Goal: Task Accomplishment & Management: Manage account settings

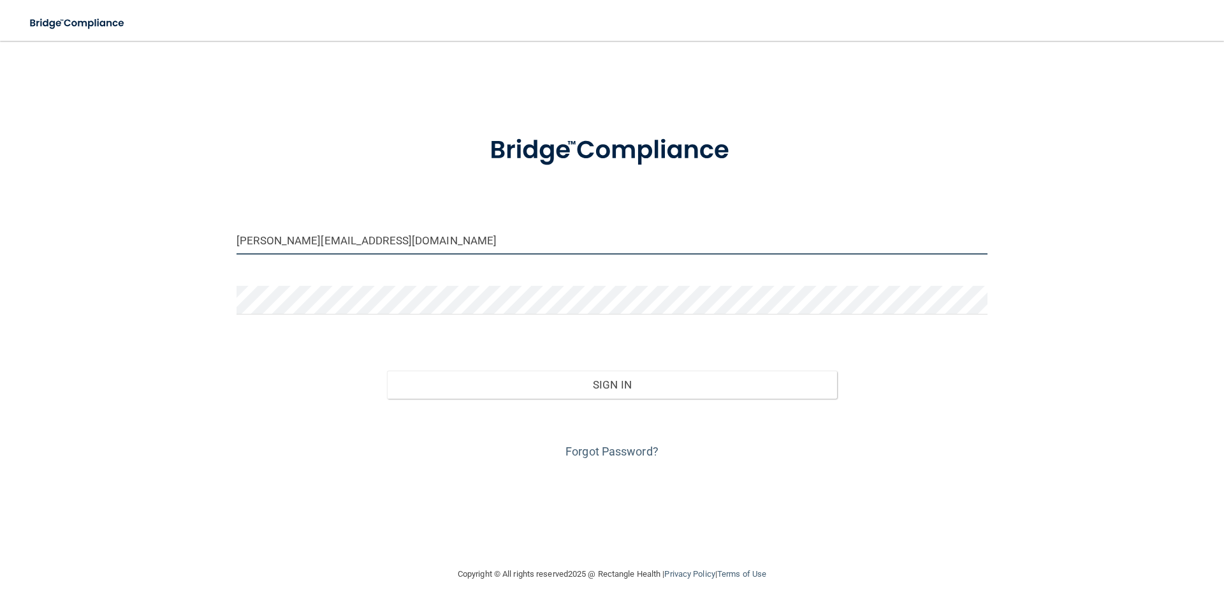
drag, startPoint x: 325, startPoint y: 241, endPoint x: 70, endPoint y: 250, distance: 255.2
click at [70, 250] on div "[PERSON_NAME][EMAIL_ADDRESS][DOMAIN_NAME] Invalid email/password. You don't hav…" at bounding box center [612, 304] width 1173 height 500
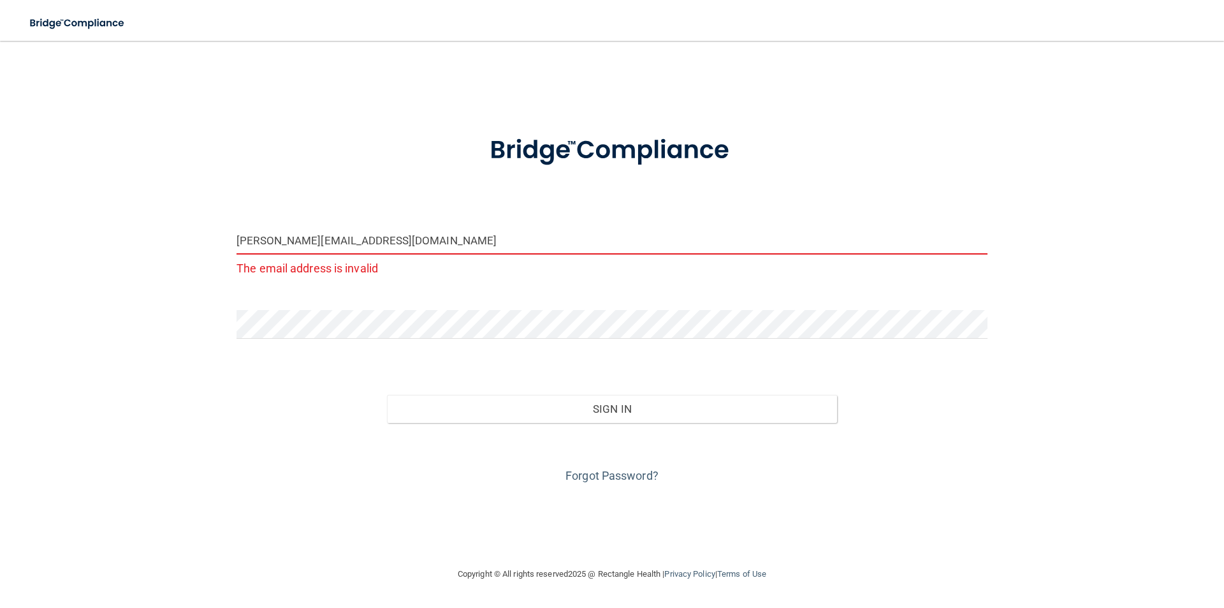
type input "[PERSON_NAME][EMAIL_ADDRESS][DOMAIN_NAME]"
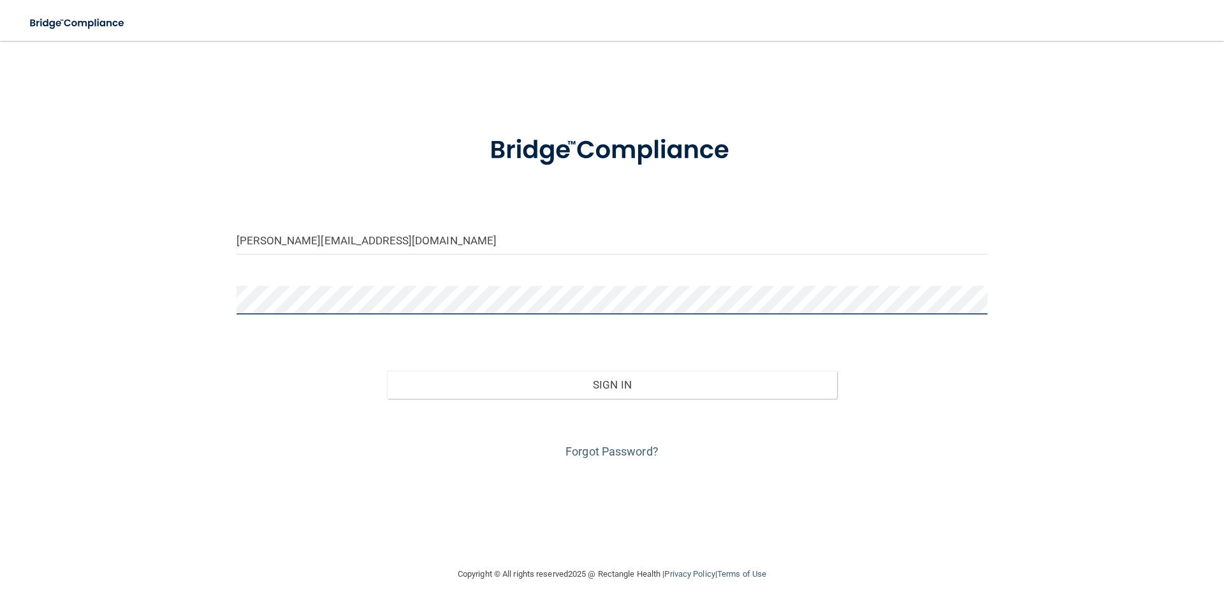
click at [387, 370] on button "Sign In" at bounding box center [612, 384] width 451 height 28
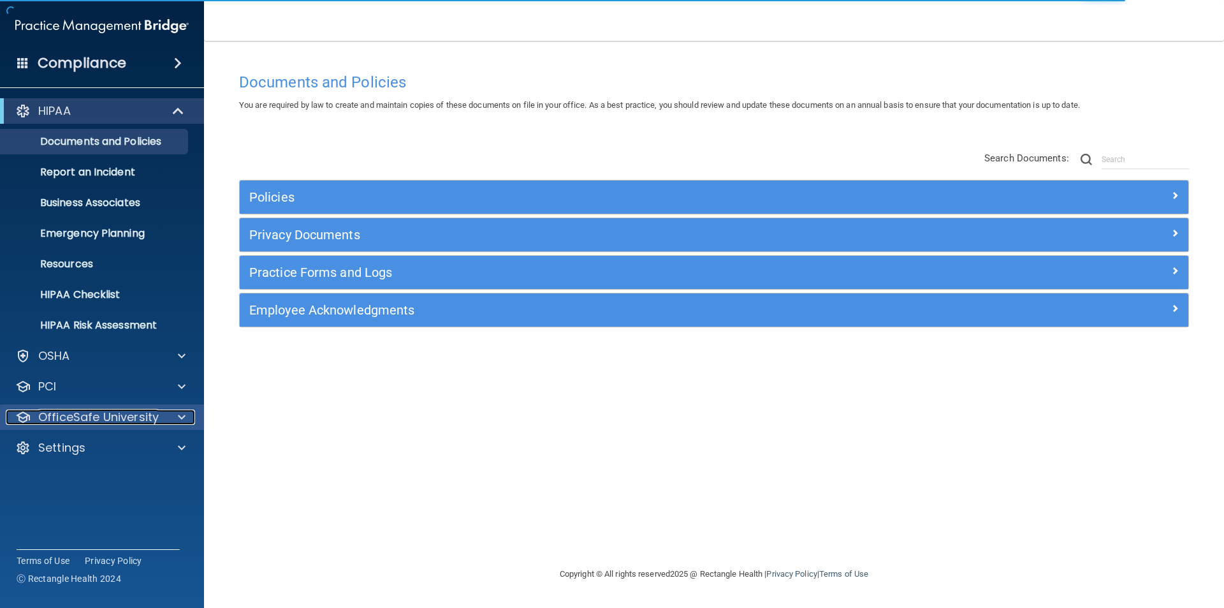
click at [175, 421] on div at bounding box center [180, 416] width 32 height 15
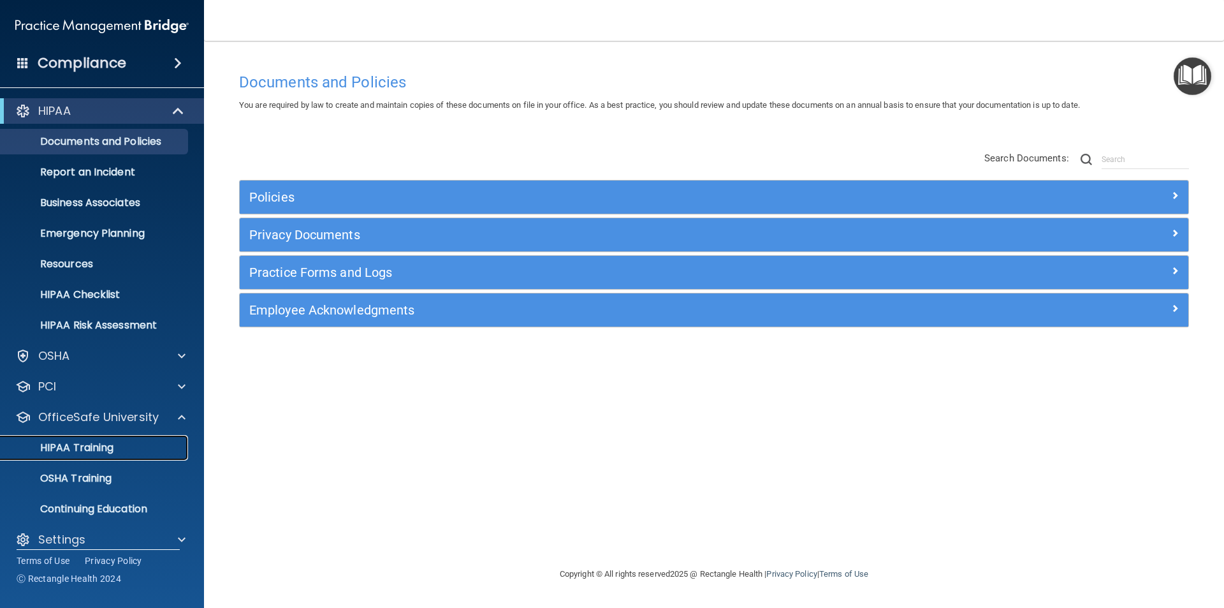
click at [156, 445] on div "HIPAA Training" at bounding box center [95, 447] width 174 height 13
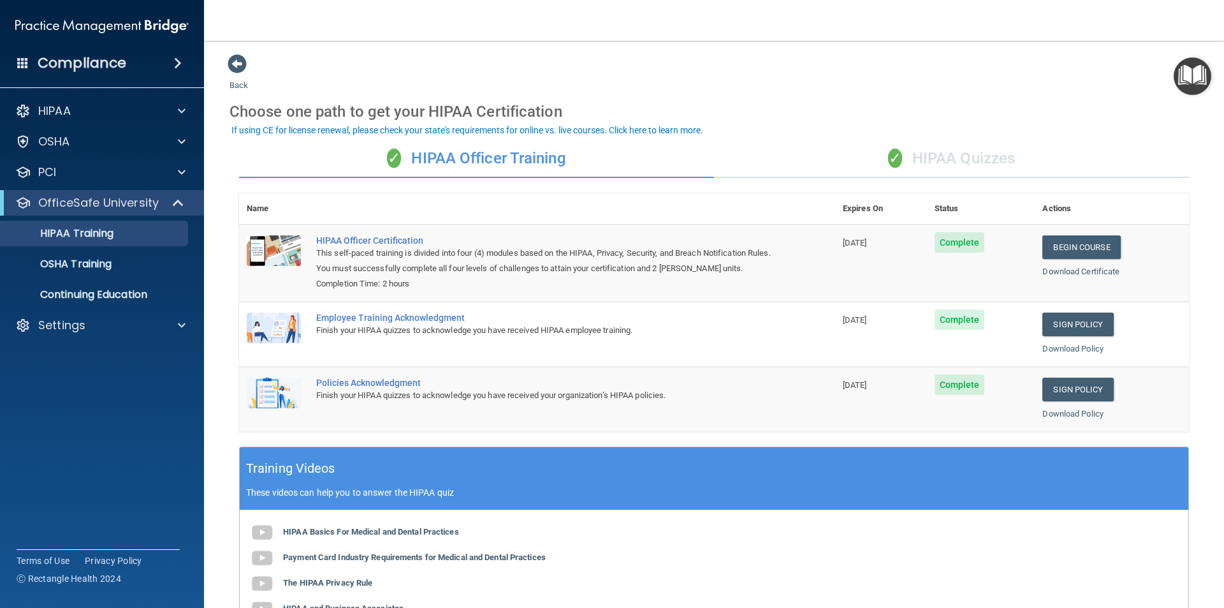
click at [918, 161] on div "✓ HIPAA Quizzes" at bounding box center [951, 159] width 475 height 38
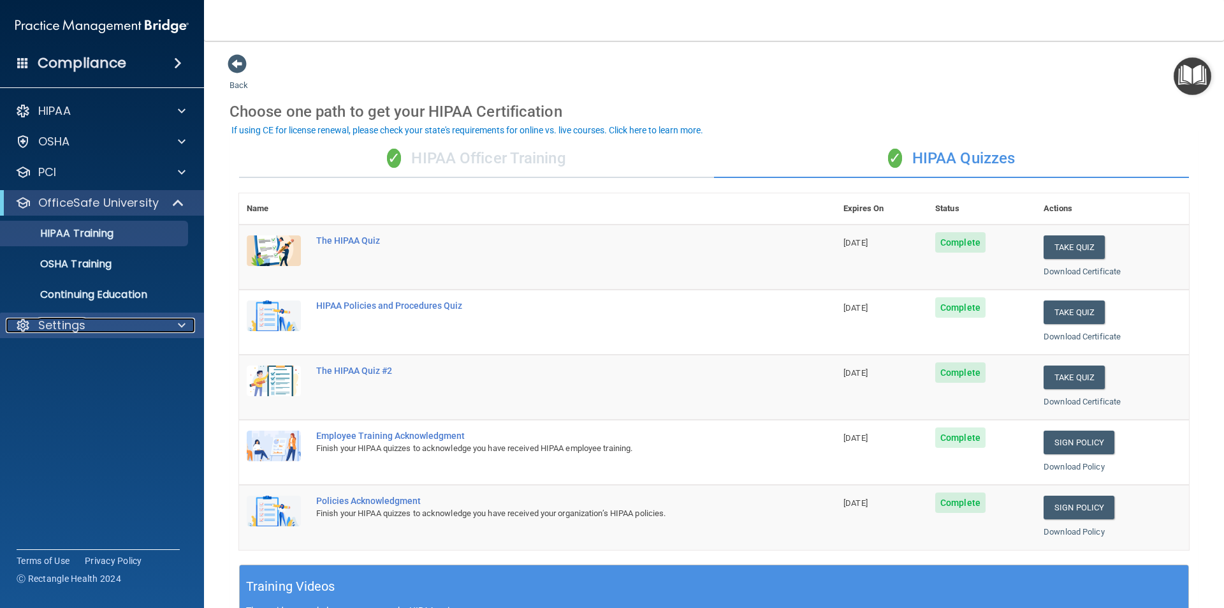
click at [87, 325] on div "Settings" at bounding box center [85, 325] width 158 height 15
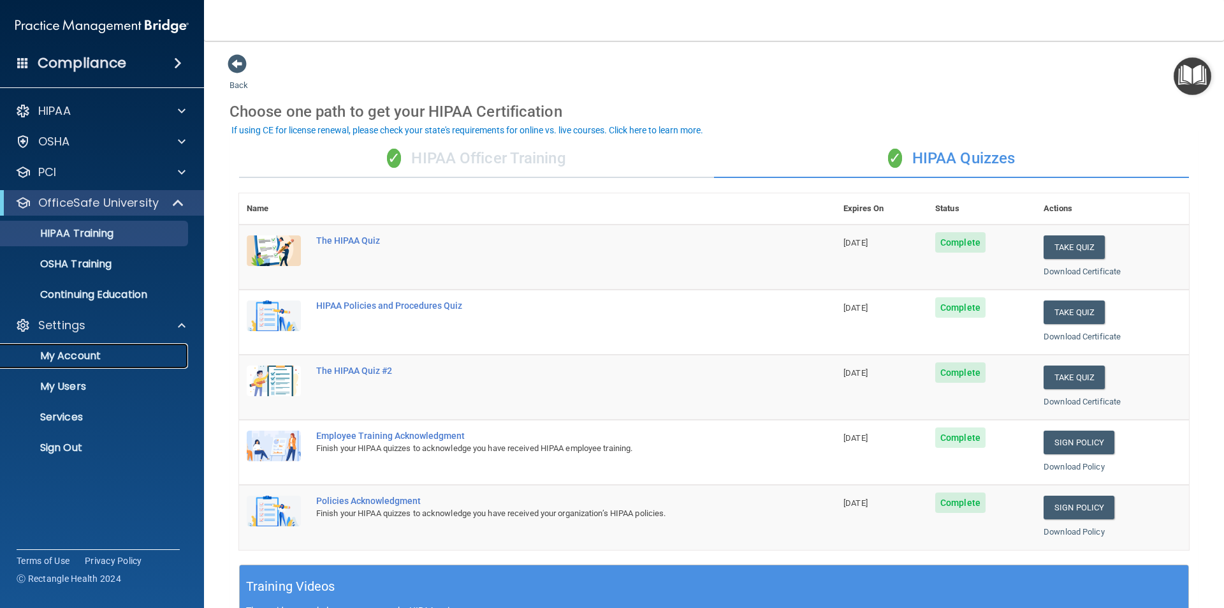
click at [91, 356] on p "My Account" at bounding box center [95, 355] width 174 height 13
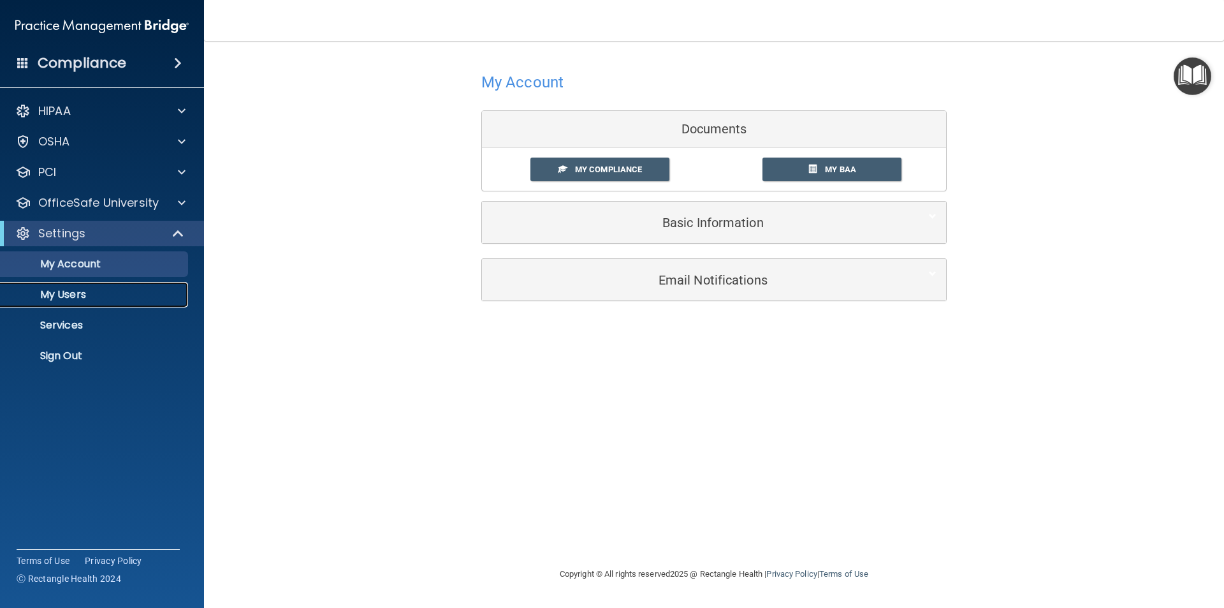
click at [46, 294] on p "My Users" at bounding box center [95, 294] width 174 height 13
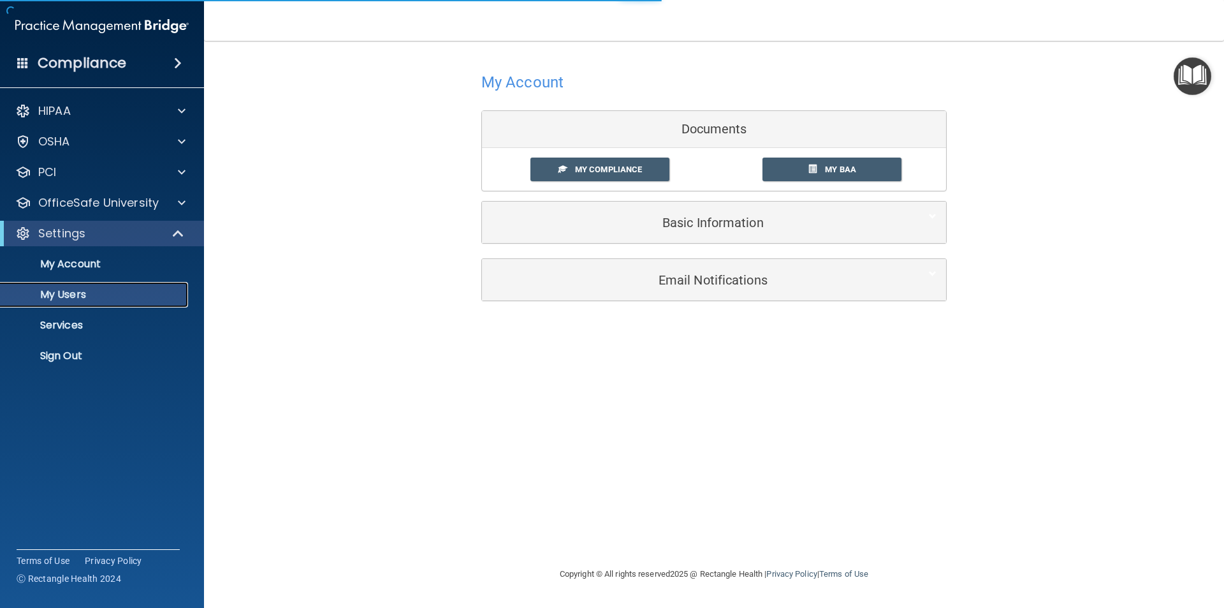
select select "20"
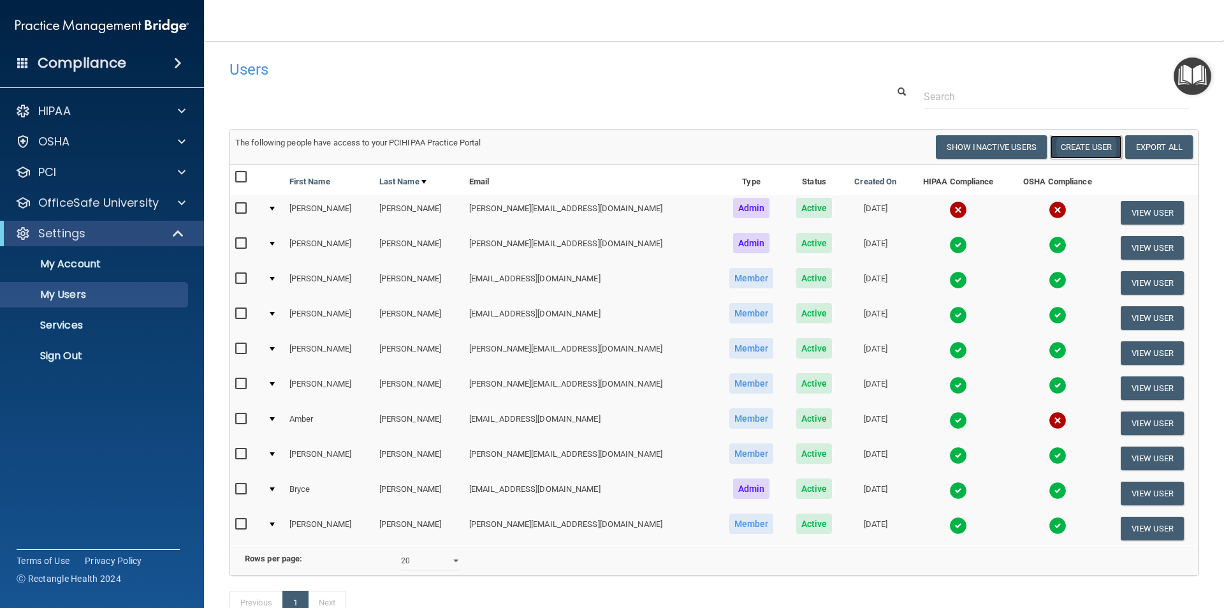
click at [1074, 145] on button "Create User" at bounding box center [1086, 147] width 72 height 24
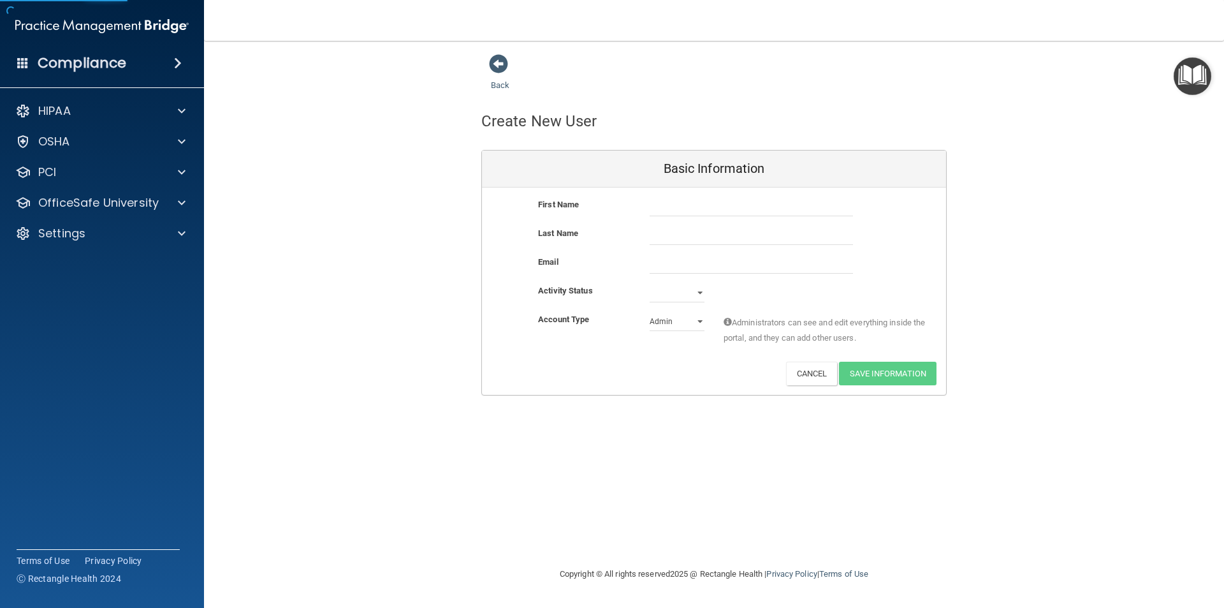
click at [701, 194] on div "First Name Last Name Email Activity Status Active Inactive Account Type Practic…" at bounding box center [714, 290] width 464 height 207
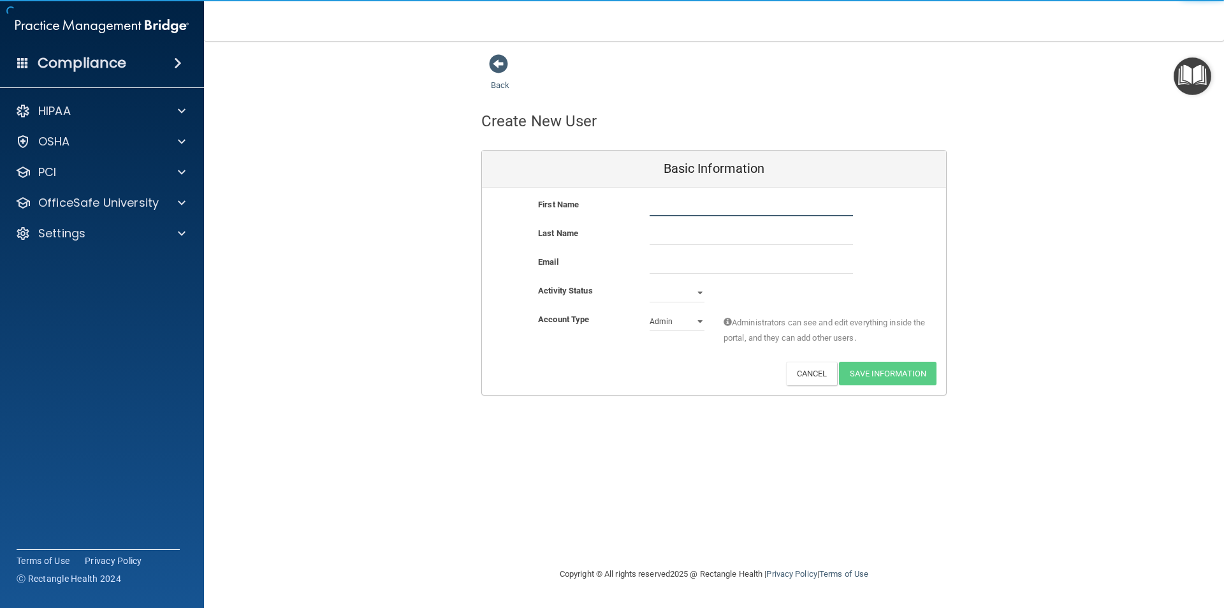
click at [698, 201] on input "text" at bounding box center [751, 206] width 203 height 19
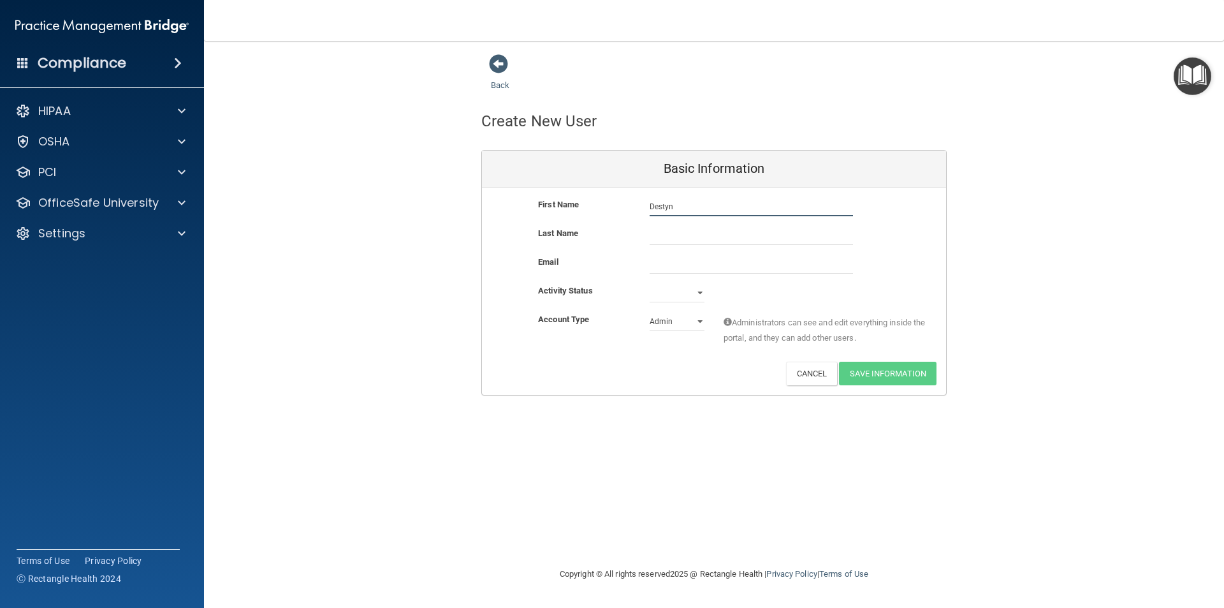
type input "Destyn"
type input "[PERSON_NAME]"
click at [705, 264] on input "email" at bounding box center [751, 263] width 203 height 19
type input "[EMAIL_ADDRESS][DOMAIN_NAME]"
click at [691, 294] on select "Active Inactive" at bounding box center [677, 295] width 55 height 19
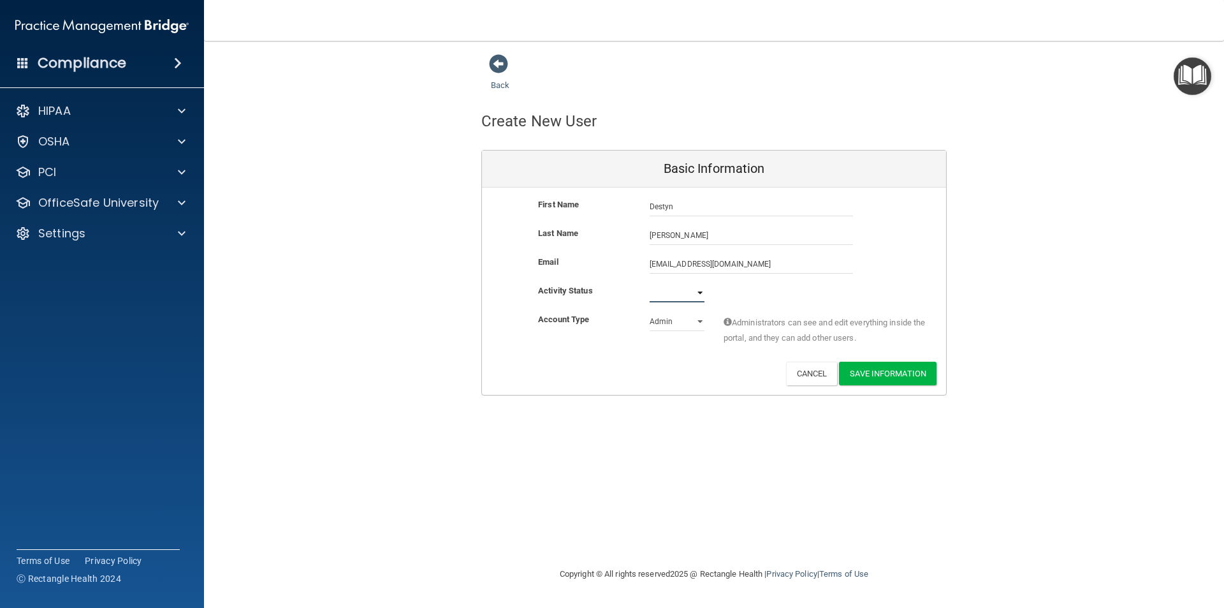
select select "active"
click at [650, 283] on select "Active Inactive" at bounding box center [677, 292] width 55 height 19
click at [696, 320] on select "Admin Member" at bounding box center [677, 321] width 55 height 19
select select "practice_member"
click at [650, 312] on select "Admin Member" at bounding box center [677, 321] width 55 height 19
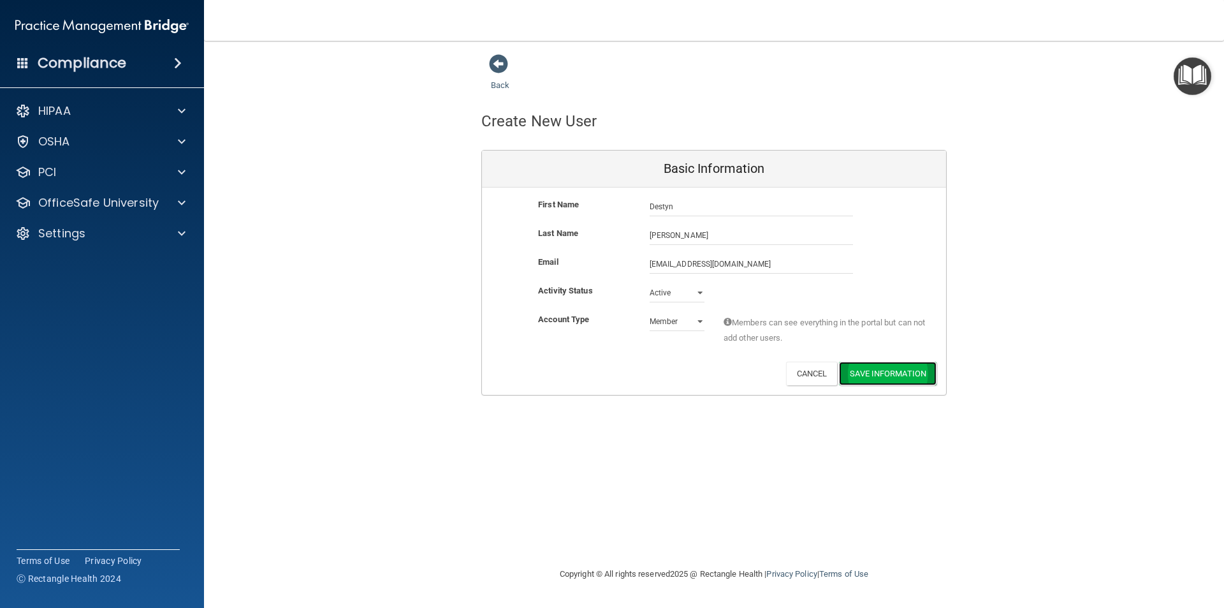
click at [879, 371] on button "Save Information" at bounding box center [888, 374] width 98 height 24
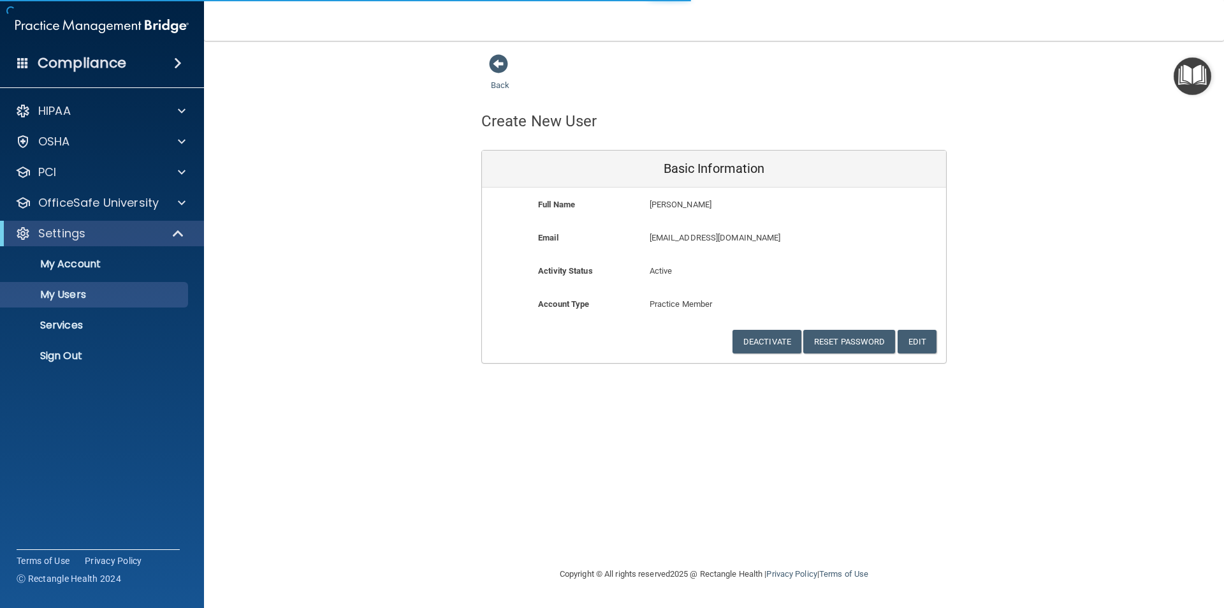
select select "20"
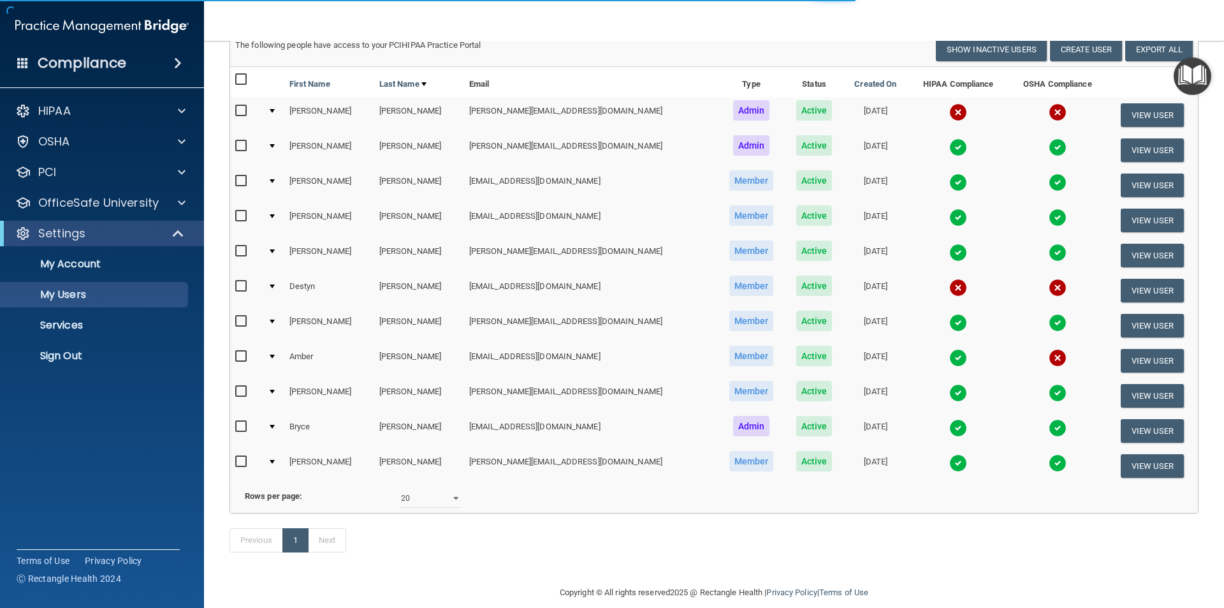
scroll to position [181, 0]
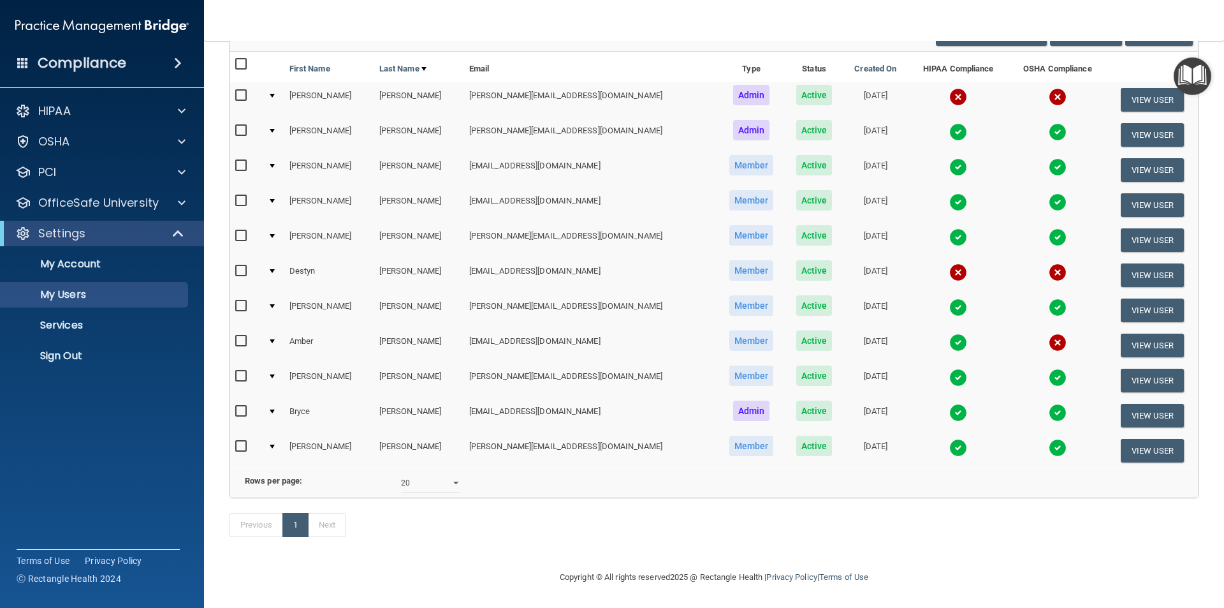
click at [275, 269] on div at bounding box center [272, 271] width 5 height 4
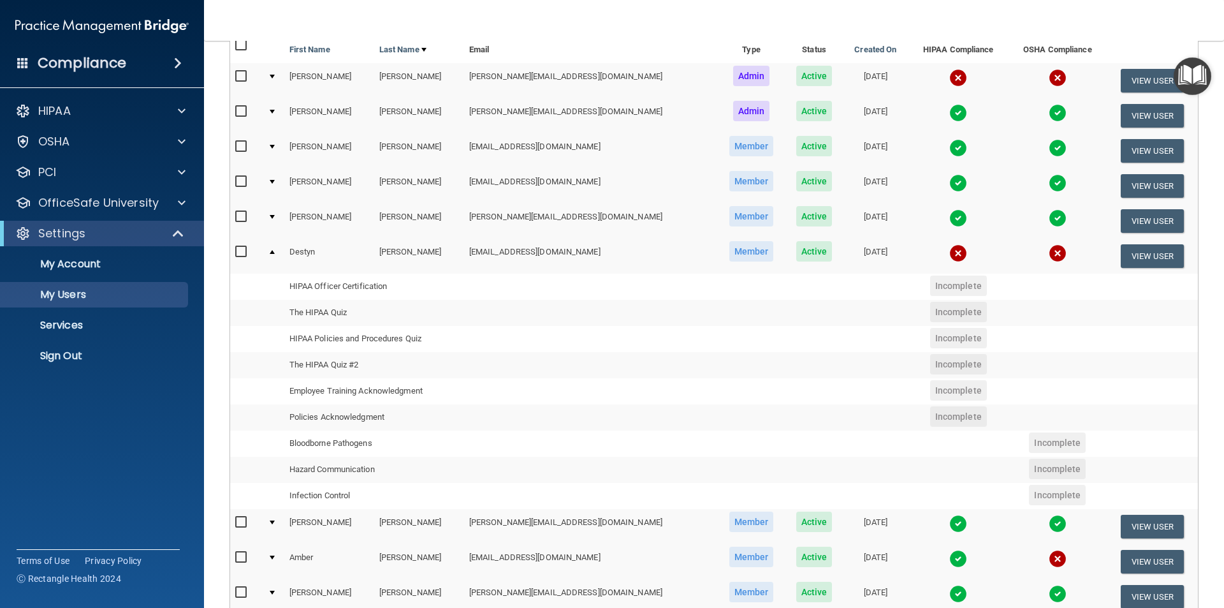
click at [242, 253] on input "checkbox" at bounding box center [242, 252] width 15 height 10
checkbox input "true"
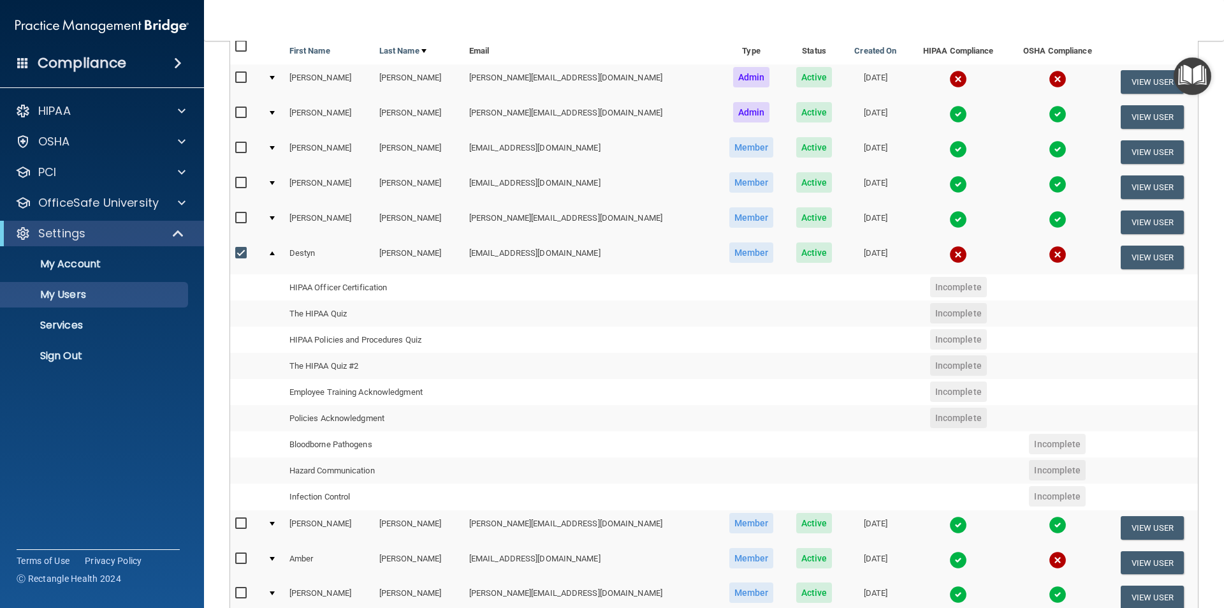
scroll to position [182, 0]
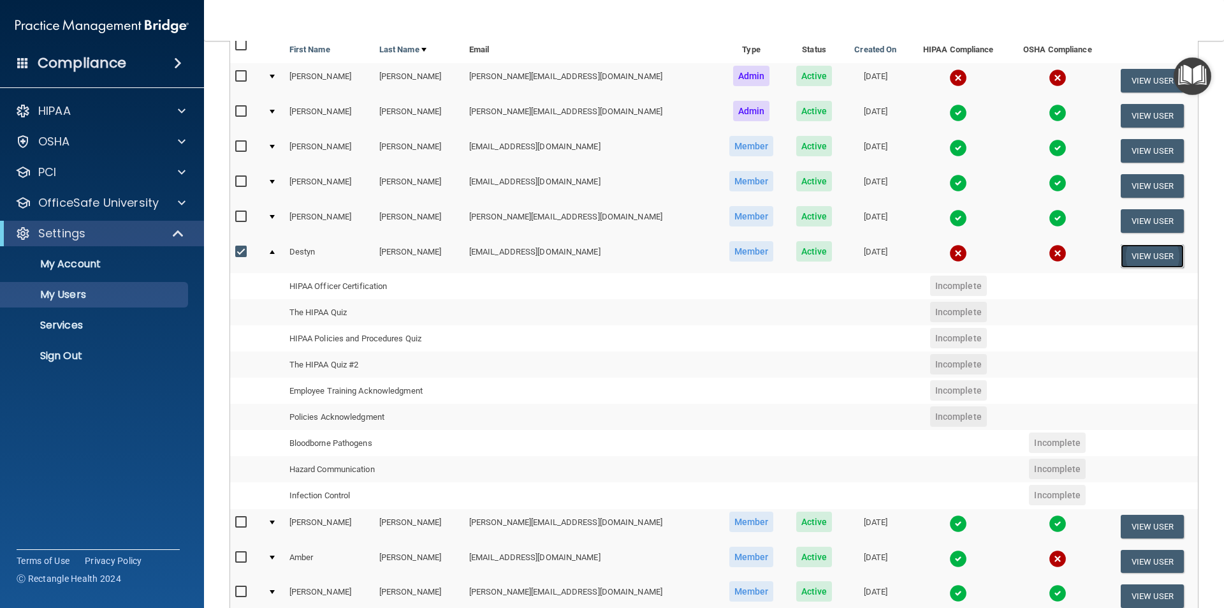
click at [1121, 249] on button "View User" at bounding box center [1152, 256] width 63 height 24
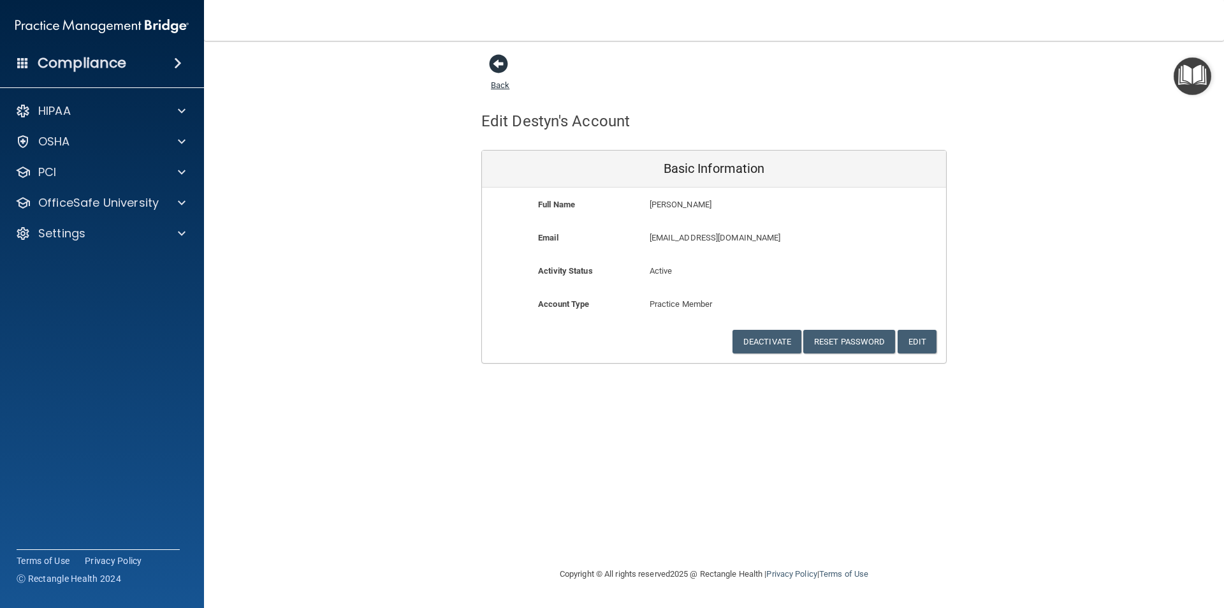
click at [498, 62] on span at bounding box center [498, 63] width 19 height 19
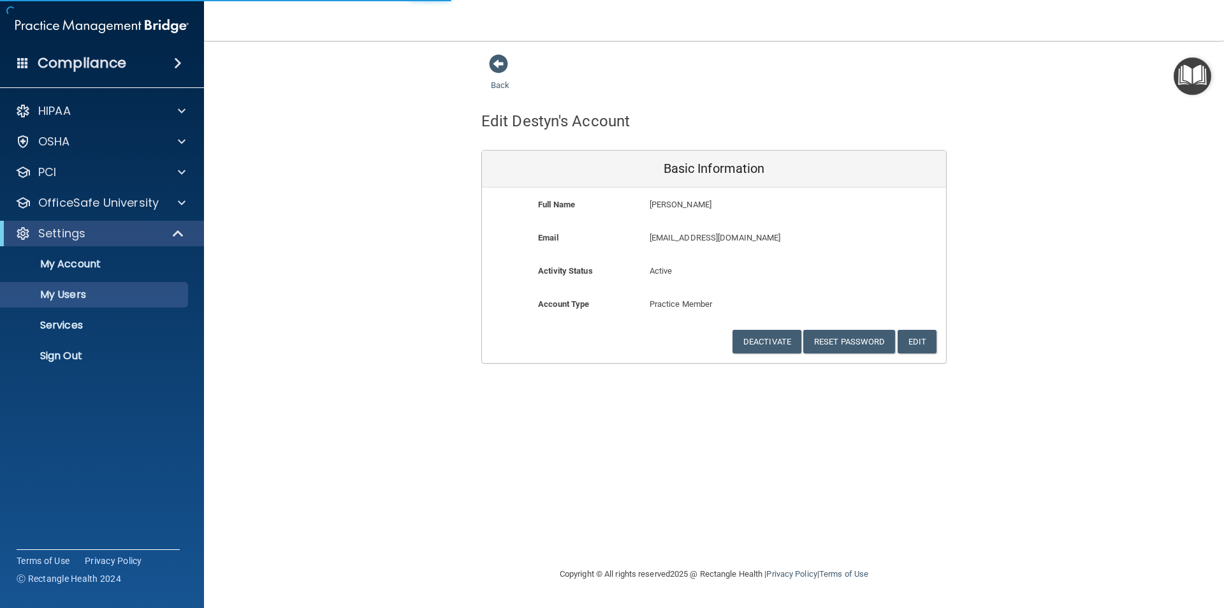
select select "20"
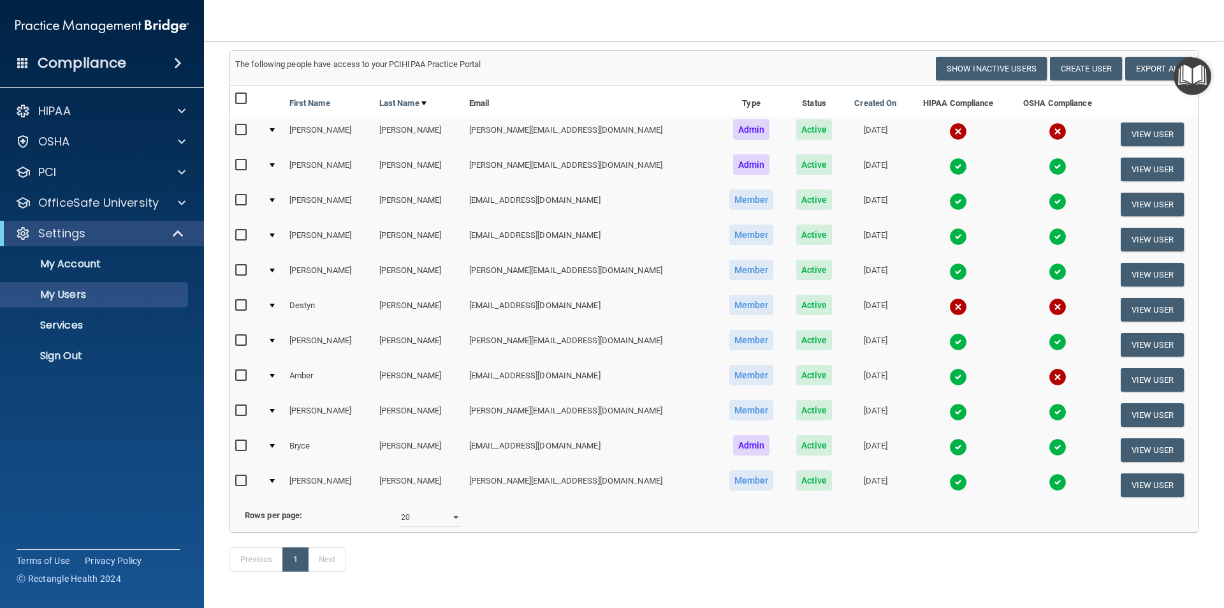
scroll to position [181, 0]
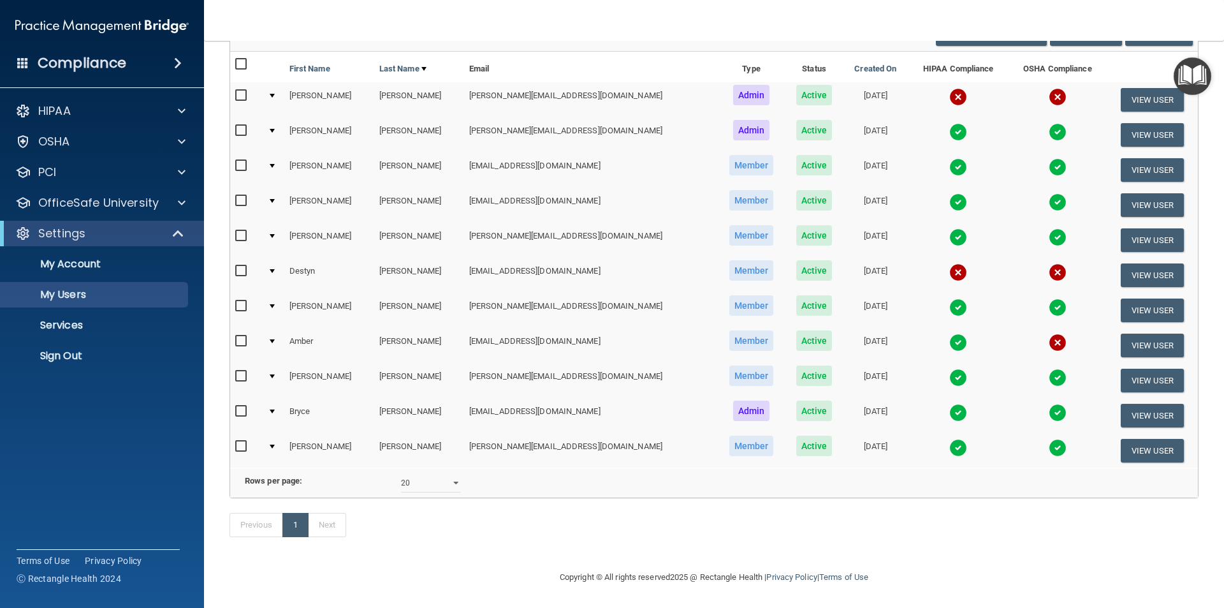
click at [949, 263] on img at bounding box center [958, 272] width 18 height 18
click at [949, 270] on img at bounding box center [958, 272] width 18 height 18
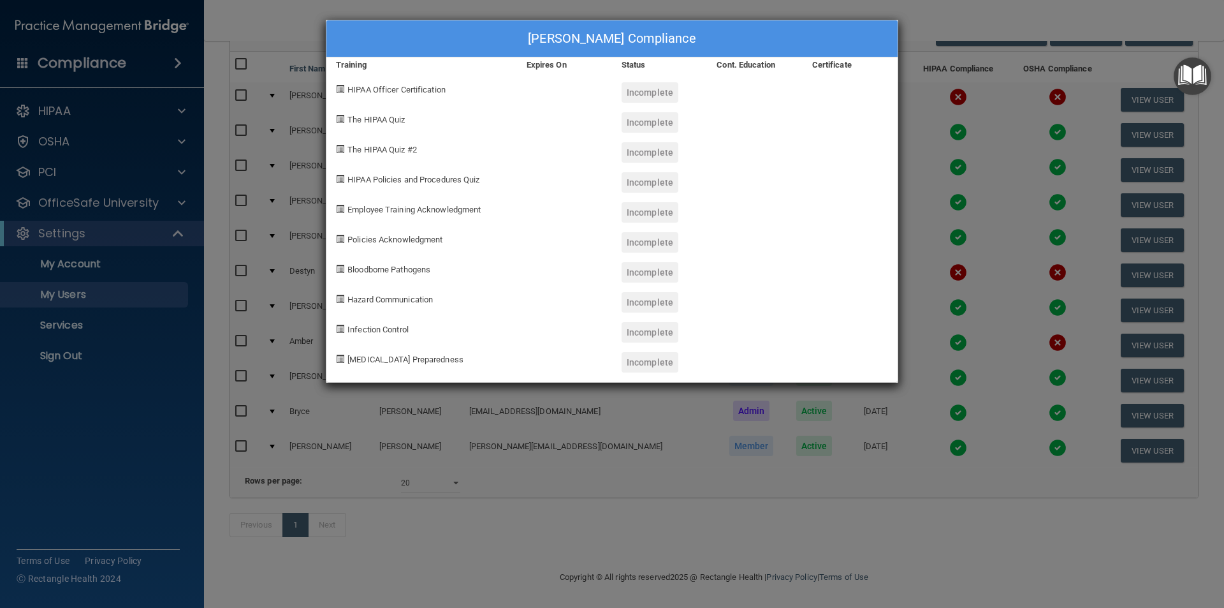
click at [918, 18] on div "[PERSON_NAME] Compliance Training Expires On Status Cont. Education Certificate…" at bounding box center [612, 304] width 1224 height 608
click at [921, 24] on div "[PERSON_NAME] Compliance Training Expires On Status Cont. Education Certificate…" at bounding box center [612, 304] width 1224 height 608
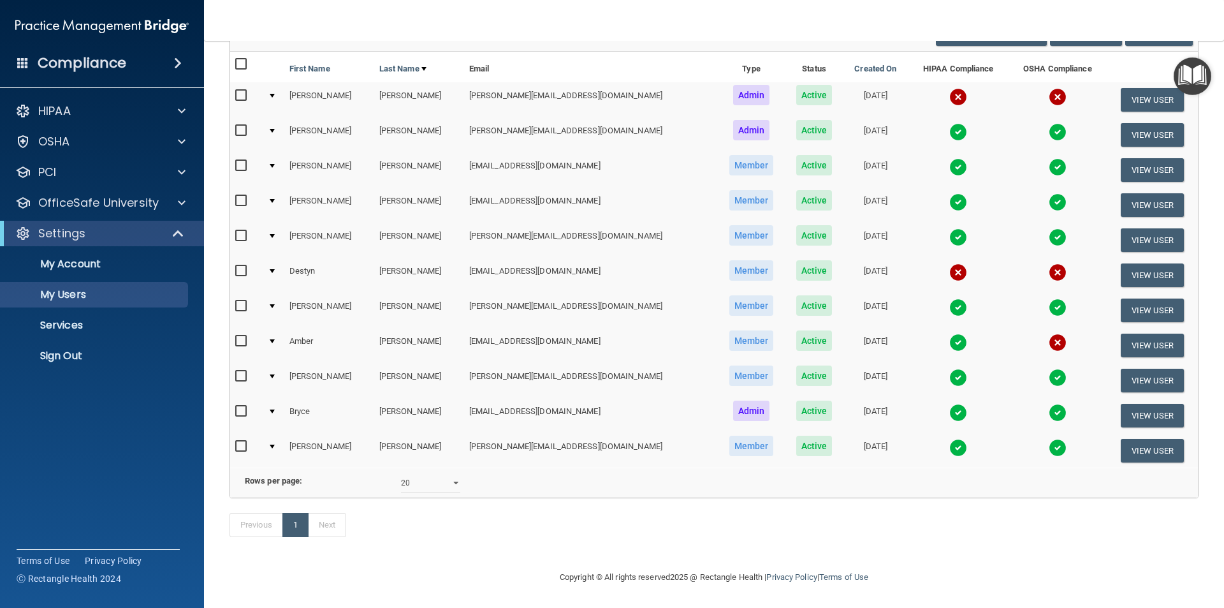
click at [244, 266] on input "checkbox" at bounding box center [242, 271] width 15 height 10
checkbox input "true"
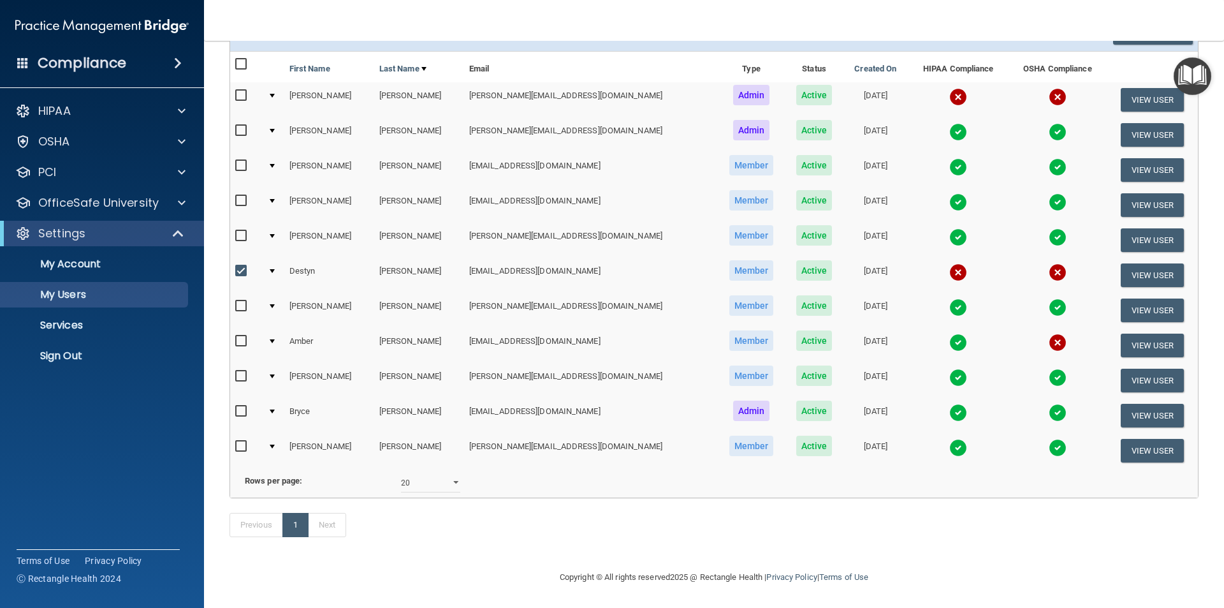
click at [275, 269] on div at bounding box center [272, 271] width 5 height 4
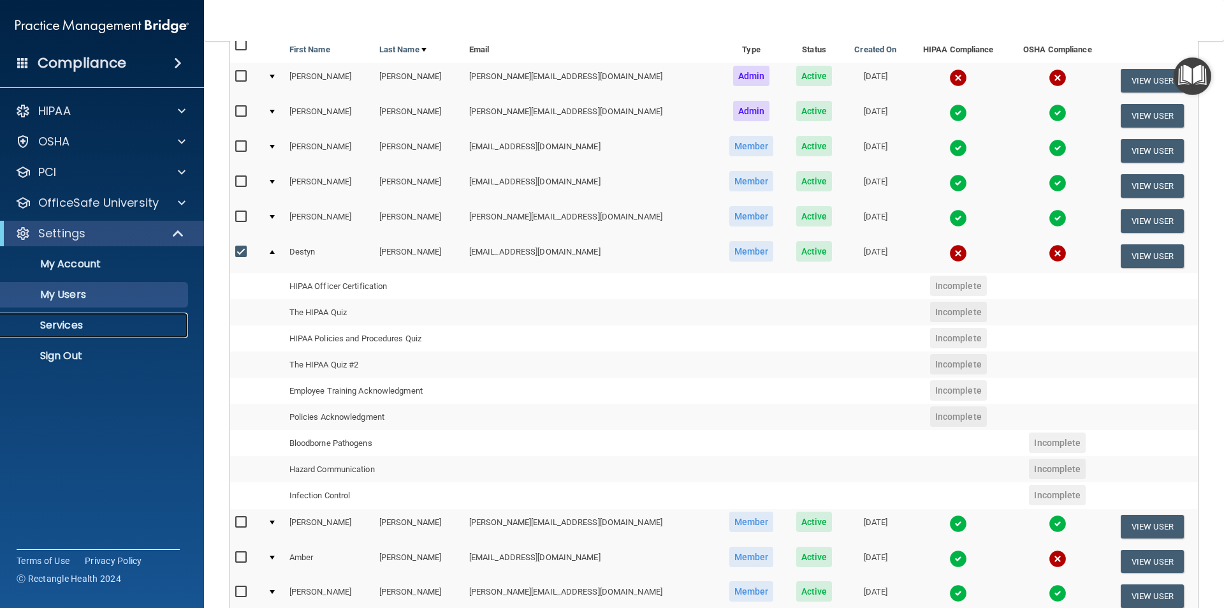
click at [122, 332] on link "Services" at bounding box center [87, 325] width 201 height 26
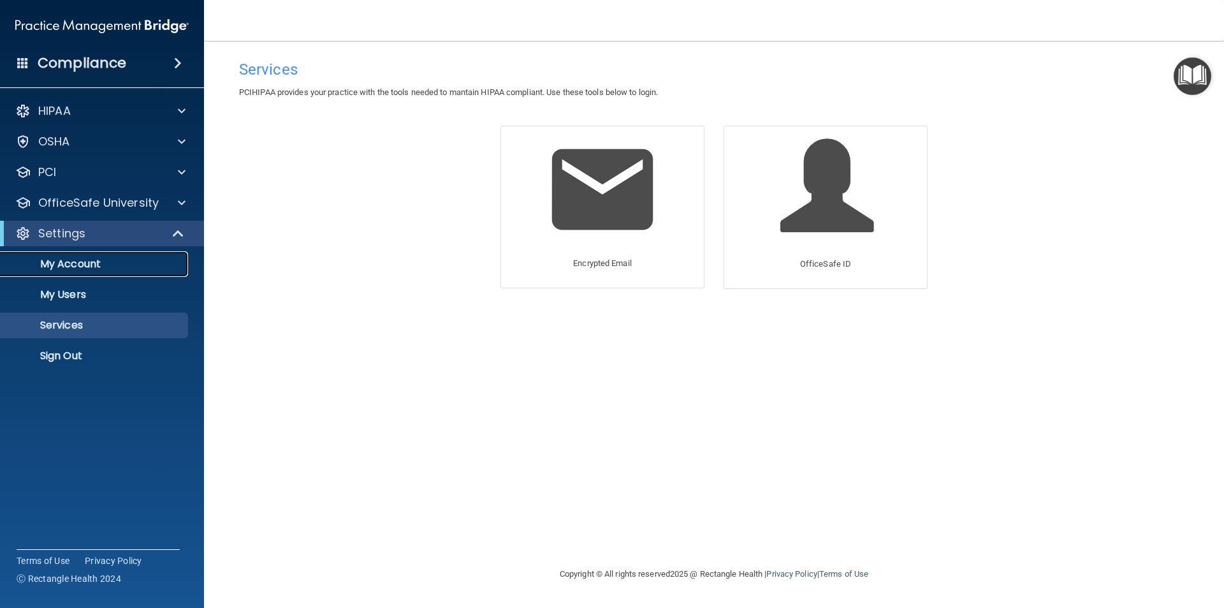
click at [138, 260] on p "My Account" at bounding box center [95, 264] width 174 height 13
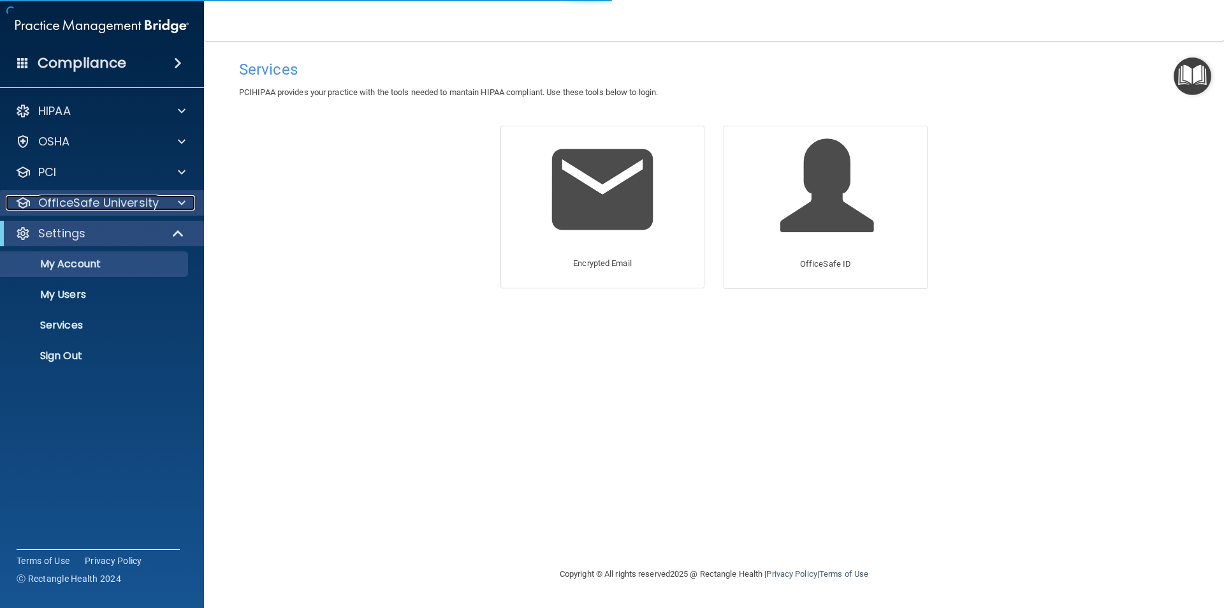
click at [179, 202] on span at bounding box center [182, 202] width 8 height 15
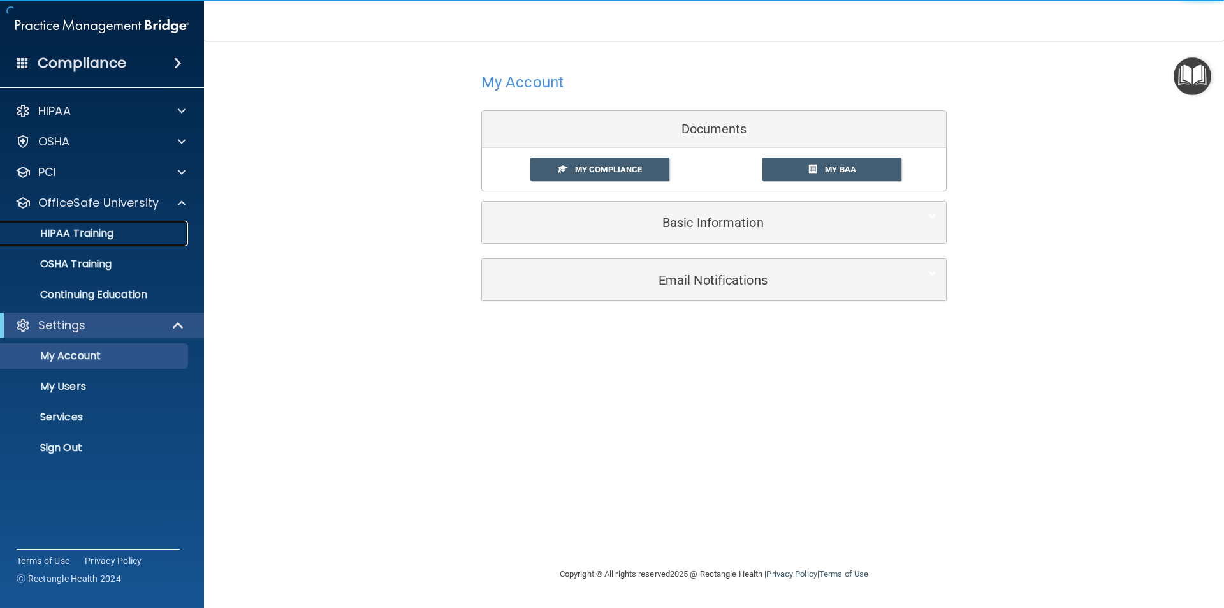
click at [168, 231] on div "HIPAA Training" at bounding box center [95, 233] width 174 height 13
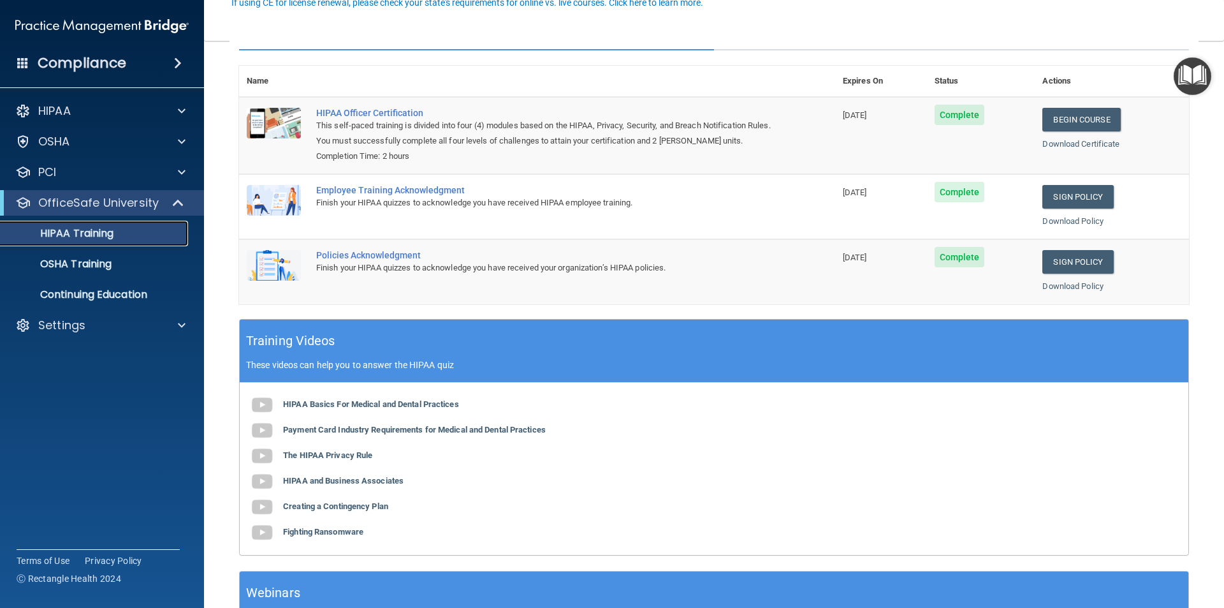
scroll to position [235, 0]
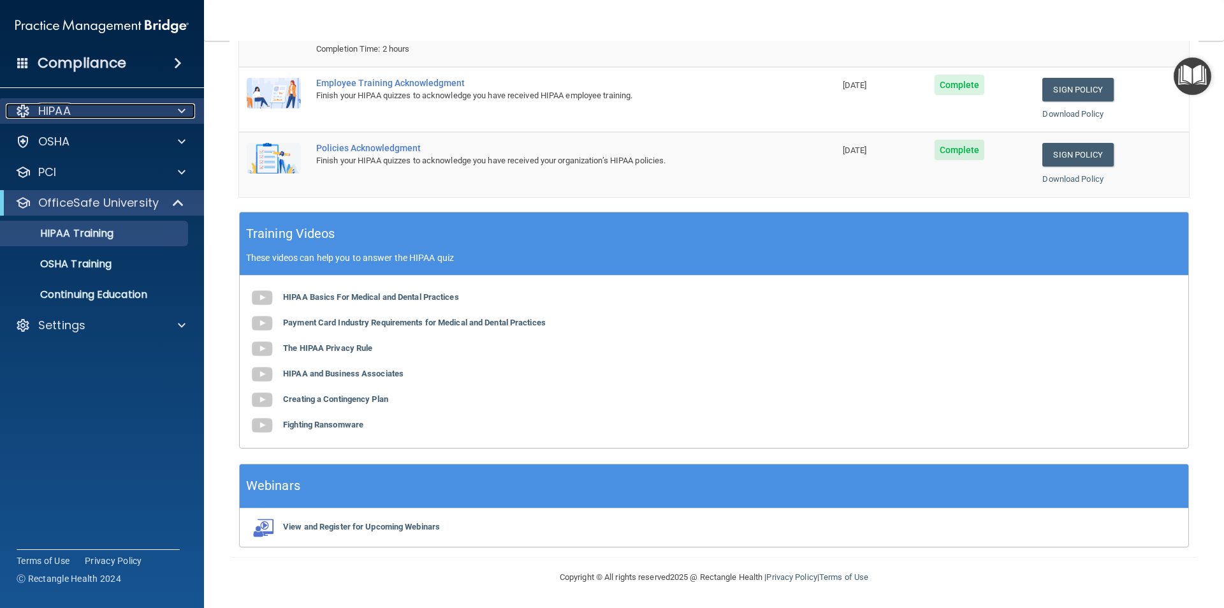
click at [149, 114] on div "HIPAA" at bounding box center [85, 110] width 158 height 15
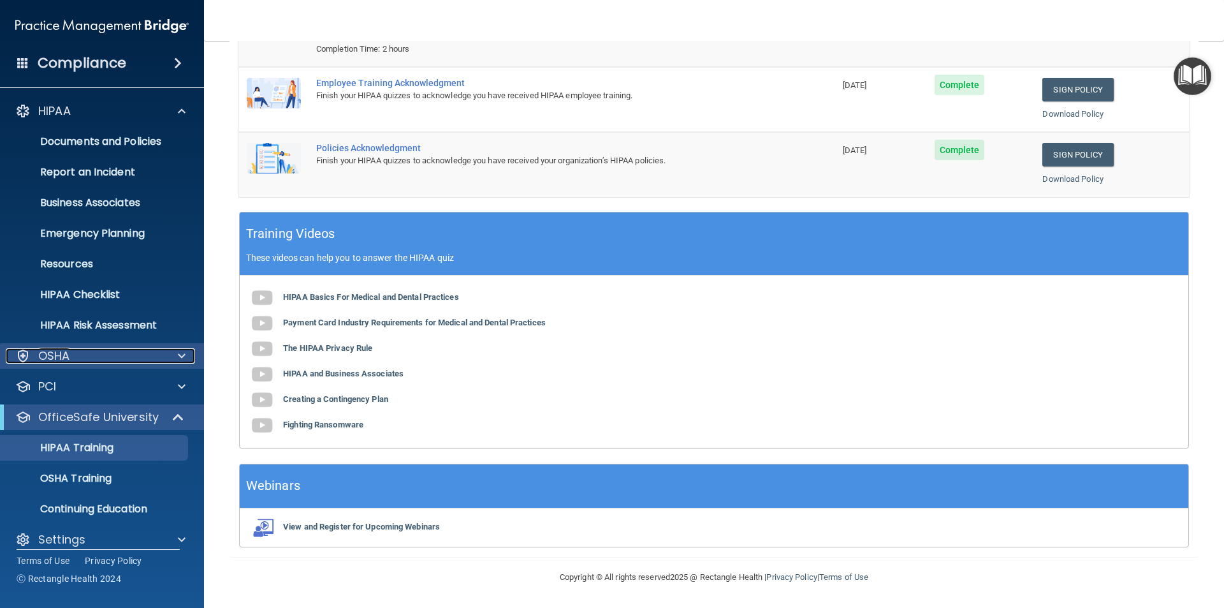
click at [186, 360] on div at bounding box center [180, 355] width 32 height 15
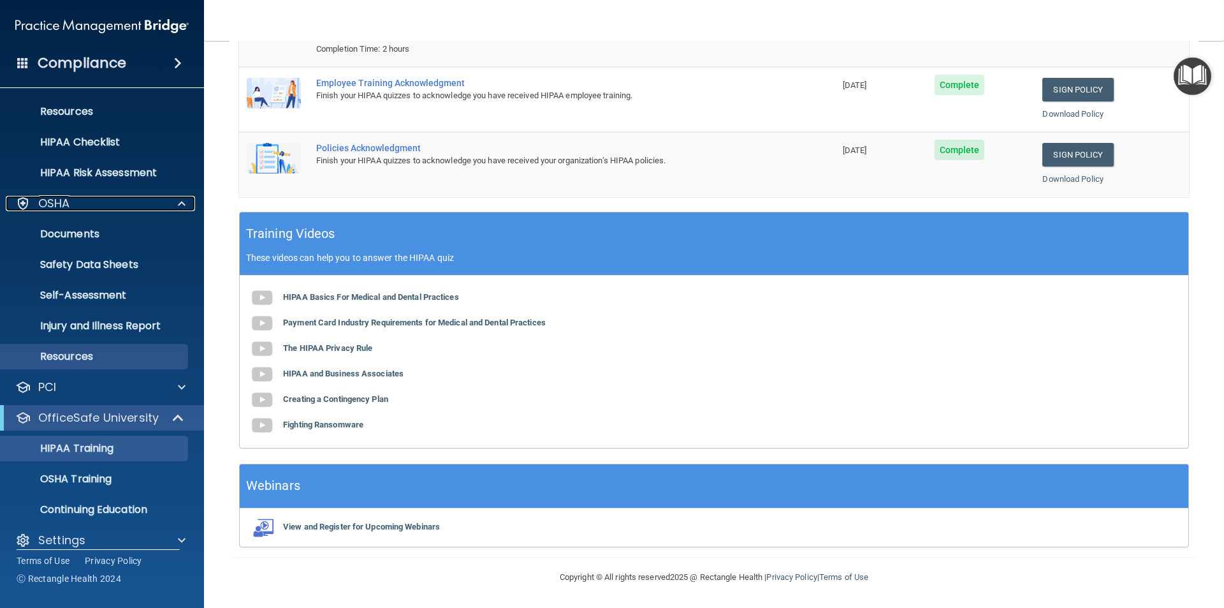
scroll to position [166, 0]
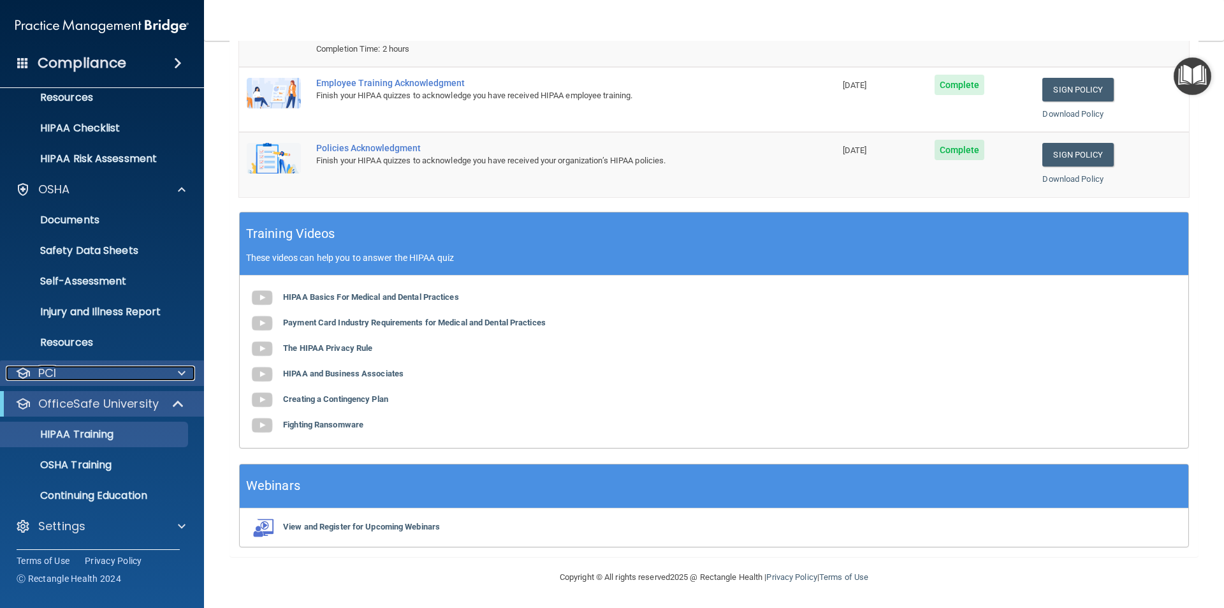
click at [183, 374] on span at bounding box center [182, 372] width 8 height 15
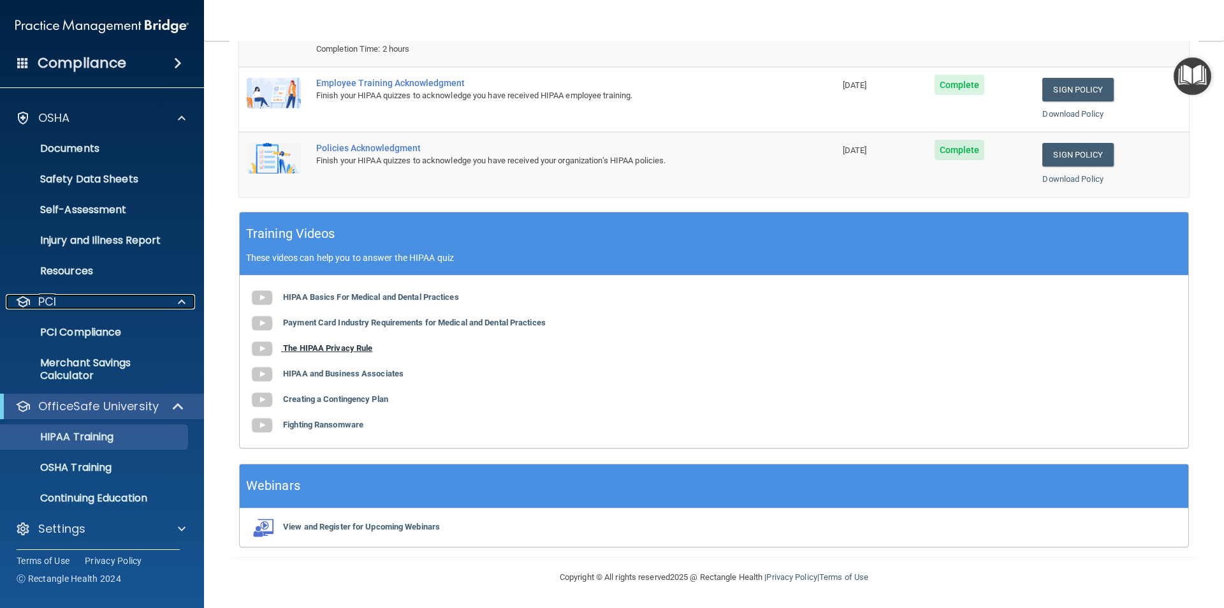
scroll to position [240, 0]
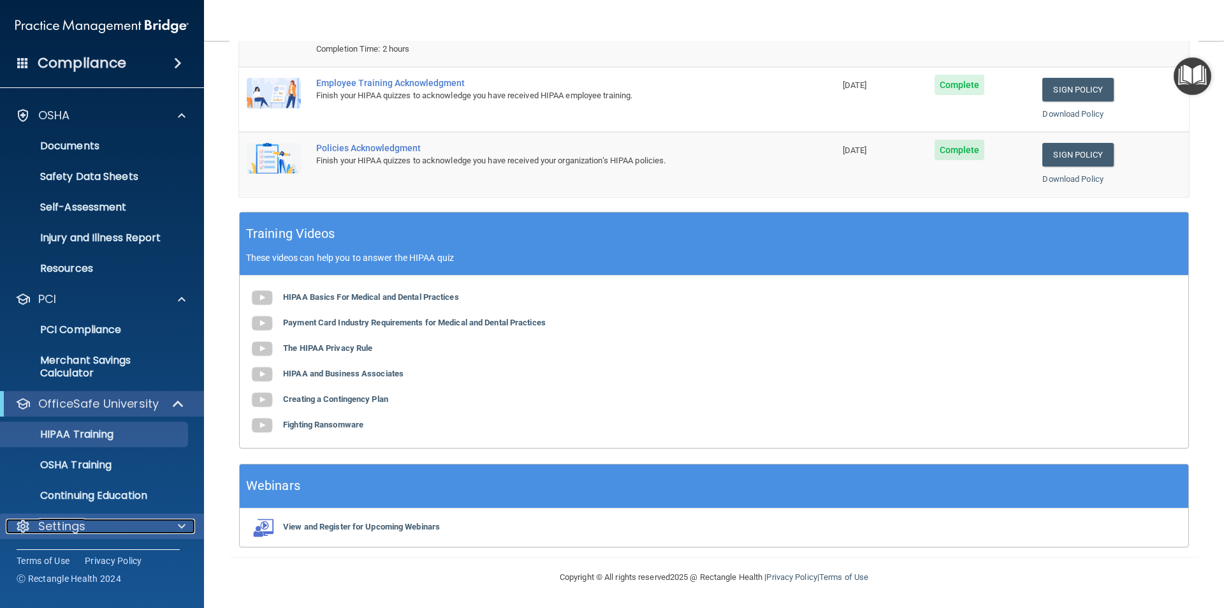
click at [145, 526] on div "Settings" at bounding box center [85, 525] width 158 height 15
click at [174, 522] on div at bounding box center [180, 525] width 32 height 15
click at [176, 396] on span at bounding box center [179, 403] width 11 height 15
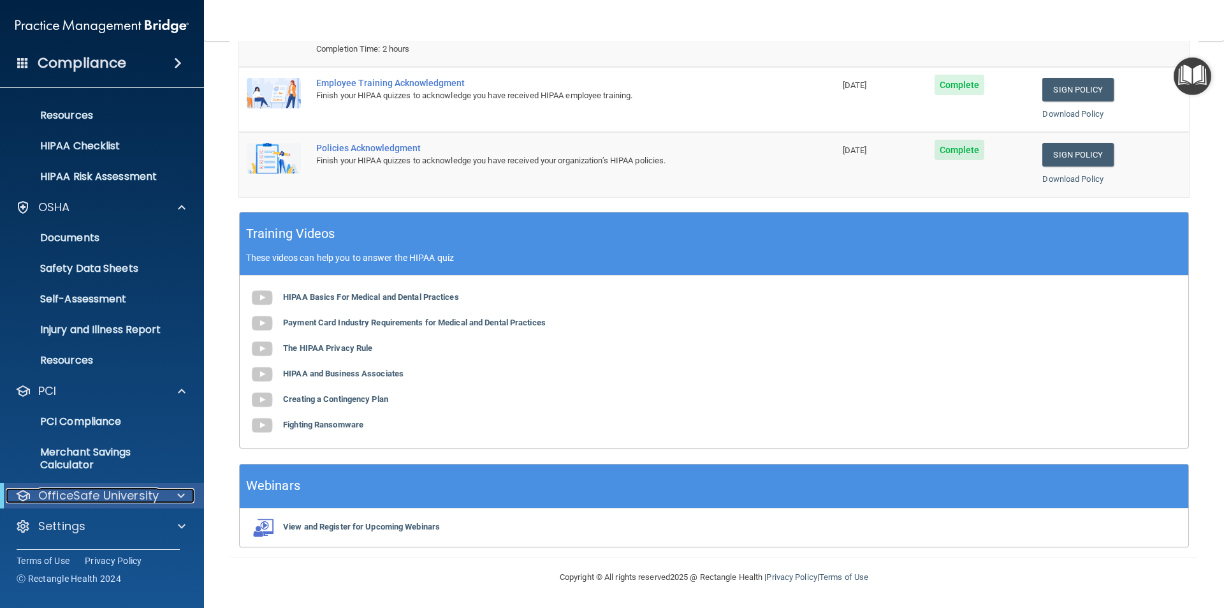
scroll to position [149, 0]
click at [184, 384] on span at bounding box center [182, 390] width 8 height 15
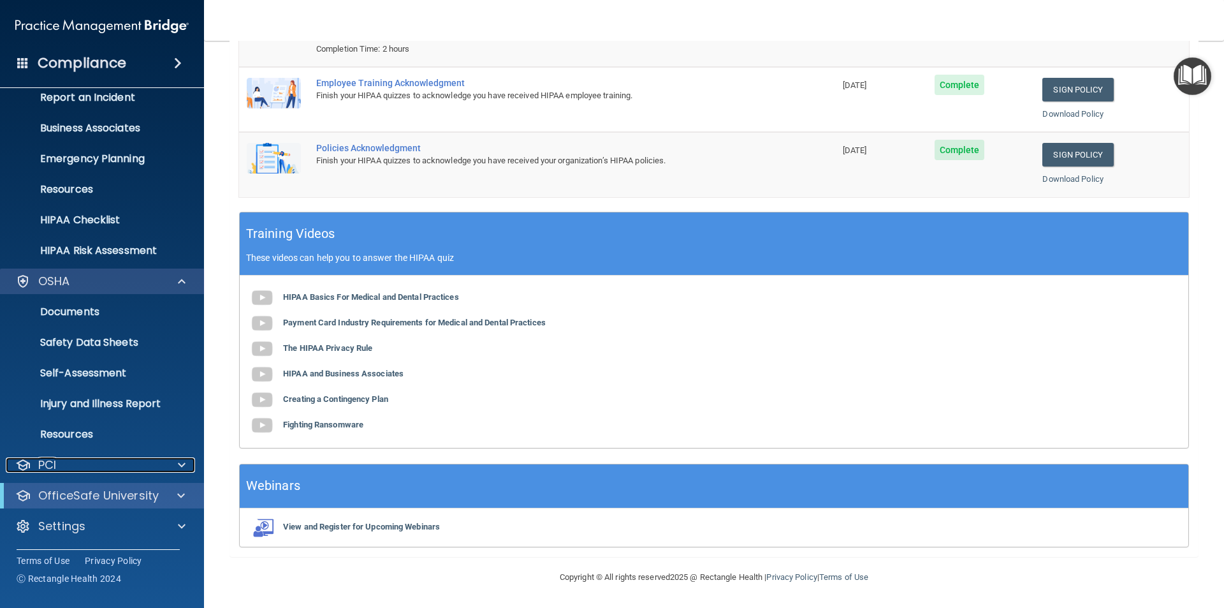
scroll to position [75, 0]
click at [184, 282] on span at bounding box center [182, 281] width 8 height 15
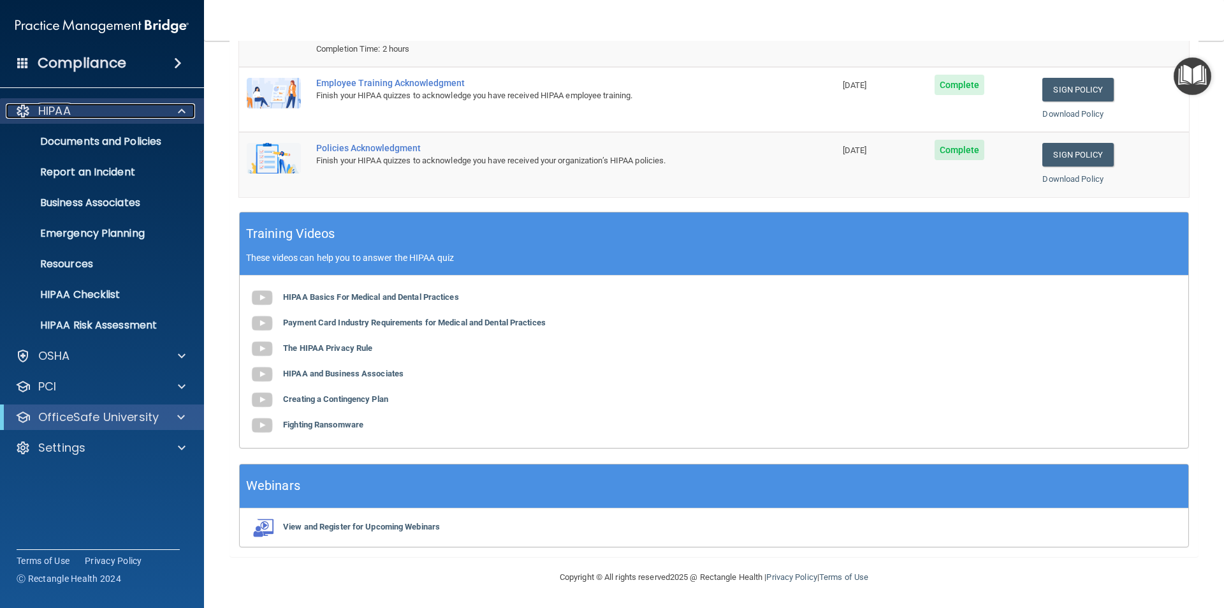
click at [185, 105] on span at bounding box center [182, 110] width 8 height 15
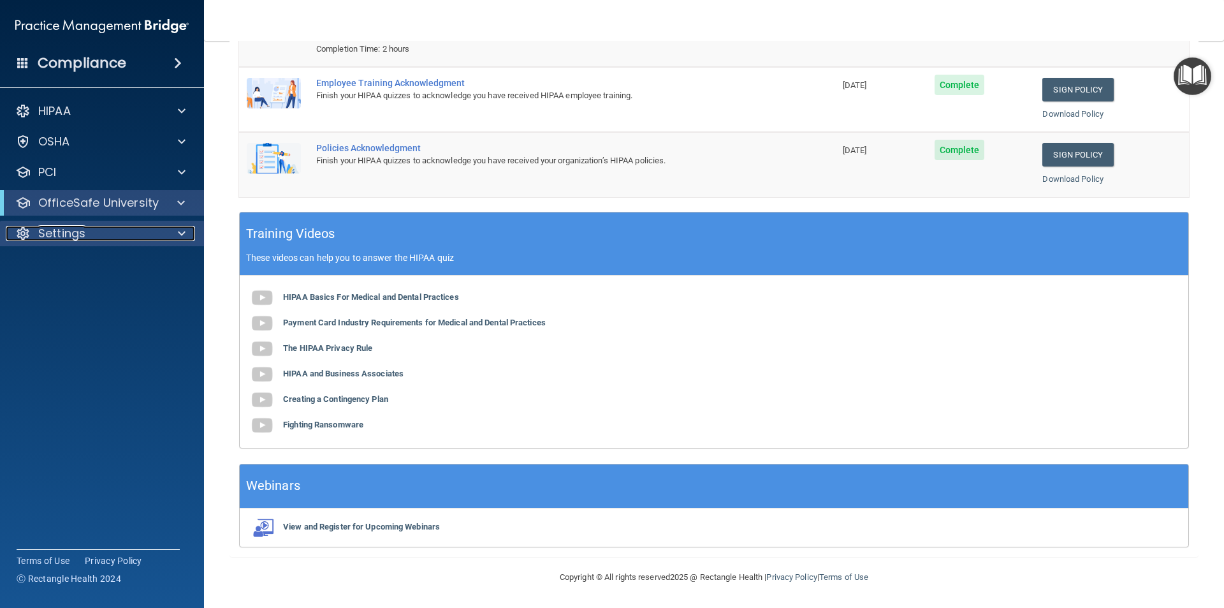
click at [173, 240] on div at bounding box center [180, 233] width 32 height 15
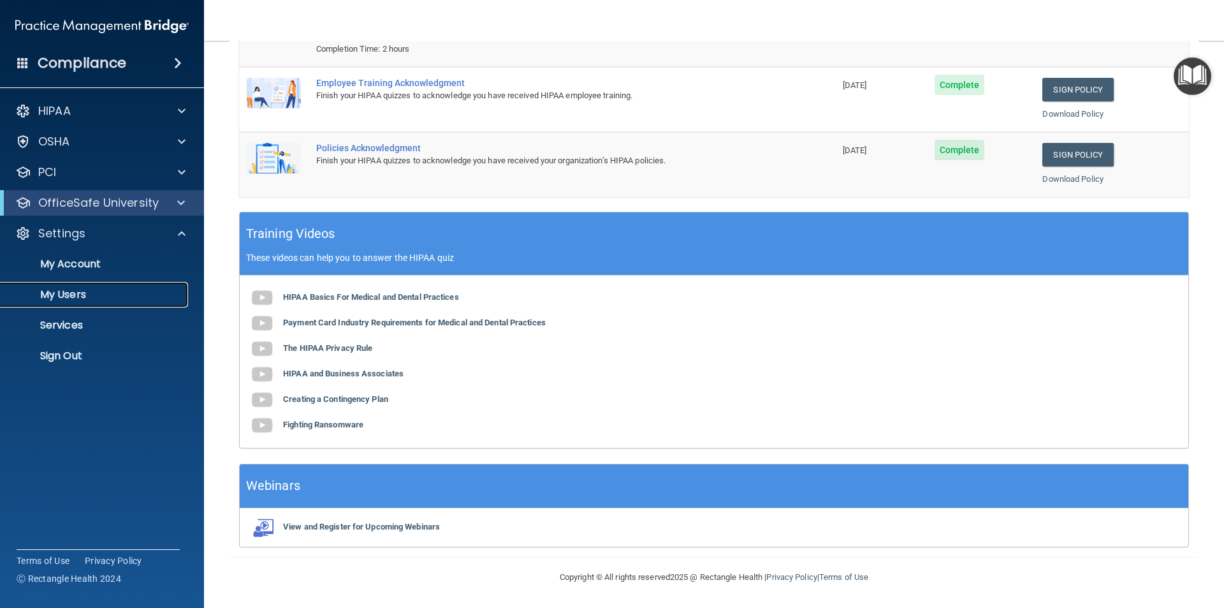
click at [82, 302] on link "My Users" at bounding box center [87, 295] width 201 height 26
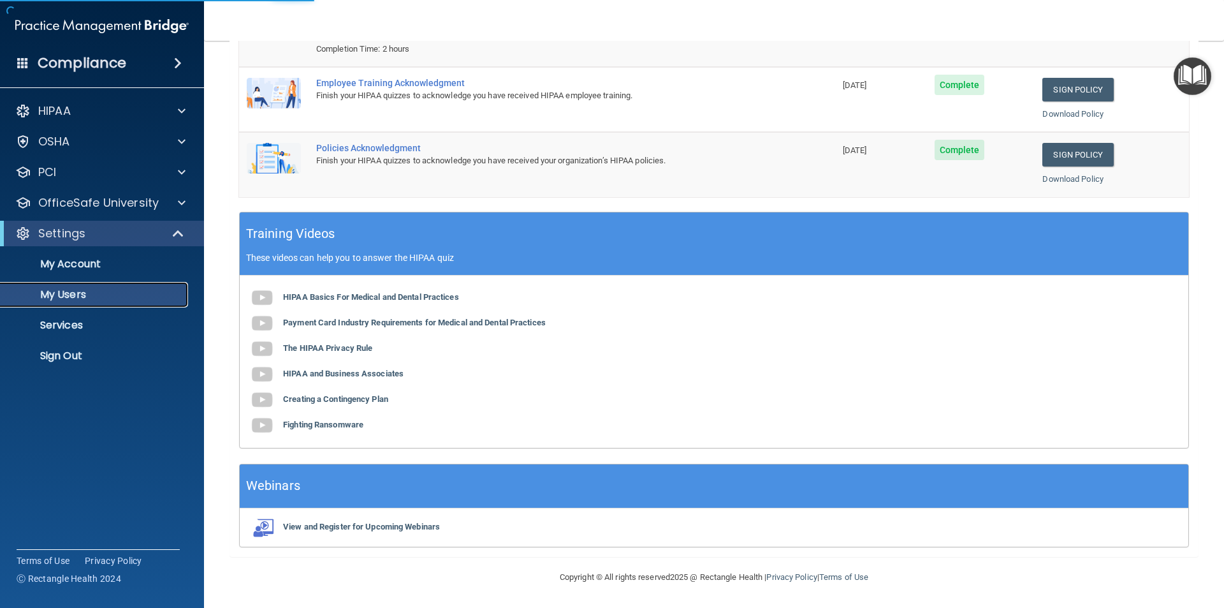
select select "20"
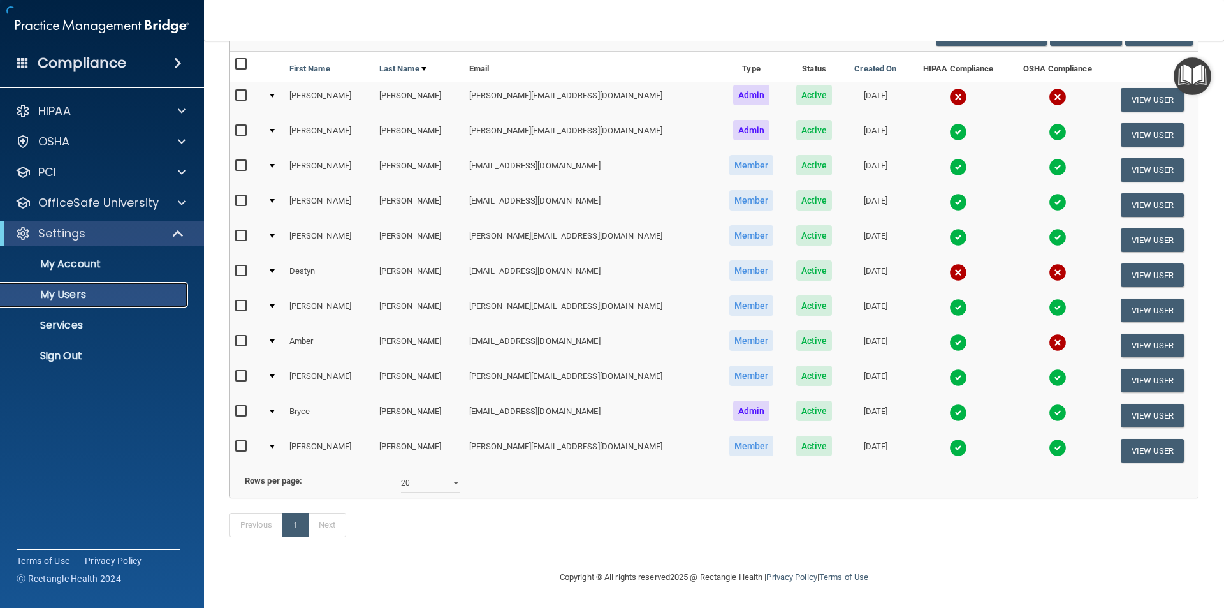
scroll to position [132, 0]
click at [949, 88] on img at bounding box center [958, 97] width 18 height 18
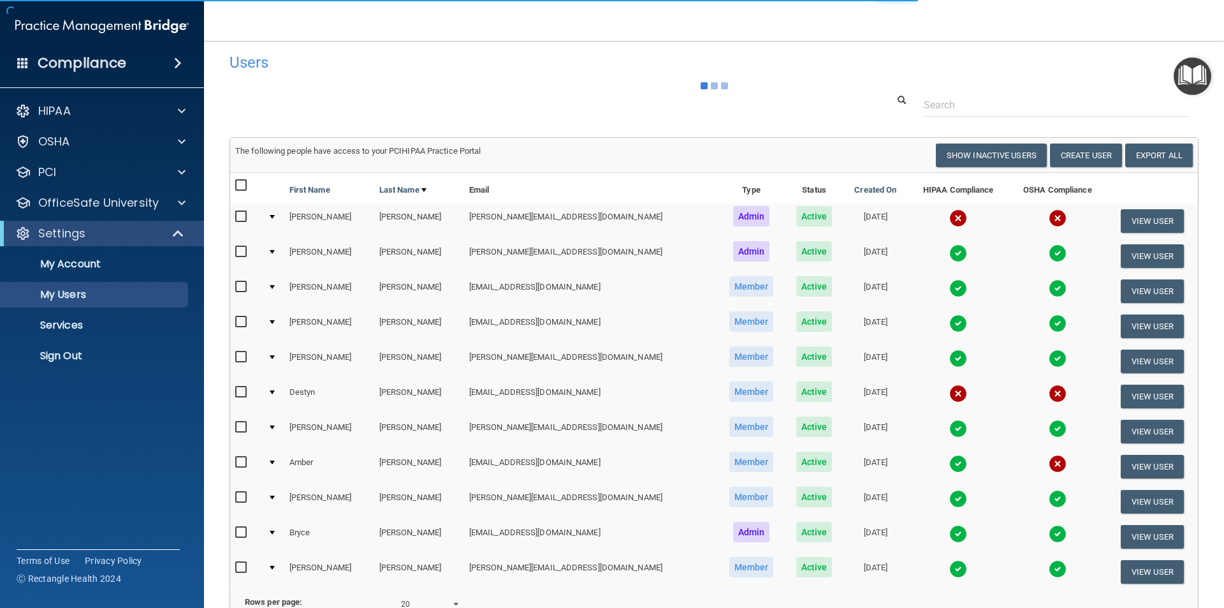
scroll to position [4, 0]
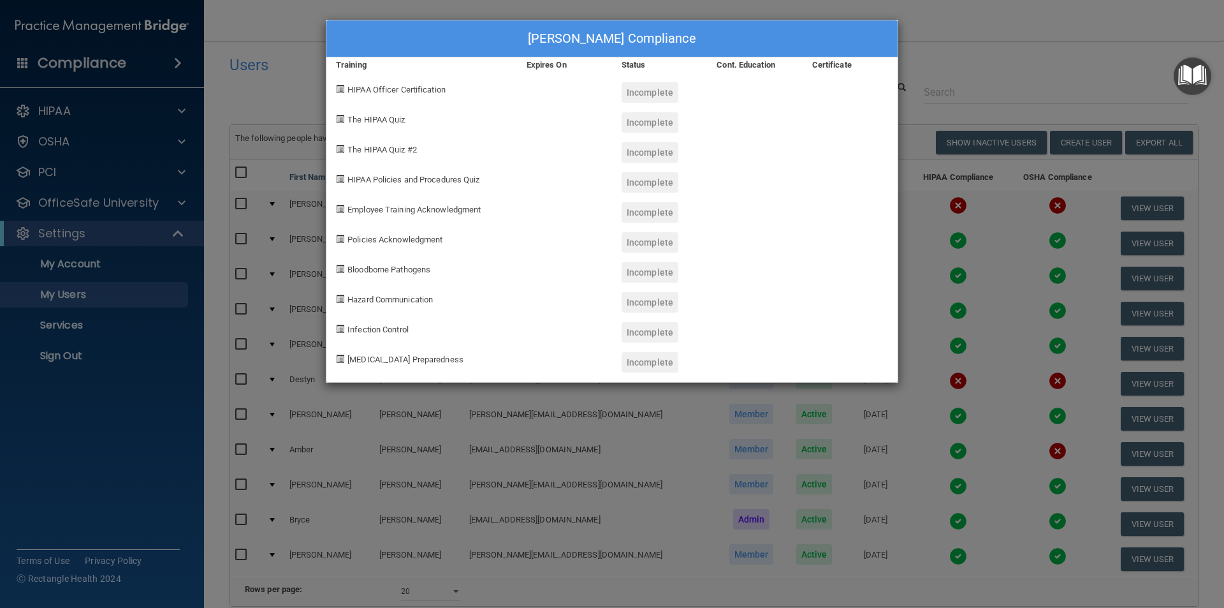
click at [992, 41] on div "[PERSON_NAME] Compliance Training Expires On Status Cont. Education Certificate…" at bounding box center [612, 304] width 1224 height 608
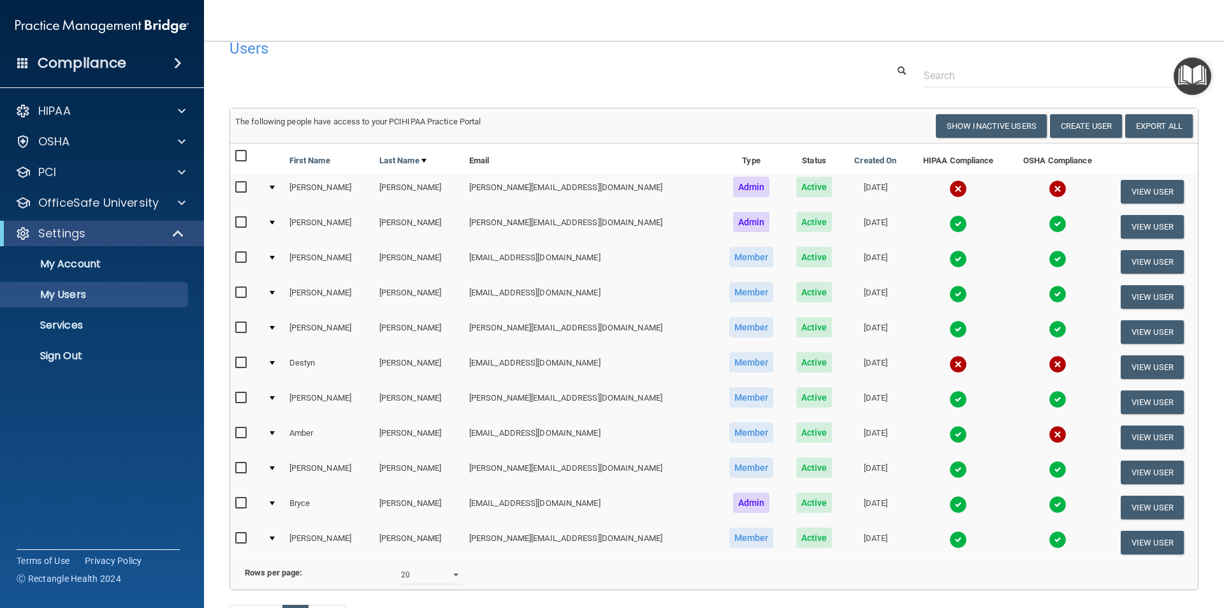
scroll to position [0, 0]
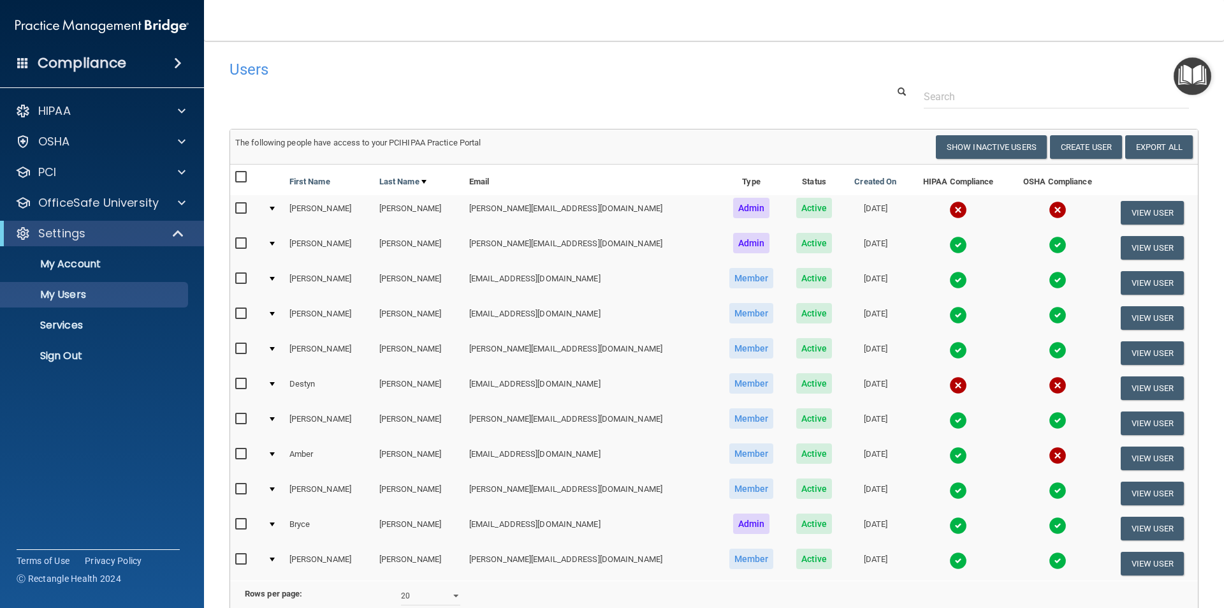
click at [1193, 71] on img "Open Resource Center" at bounding box center [1193, 76] width 38 height 38
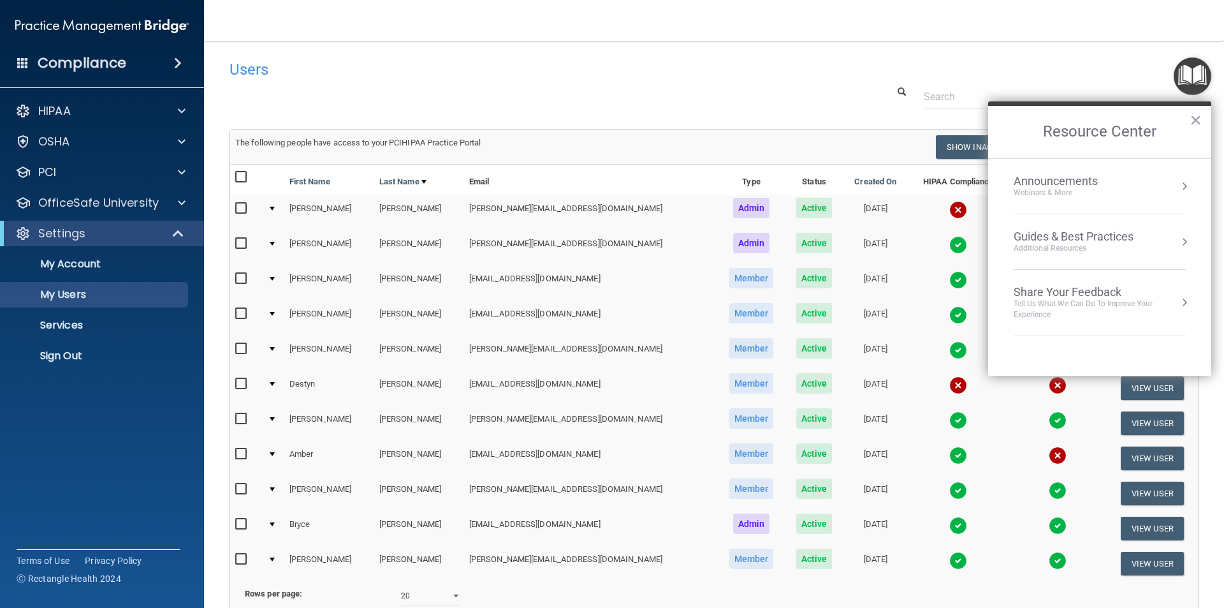
click at [877, 77] on div "Users" at bounding box center [714, 69] width 988 height 31
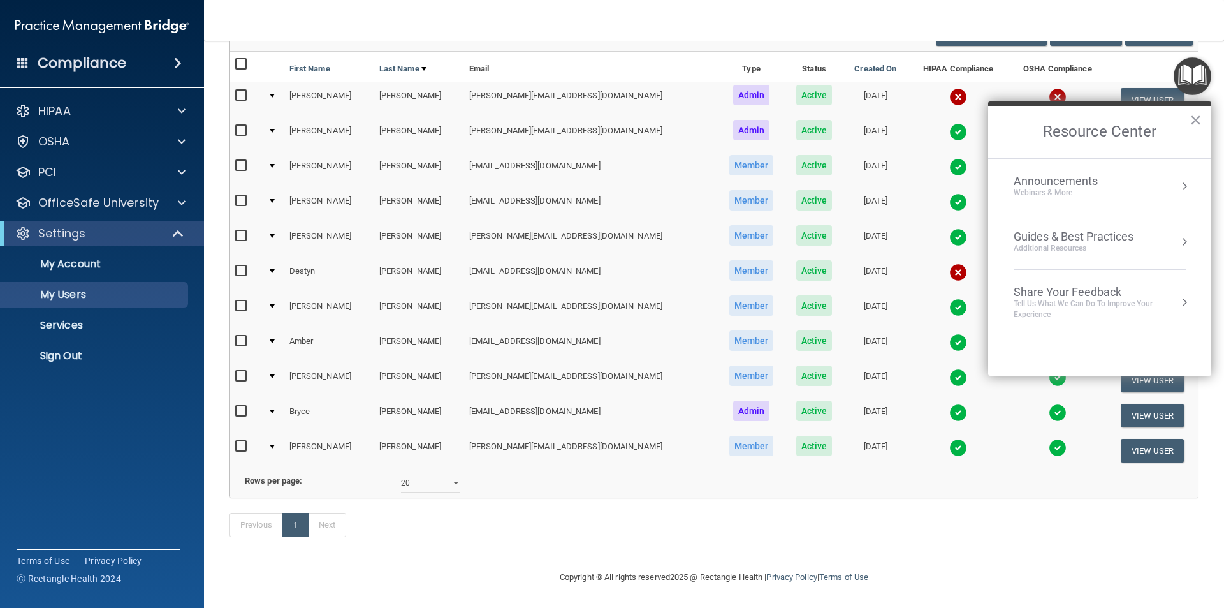
scroll to position [0, 4]
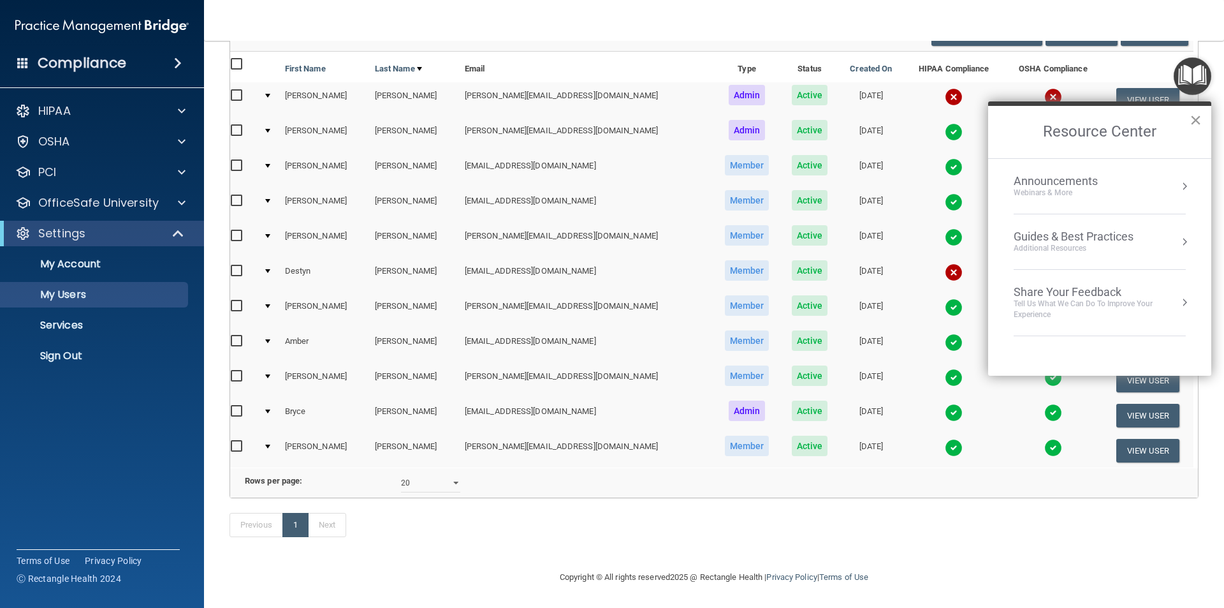
click at [1192, 124] on button "×" at bounding box center [1196, 120] width 12 height 20
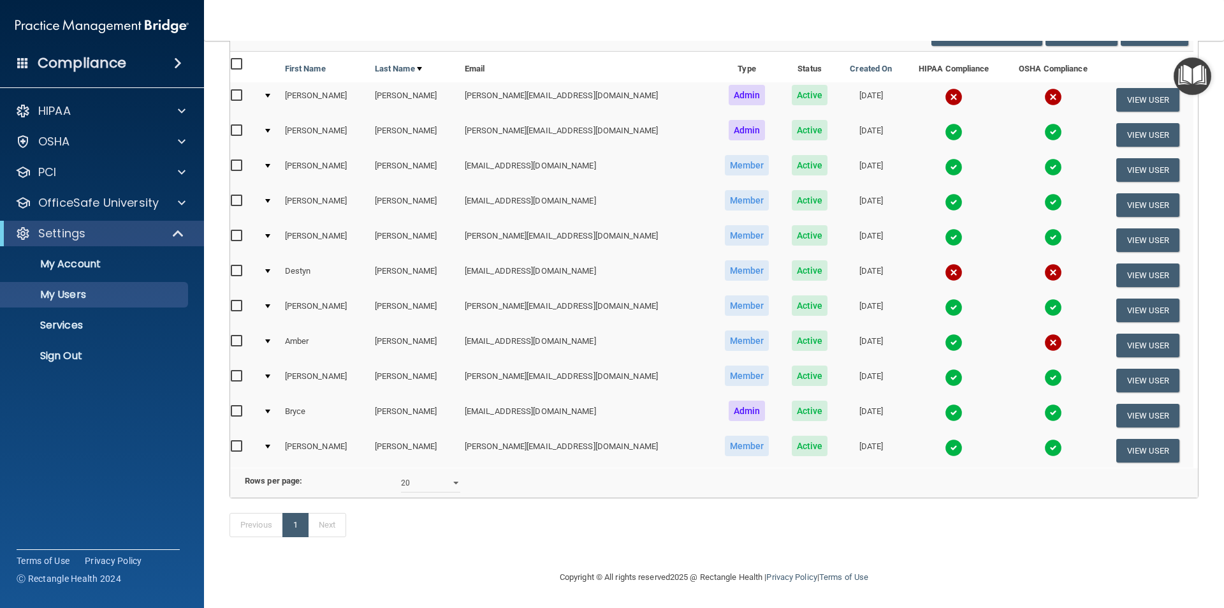
click at [242, 336] on input "checkbox" at bounding box center [238, 341] width 15 height 10
checkbox input "true"
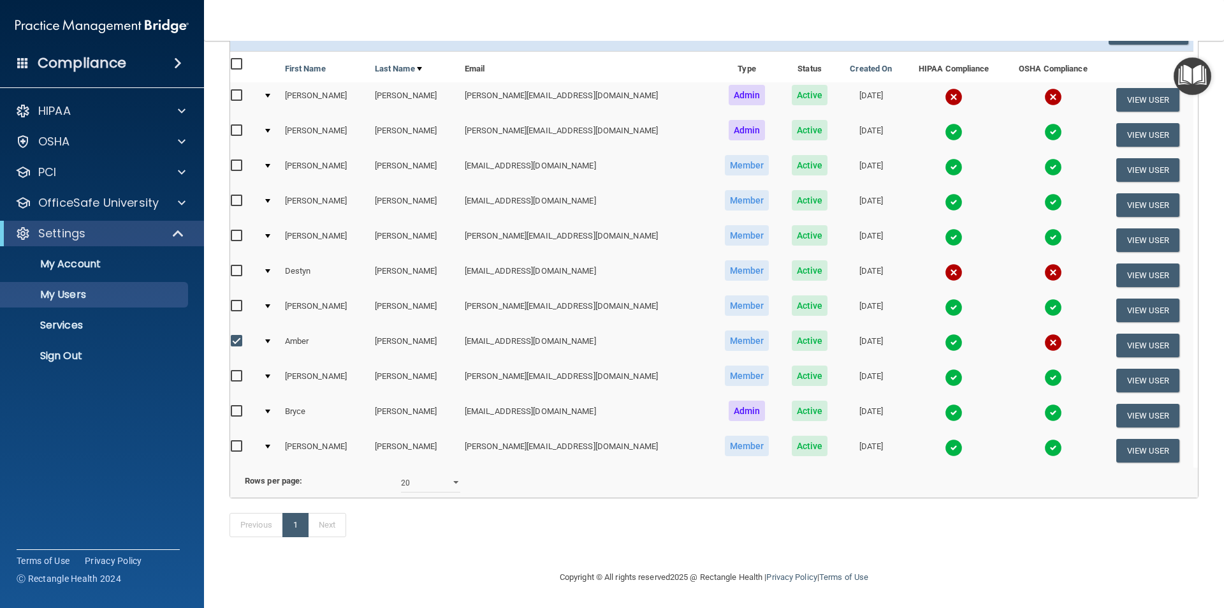
click at [1044, 333] on img at bounding box center [1053, 342] width 18 height 18
click at [1044, 339] on img at bounding box center [1053, 342] width 18 height 18
click at [1117, 340] on button "View User" at bounding box center [1148, 345] width 63 height 24
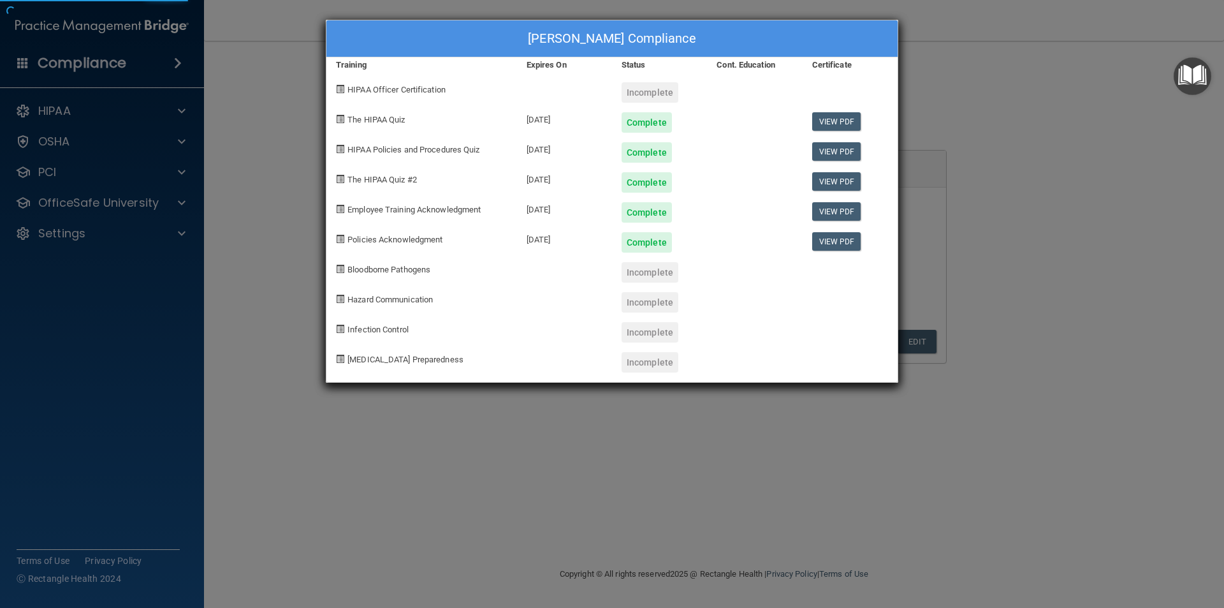
click at [407, 297] on span "Hazard Communication" at bounding box center [390, 300] width 85 height 10
click at [641, 263] on div "Incomplete" at bounding box center [650, 272] width 57 height 20
click at [640, 275] on div "Incomplete" at bounding box center [650, 272] width 57 height 20
click at [660, 355] on div "Incomplete" at bounding box center [650, 362] width 57 height 20
click at [1002, 239] on div "[PERSON_NAME] Compliance Training Expires On Status Cont. Education Certificate…" at bounding box center [612, 304] width 1224 height 608
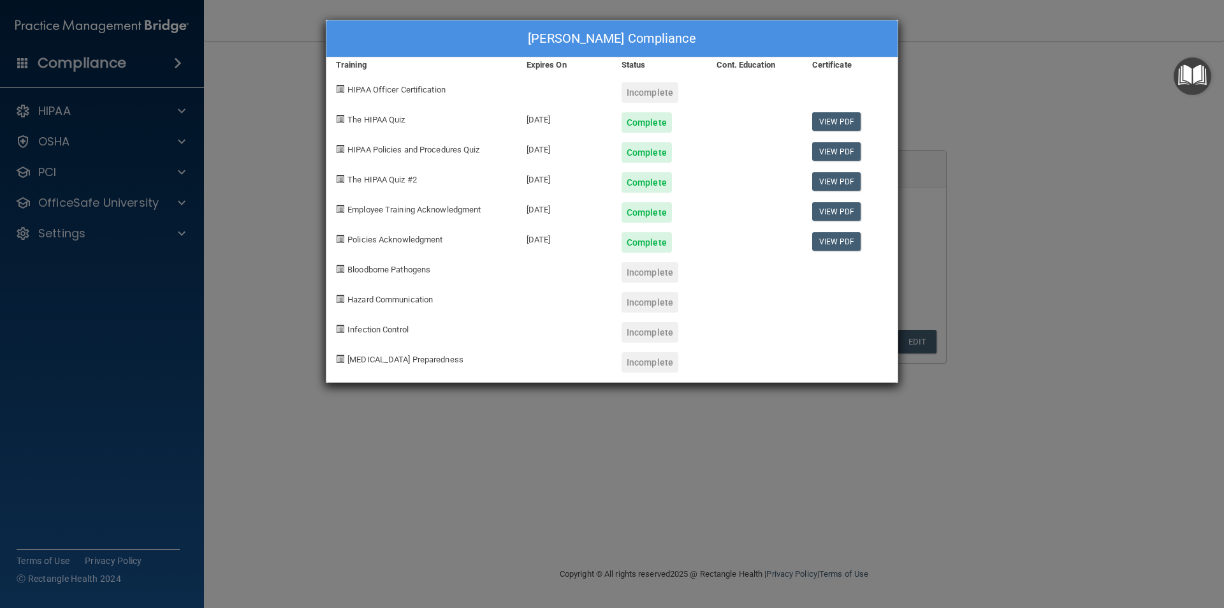
click at [1007, 100] on div "[PERSON_NAME] Compliance Training Expires On Status Cont. Education Certificate…" at bounding box center [612, 304] width 1224 height 608
click at [1014, 95] on div "[PERSON_NAME] Compliance Training Expires On Status Cont. Education Certificate…" at bounding box center [612, 304] width 1224 height 608
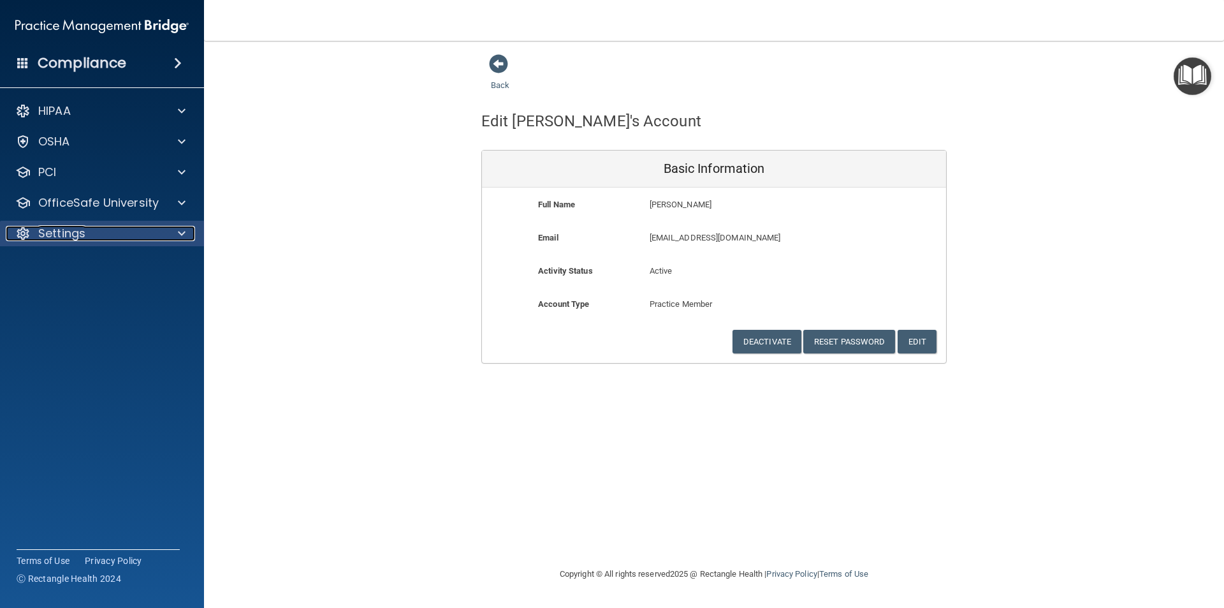
click at [110, 230] on div "Settings" at bounding box center [85, 233] width 158 height 15
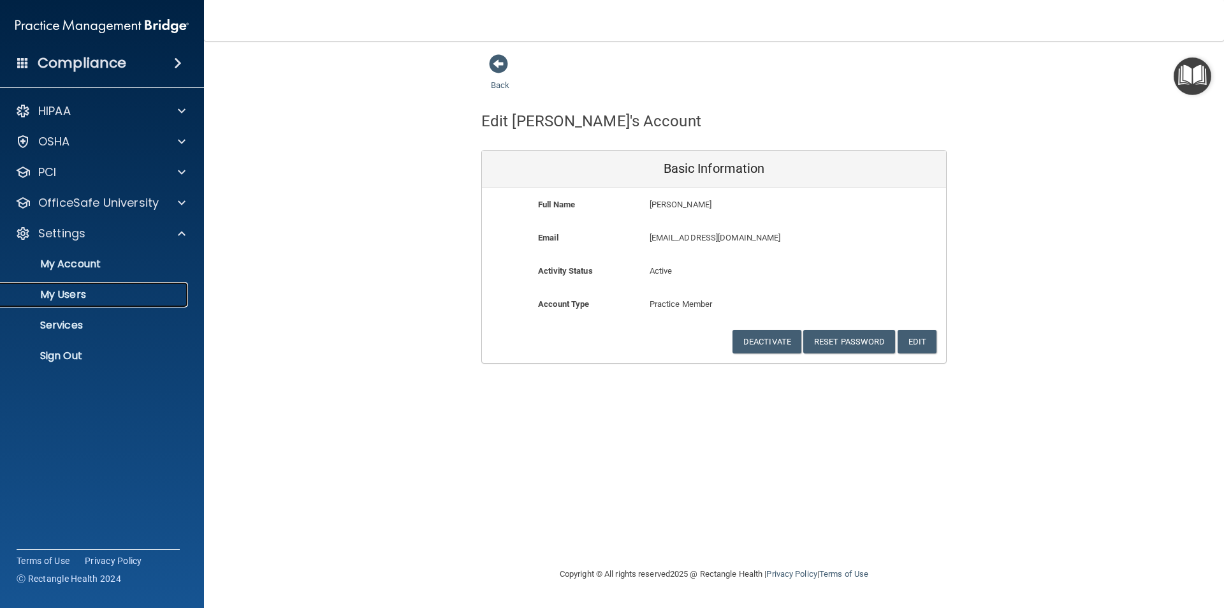
click at [87, 304] on link "My Users" at bounding box center [87, 295] width 201 height 26
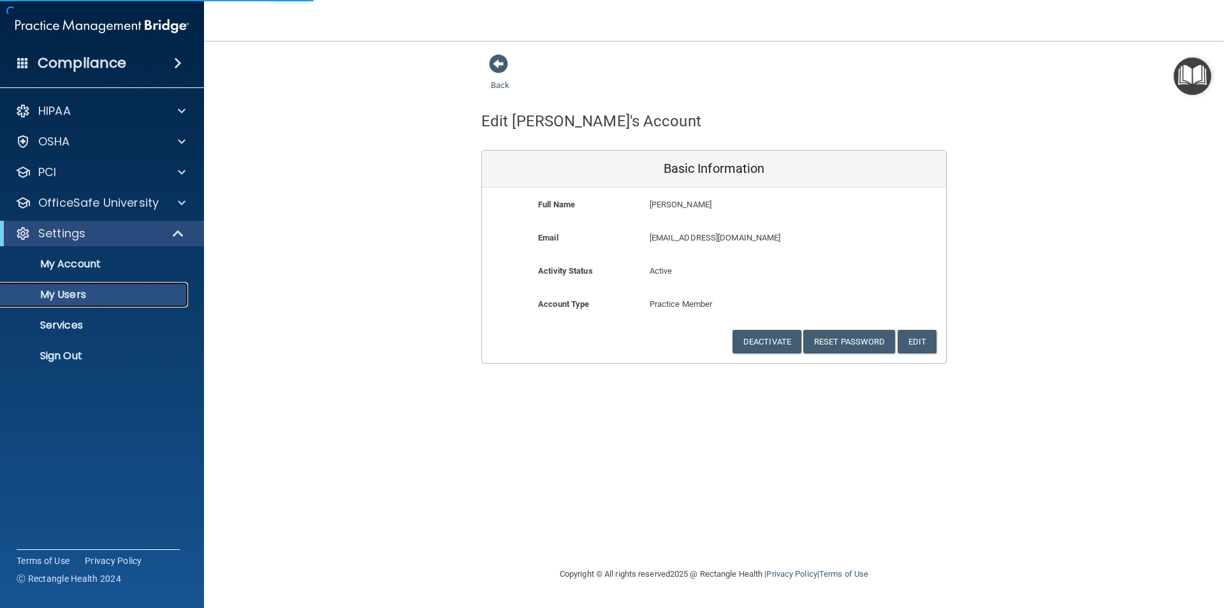
select select "20"
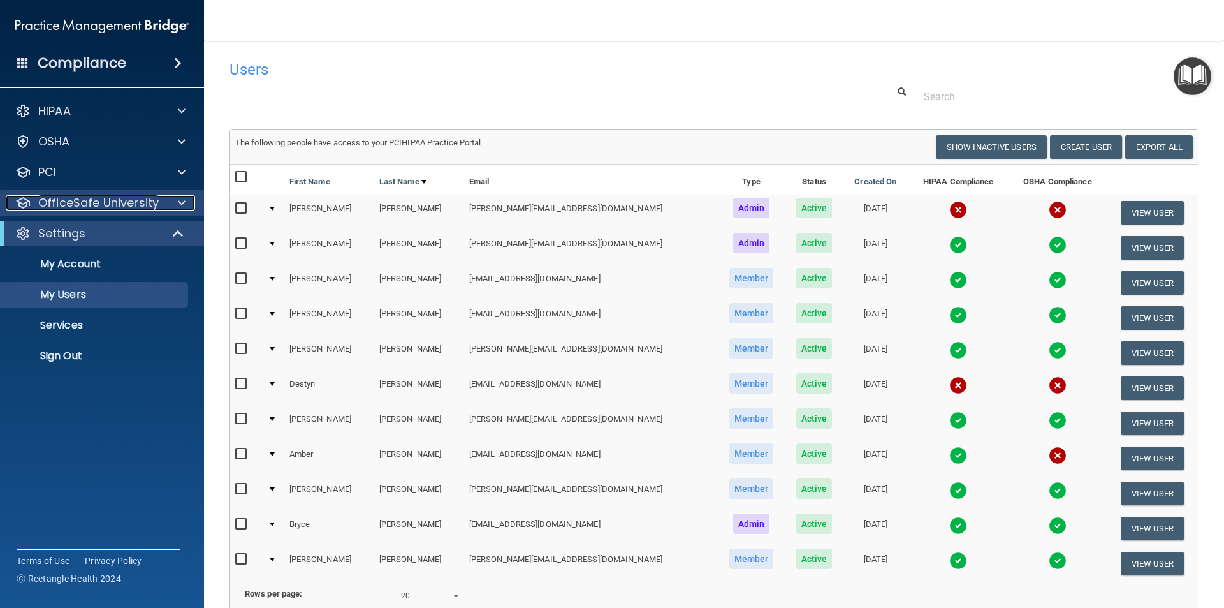
click at [148, 205] on p "OfficeSafe University" at bounding box center [98, 202] width 121 height 15
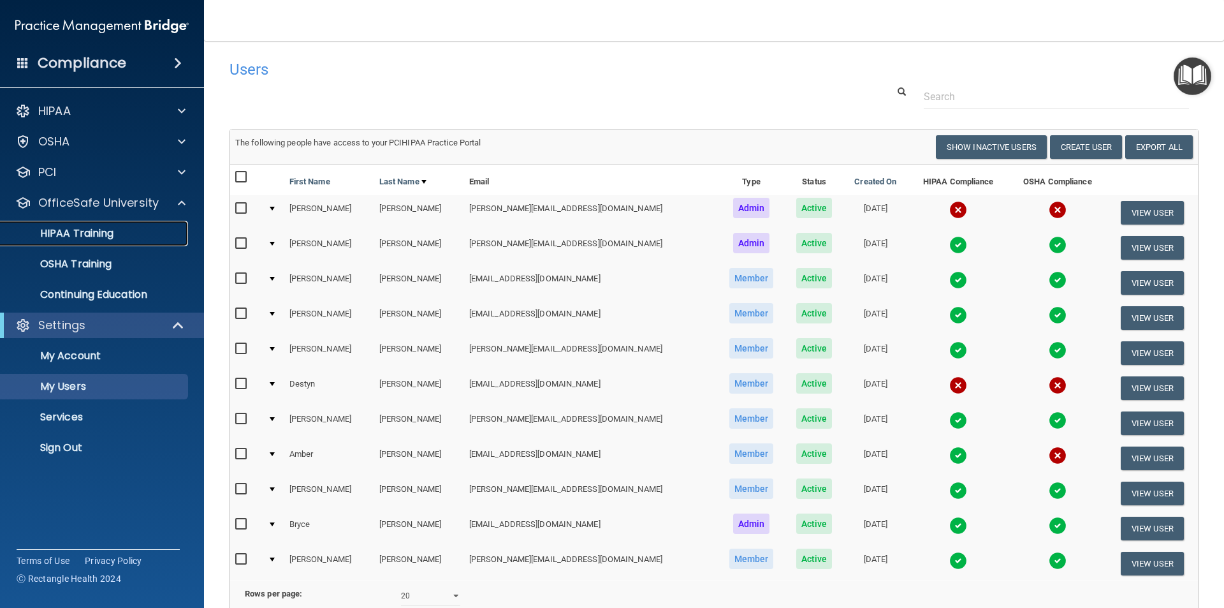
click at [165, 232] on div "HIPAA Training" at bounding box center [95, 233] width 174 height 13
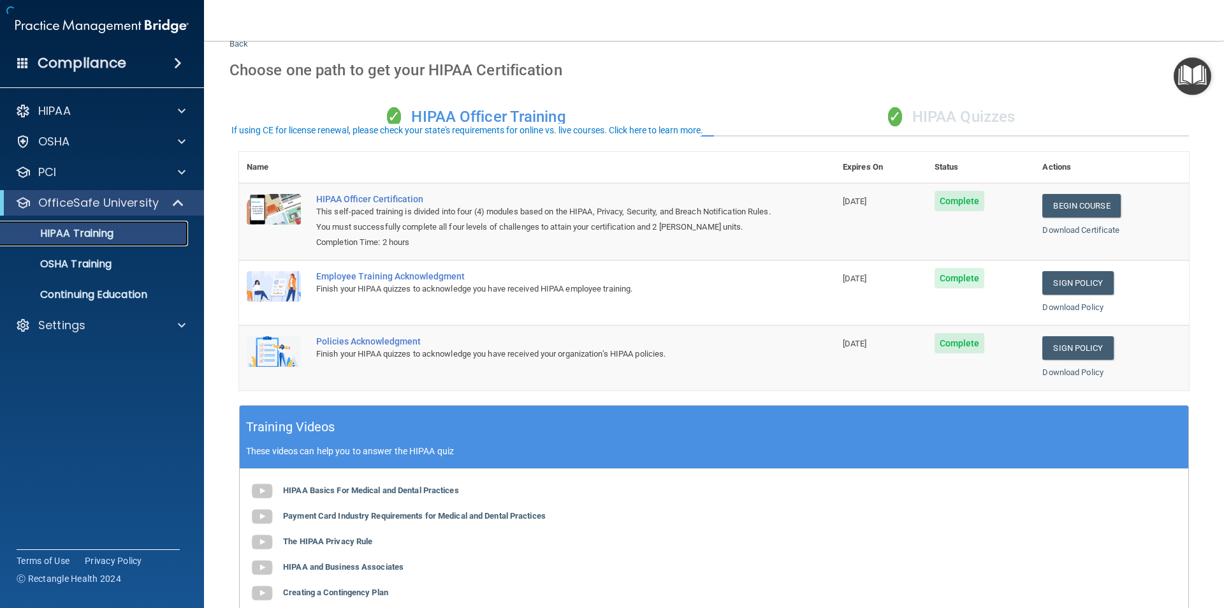
scroll to position [64, 0]
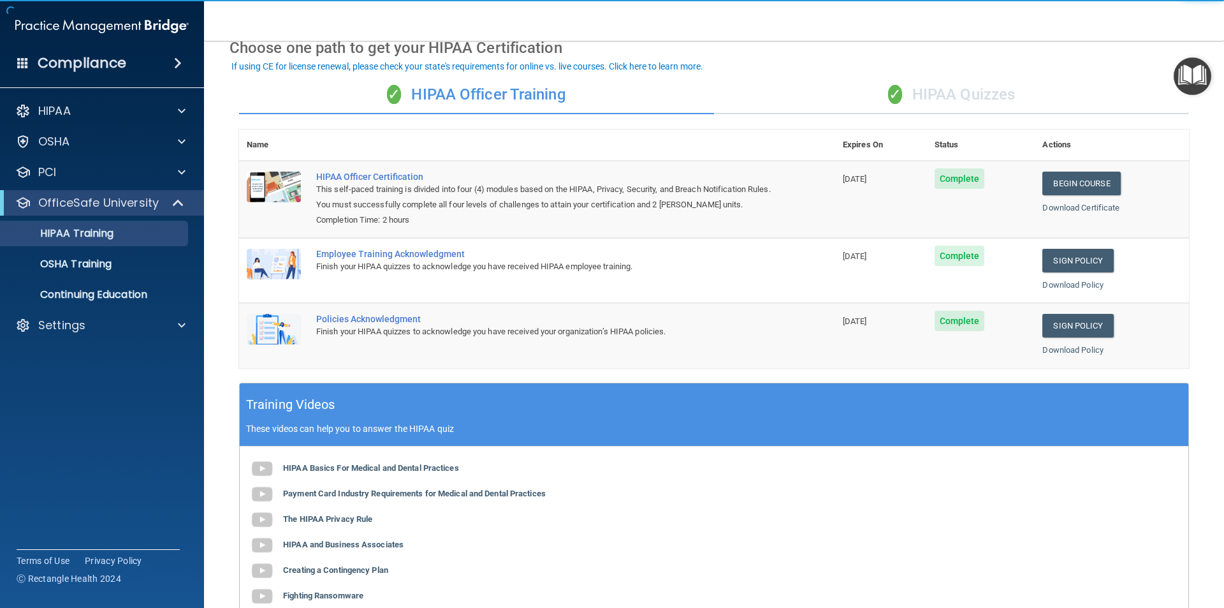
click at [951, 86] on div "✓ HIPAA Quizzes" at bounding box center [951, 95] width 475 height 38
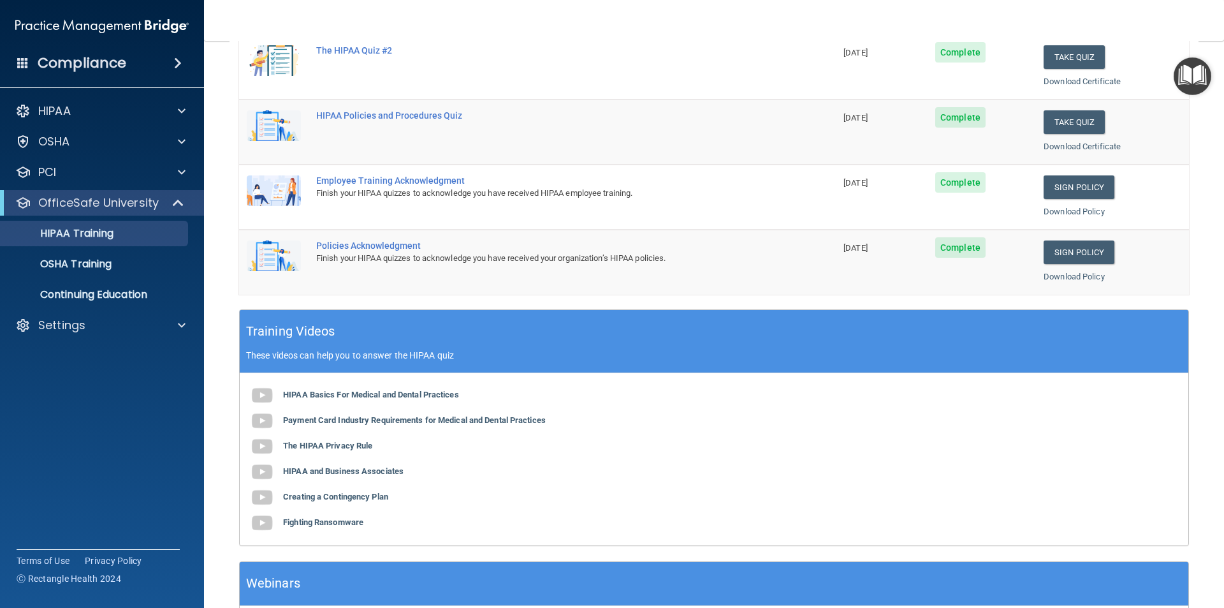
scroll to position [353, 0]
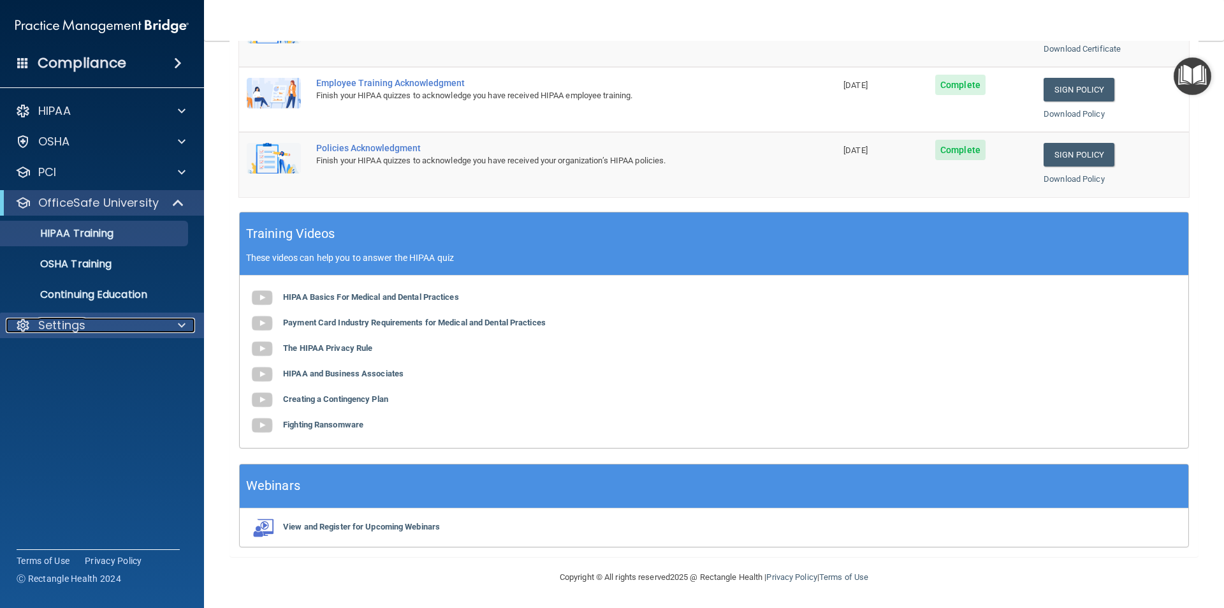
click at [97, 328] on div "Settings" at bounding box center [85, 325] width 158 height 15
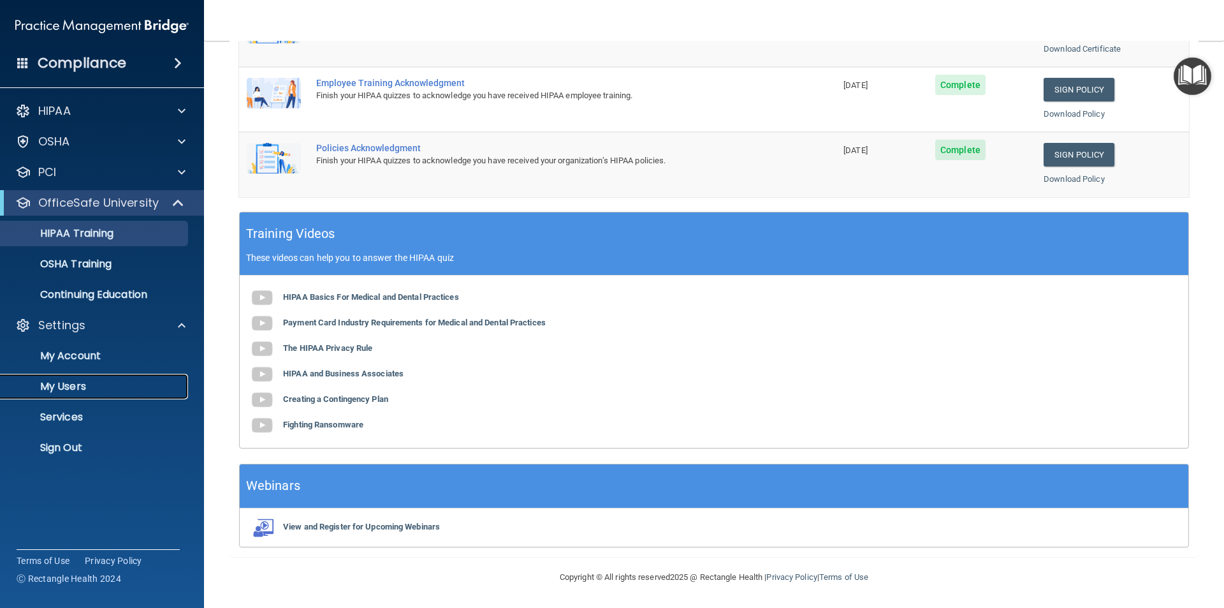
click at [82, 384] on p "My Users" at bounding box center [95, 386] width 174 height 13
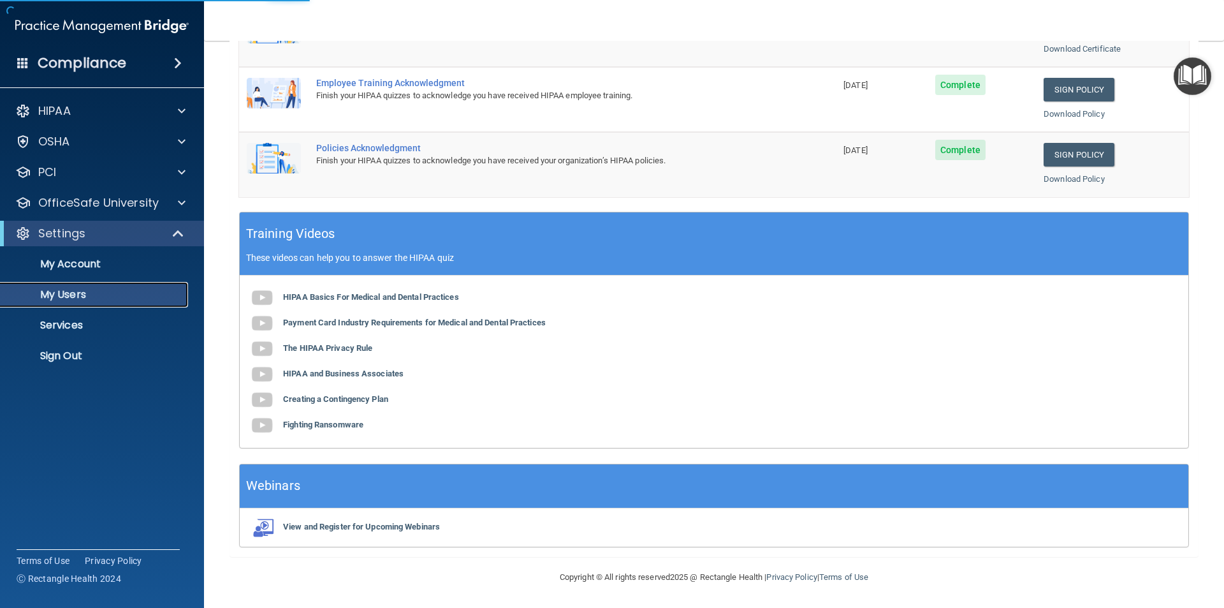
select select "20"
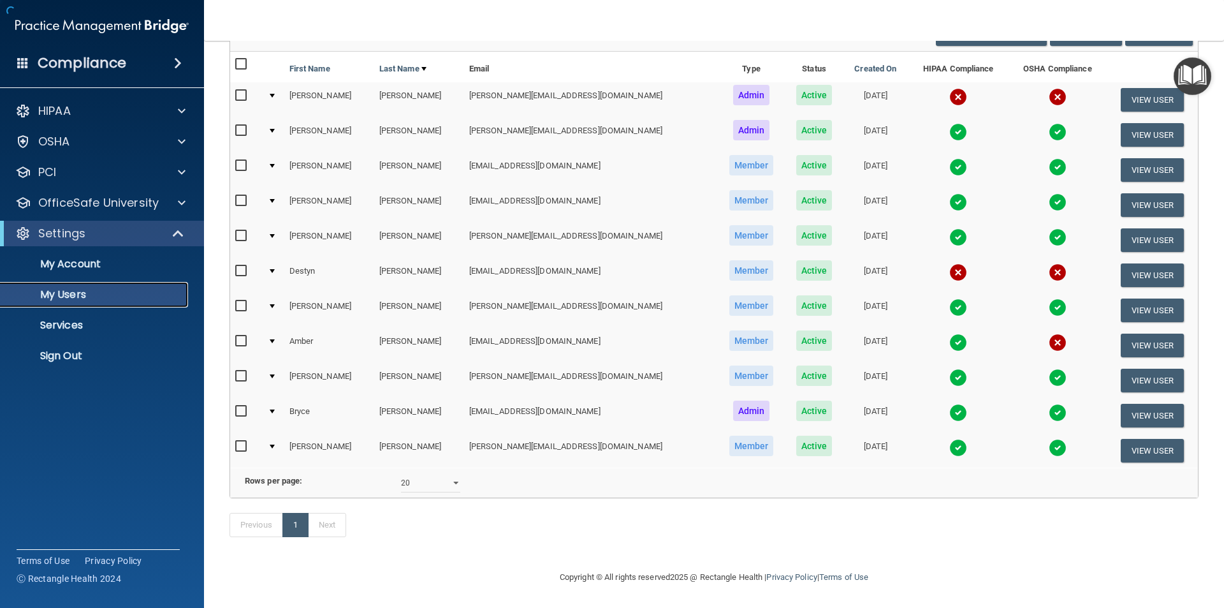
scroll to position [132, 0]
click at [1049, 333] on img at bounding box center [1058, 342] width 18 height 18
click at [1026, 321] on td at bounding box center [1058, 310] width 98 height 35
click at [273, 335] on td at bounding box center [274, 345] width 22 height 35
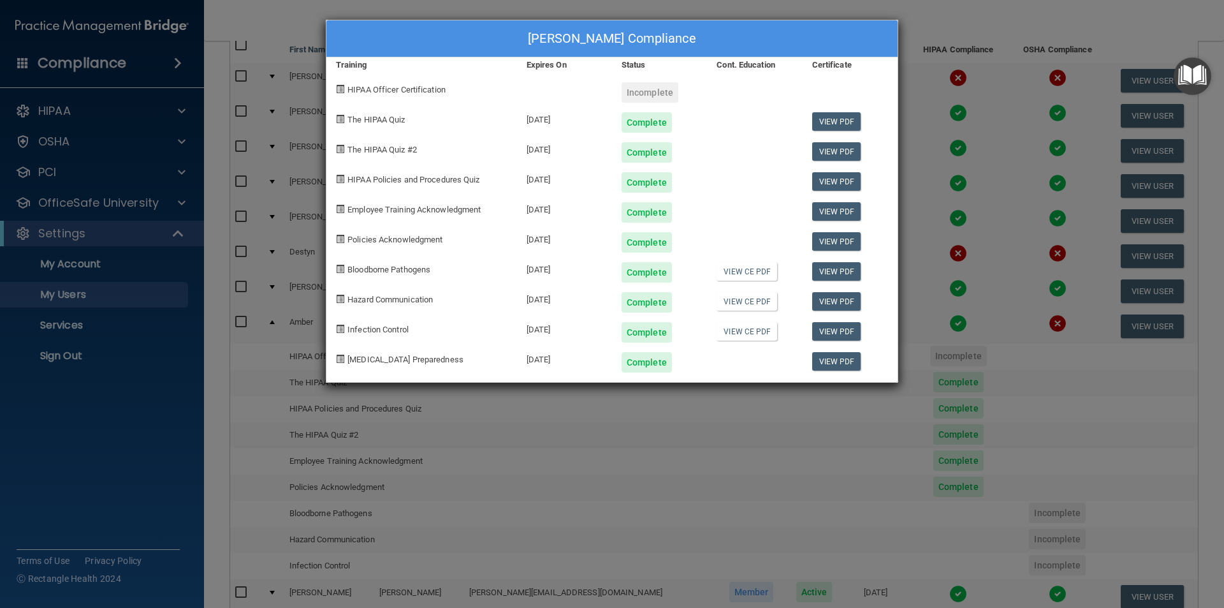
click at [818, 419] on div "[PERSON_NAME] Compliance Training Expires On Status Cont. Education Certificate…" at bounding box center [612, 304] width 1224 height 608
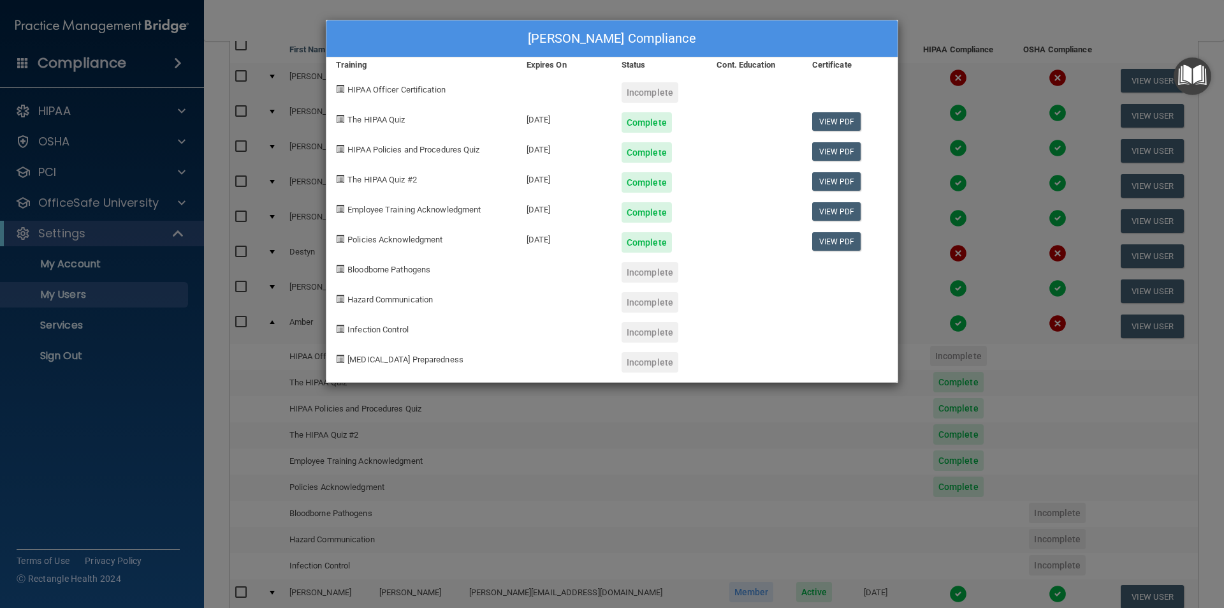
click at [622, 512] on div "[PERSON_NAME] Compliance Training Expires On Status Cont. Education Certificate…" at bounding box center [612, 304] width 1224 height 608
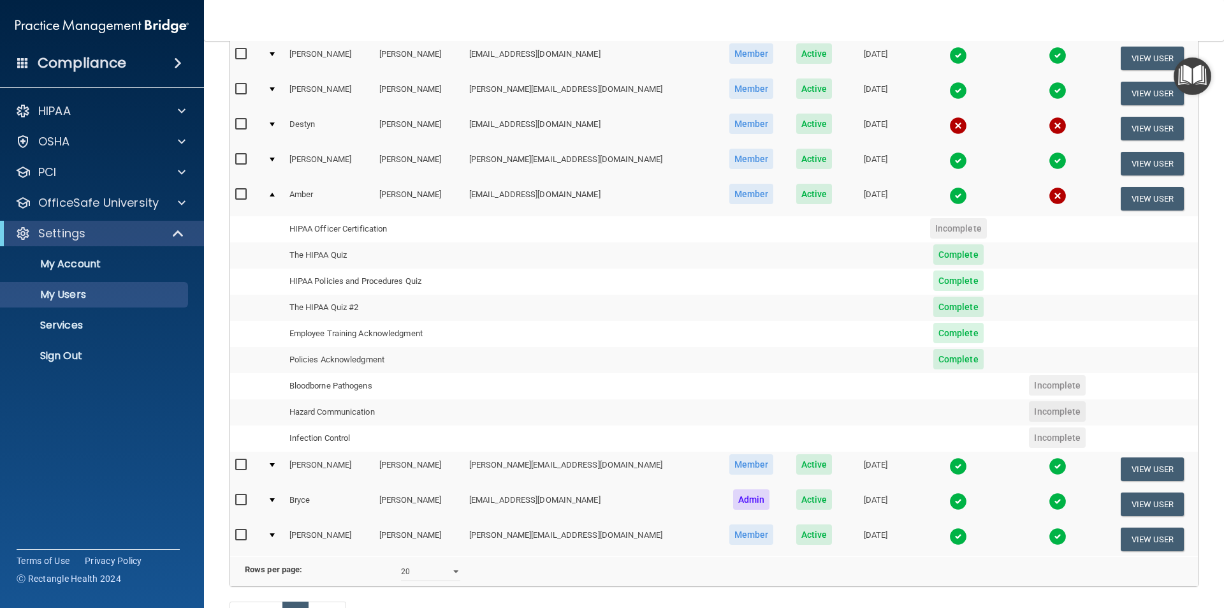
scroll to position [0, 0]
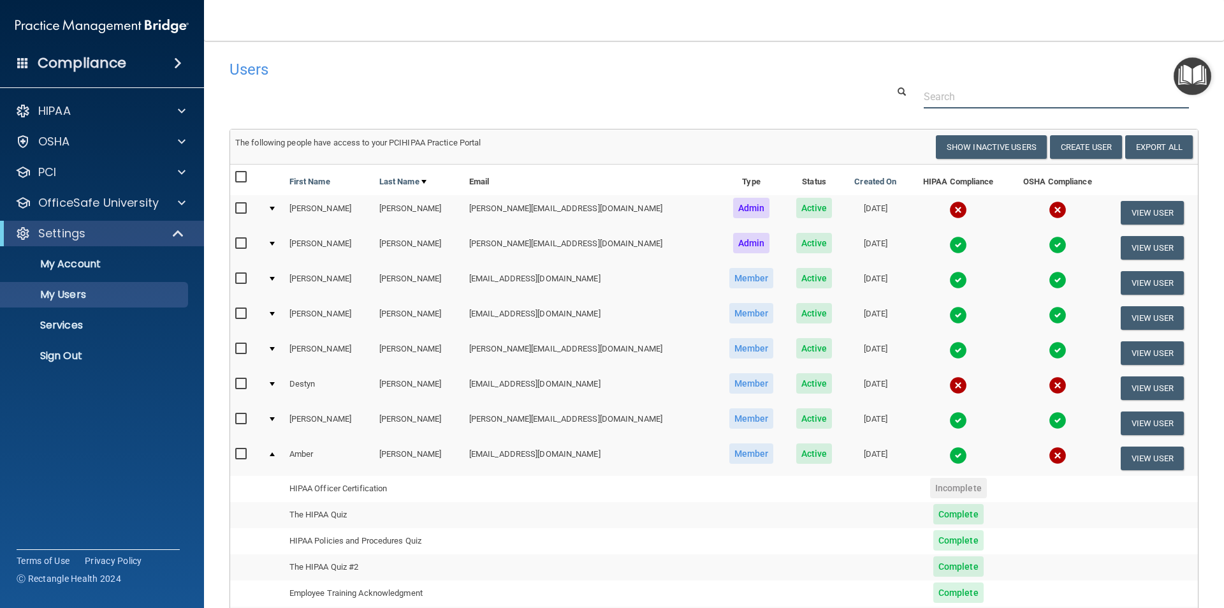
click at [941, 95] on input "text" at bounding box center [1056, 97] width 265 height 24
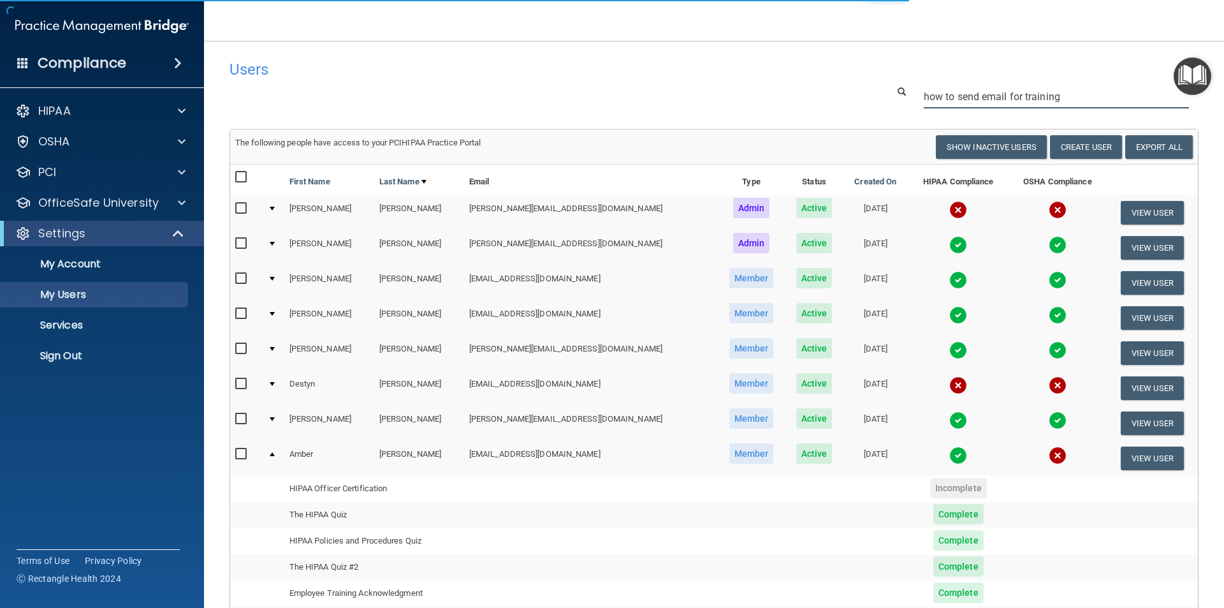
type input "how to send email for training"
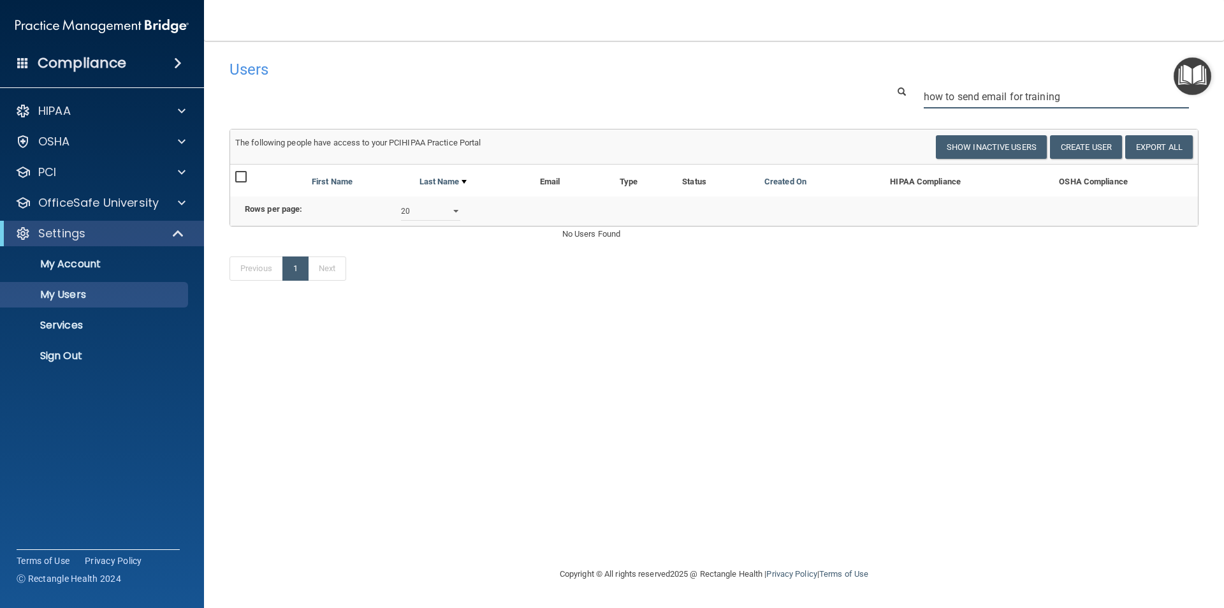
drag, startPoint x: 1076, startPoint y: 88, endPoint x: 649, endPoint y: 132, distance: 428.8
click at [649, 132] on div "Users Success! New user created. × Error! The user couldn't be created. × Succe…" at bounding box center [714, 177] width 969 height 247
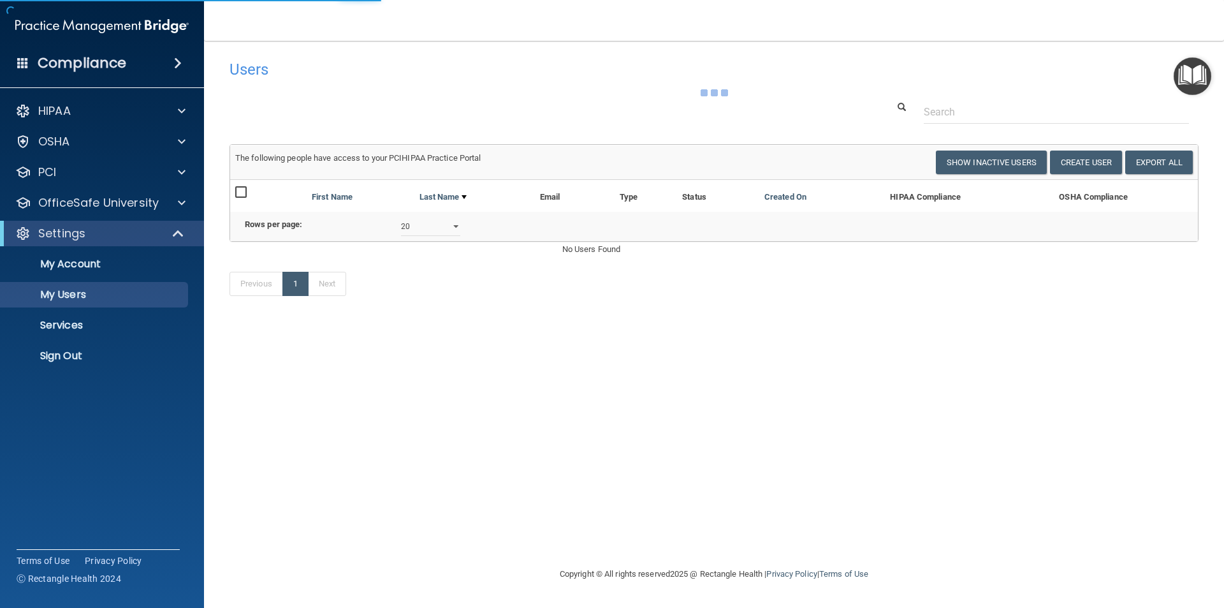
click at [180, 68] on span at bounding box center [178, 62] width 8 height 15
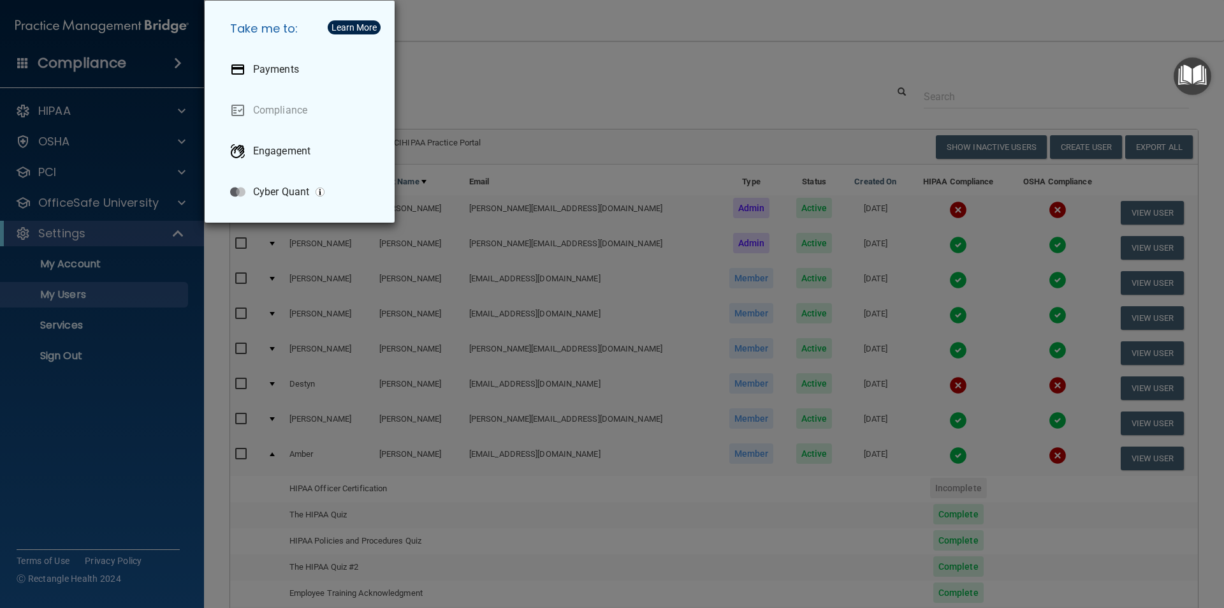
click at [118, 103] on div "Take me to: Payments Compliance Engagement Cyber Quant" at bounding box center [612, 304] width 1224 height 608
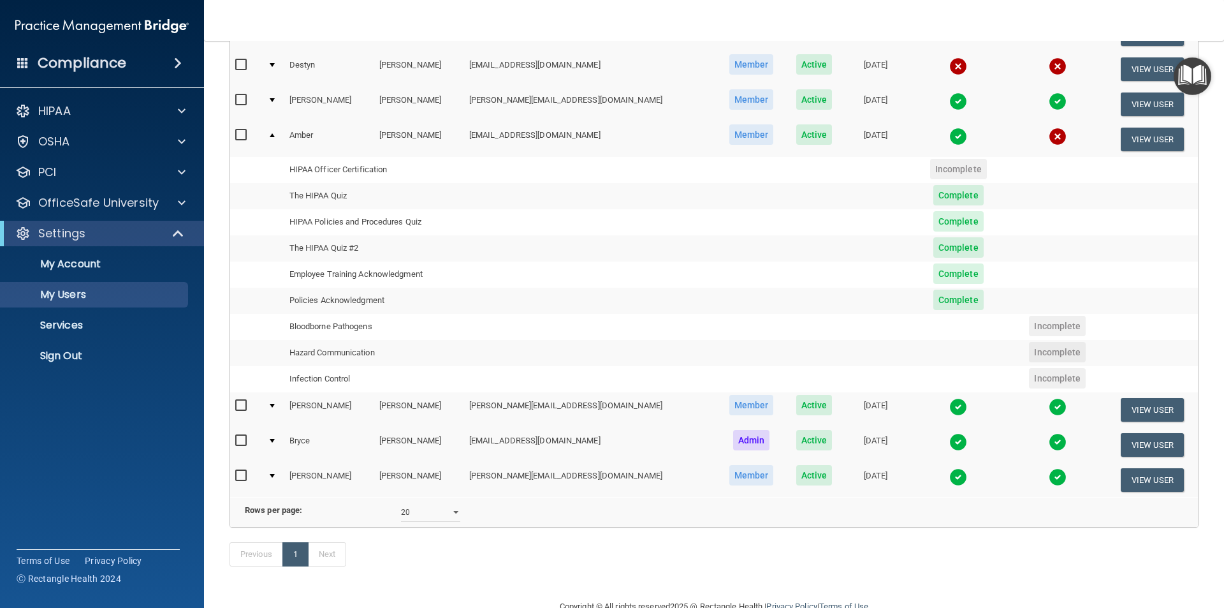
scroll to position [367, 0]
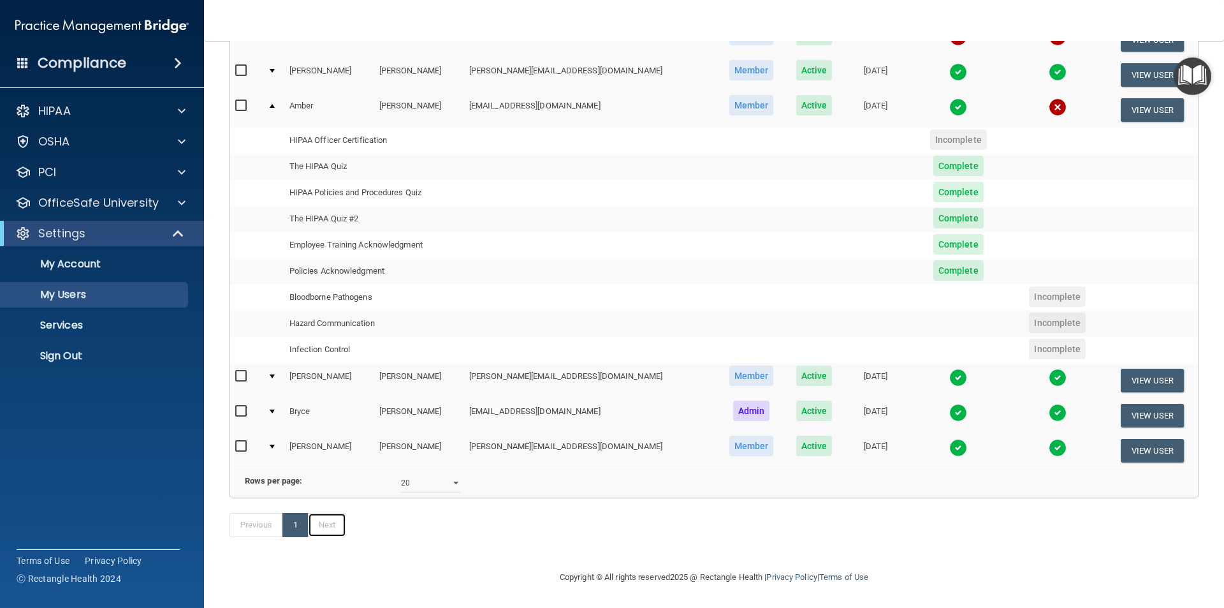
click at [334, 527] on link "Next" at bounding box center [327, 525] width 38 height 24
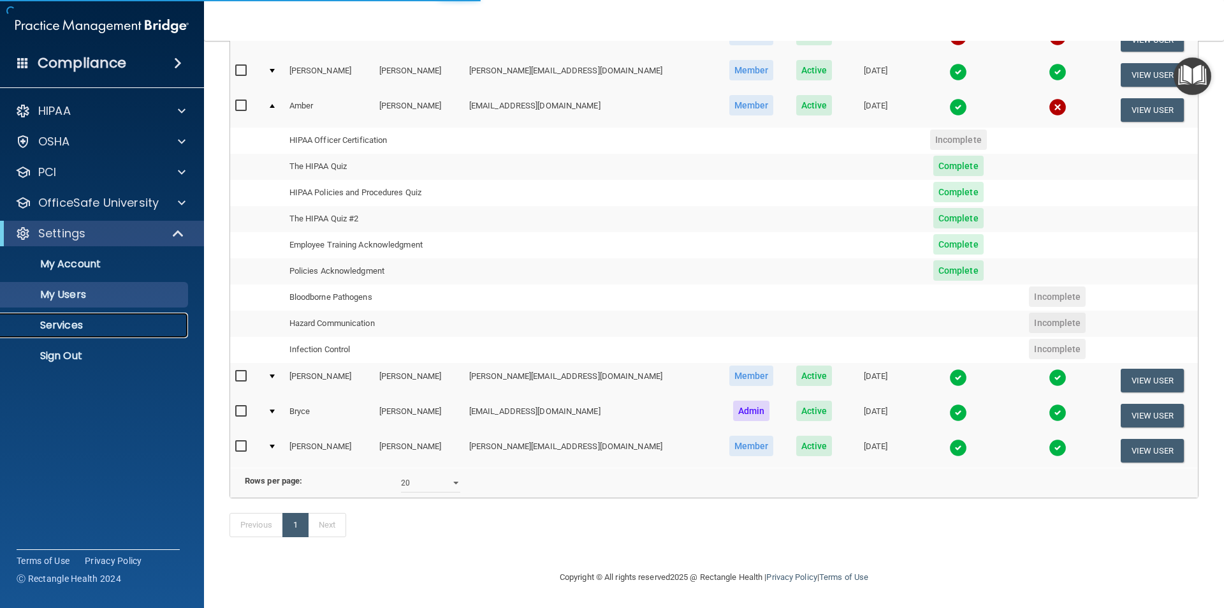
click at [182, 330] on p "Services" at bounding box center [95, 325] width 174 height 13
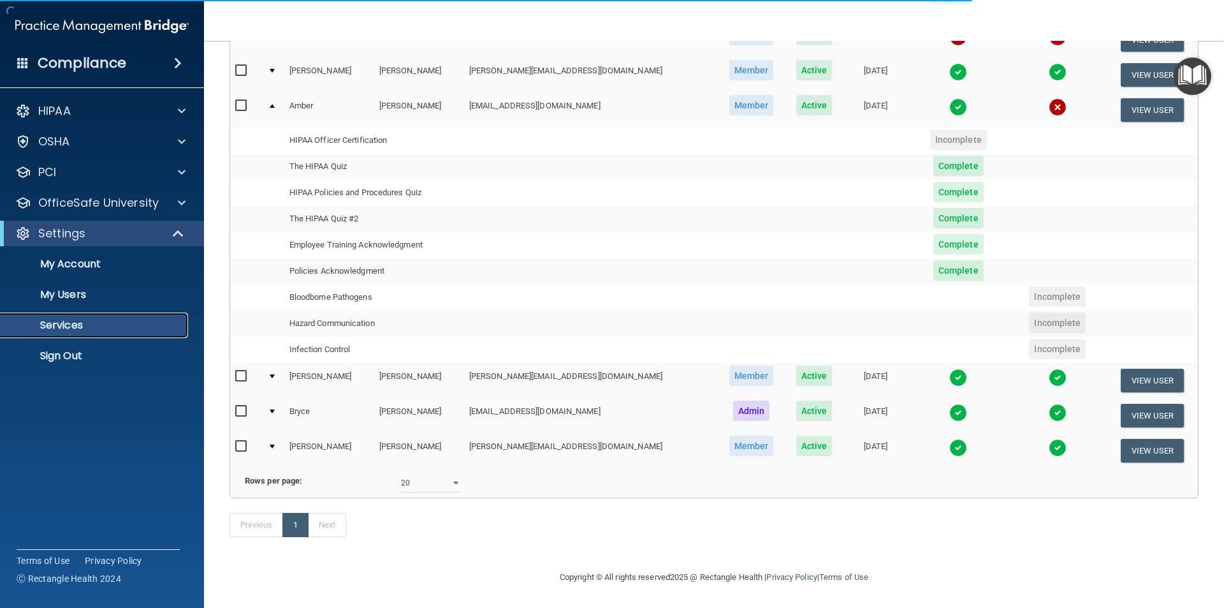
click at [167, 330] on p "Services" at bounding box center [95, 325] width 174 height 13
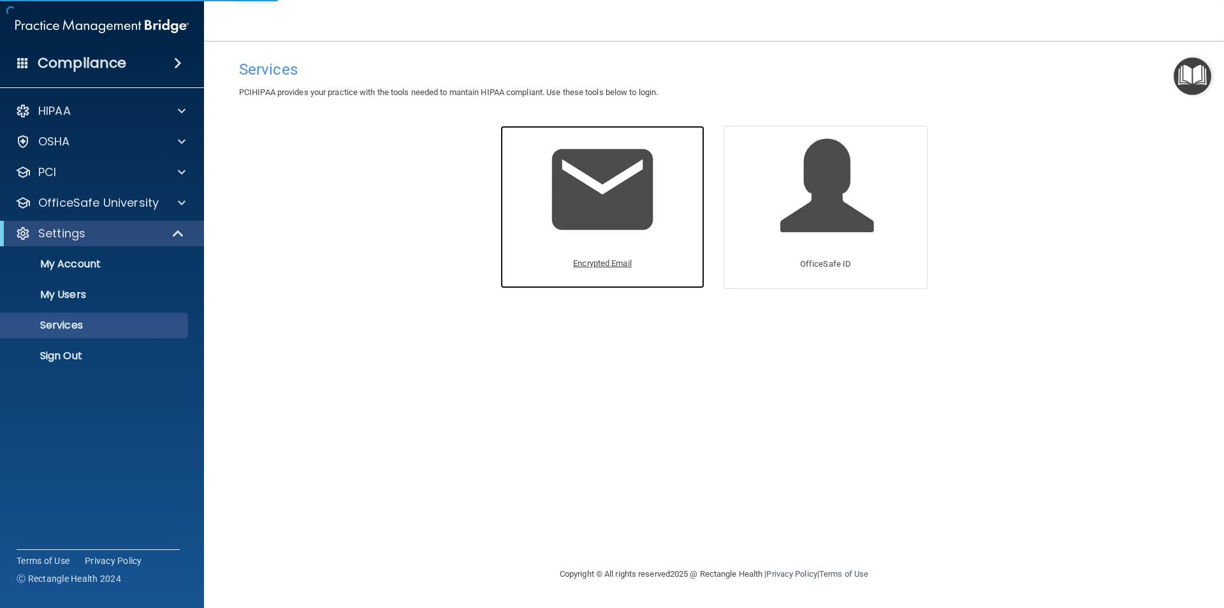
click at [591, 175] on img at bounding box center [602, 189] width 121 height 121
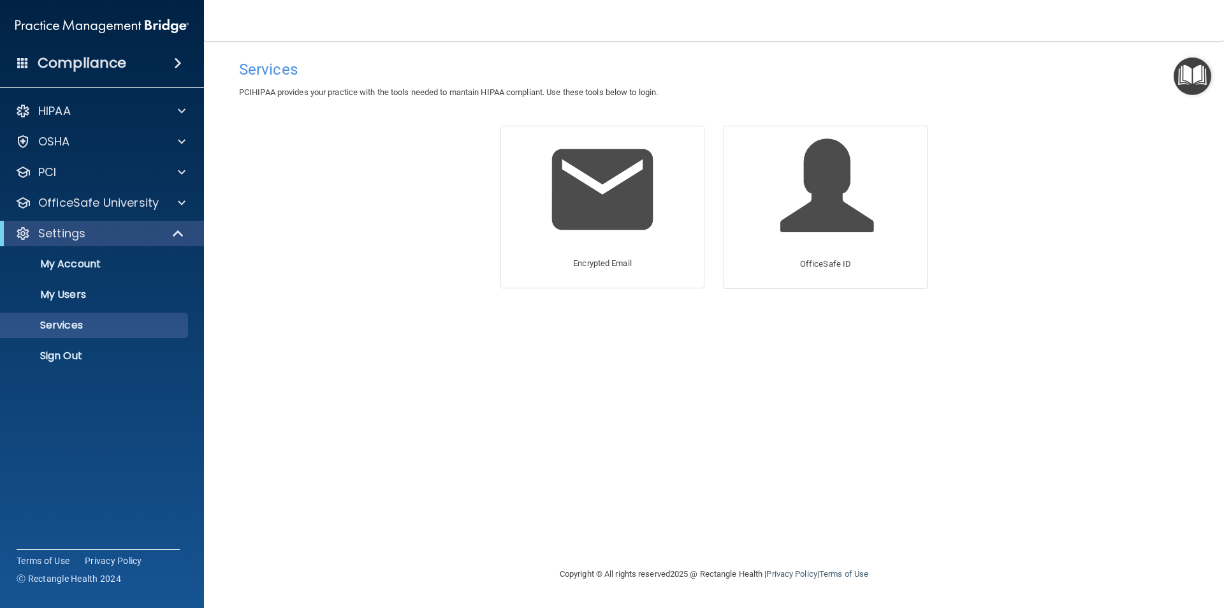
click at [18, 60] on span at bounding box center [22, 62] width 11 height 11
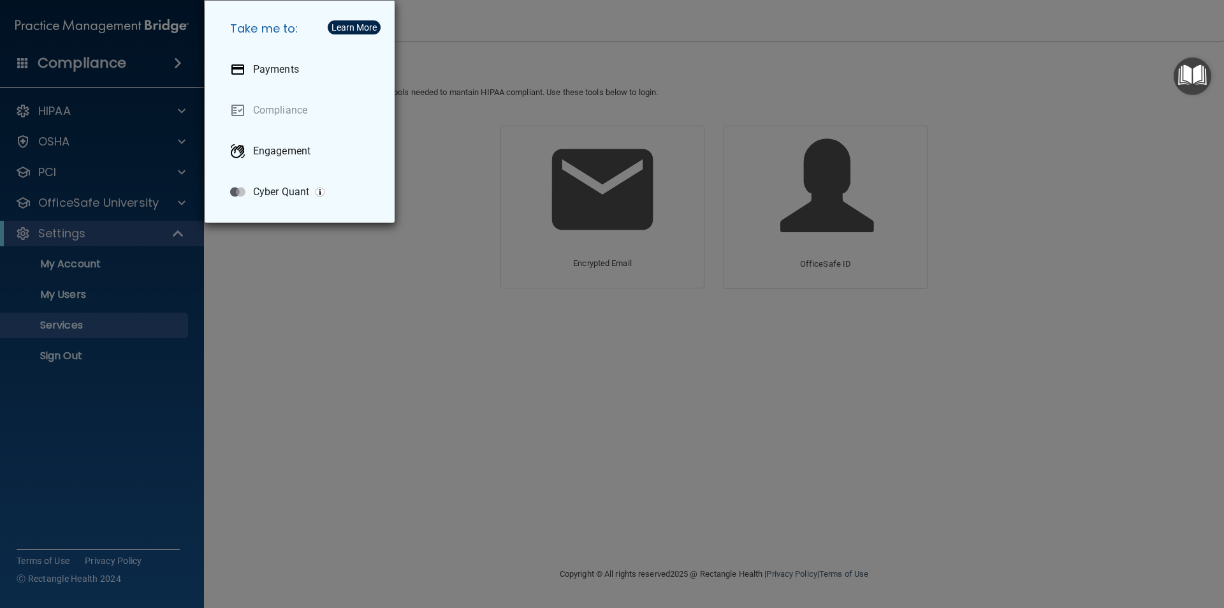
click at [481, 75] on div "Take me to: Payments Compliance Engagement Cyber Quant" at bounding box center [612, 304] width 1224 height 608
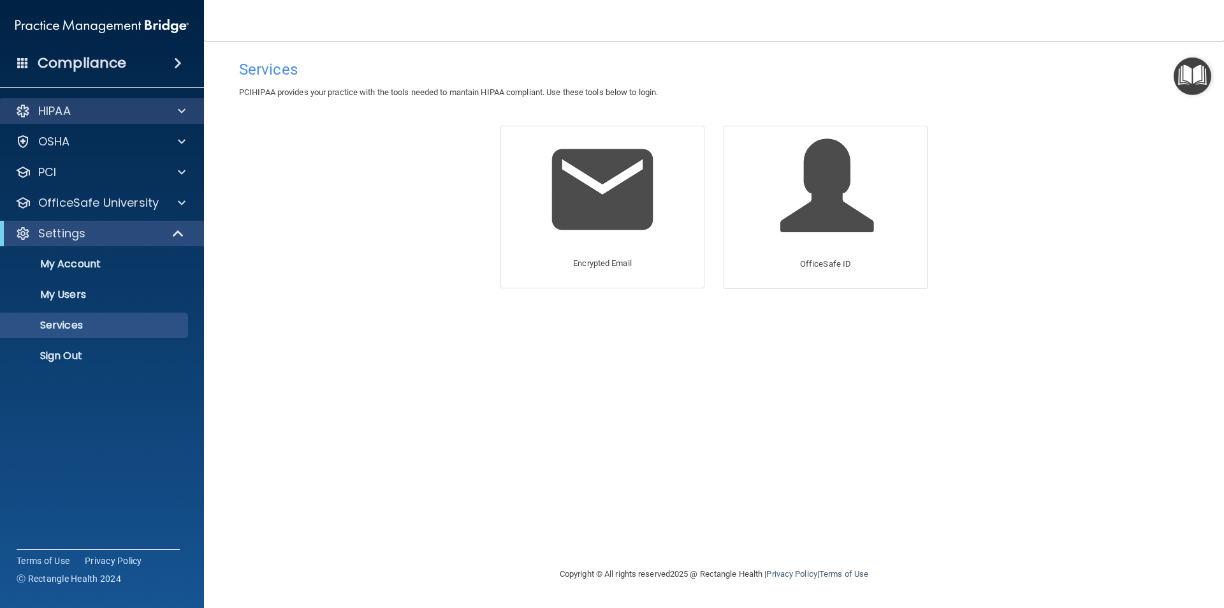
click at [183, 120] on div "HIPAA" at bounding box center [102, 111] width 205 height 26
click at [93, 267] on p "My Account" at bounding box center [95, 264] width 174 height 13
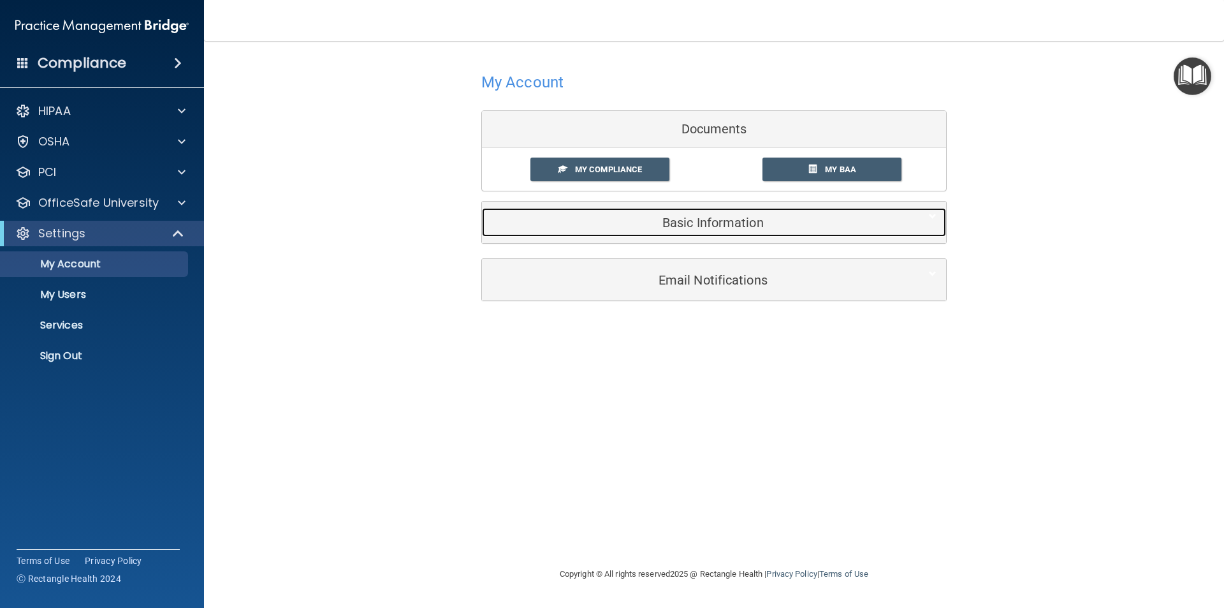
click at [773, 226] on h5 "Basic Information" at bounding box center [695, 223] width 406 height 14
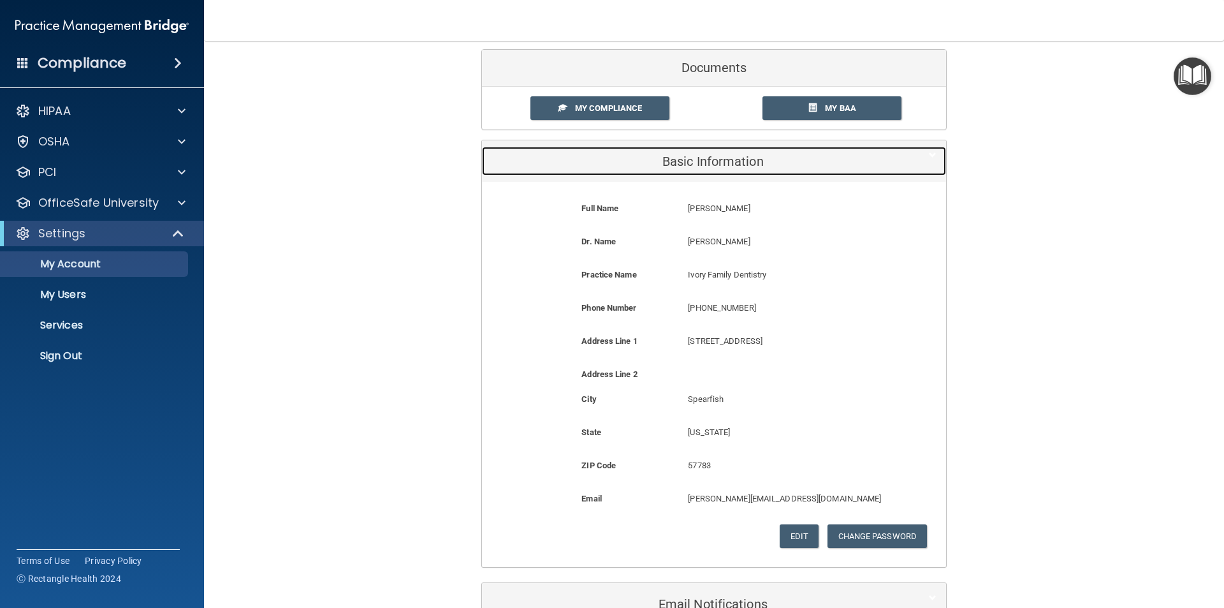
scroll to position [144, 0]
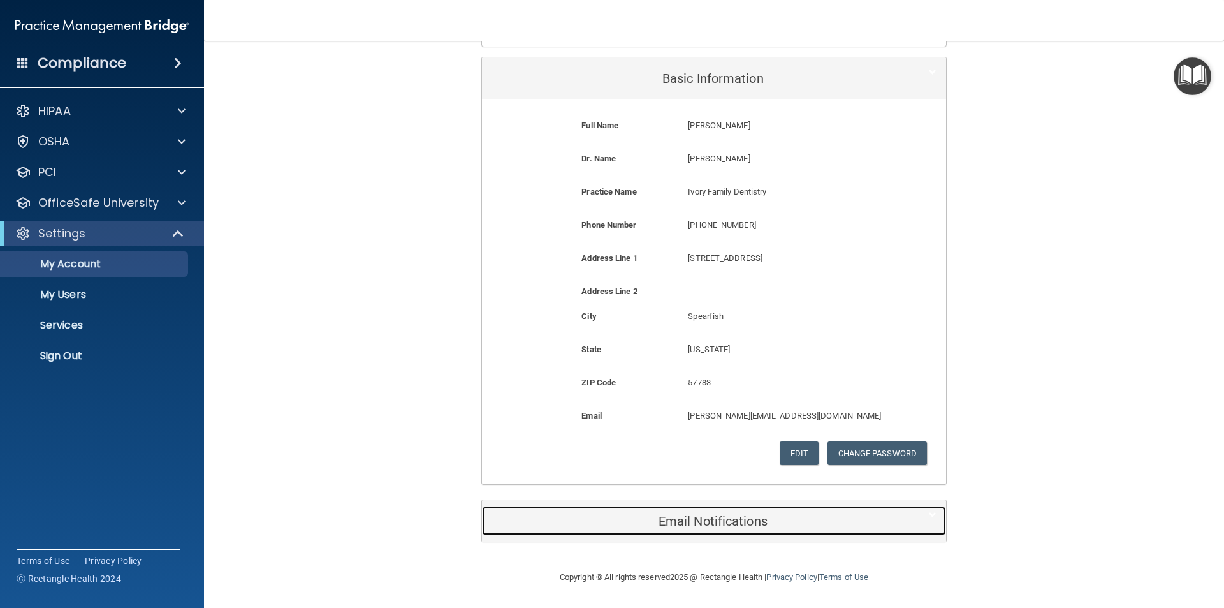
click at [793, 532] on div "Email Notifications" at bounding box center [694, 520] width 425 height 29
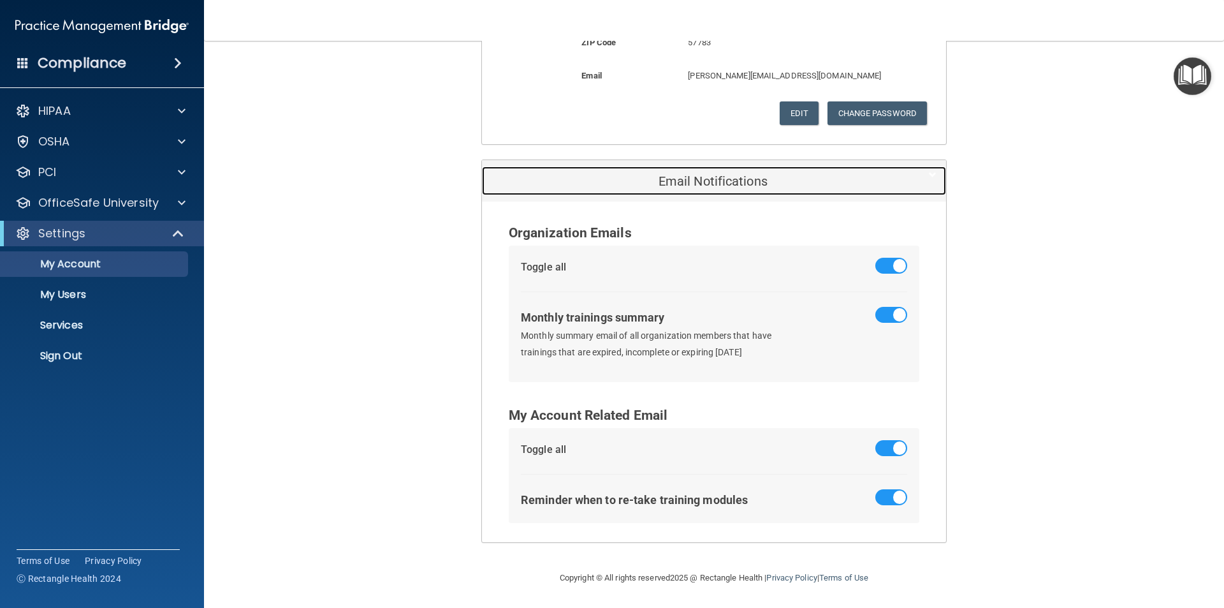
scroll to position [485, 0]
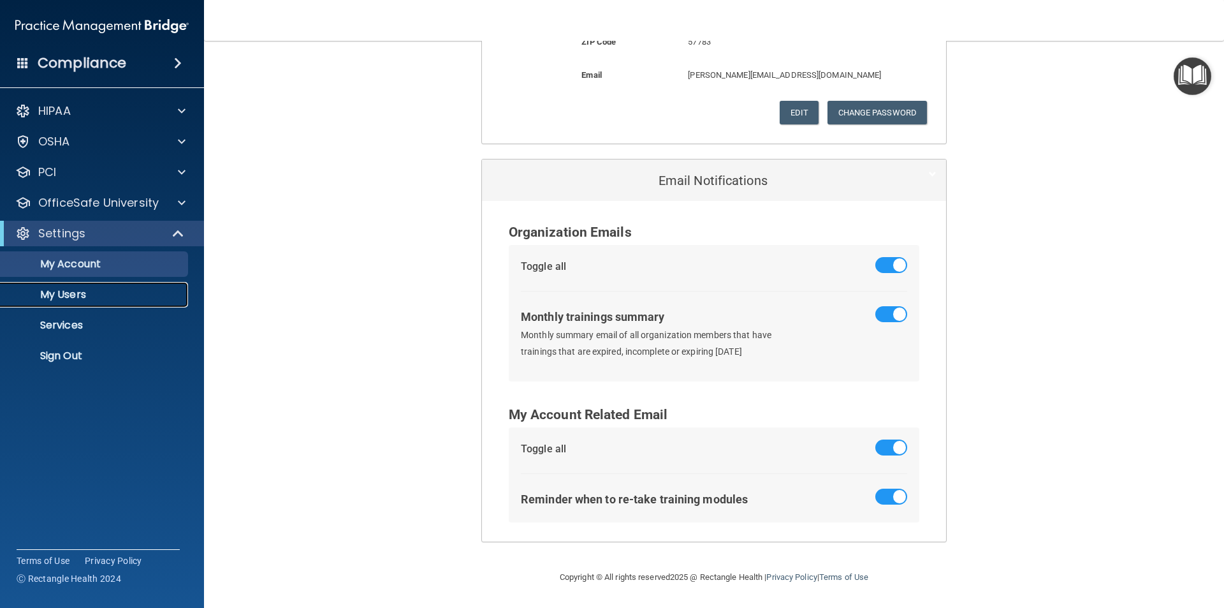
click at [127, 293] on p "My Users" at bounding box center [95, 294] width 174 height 13
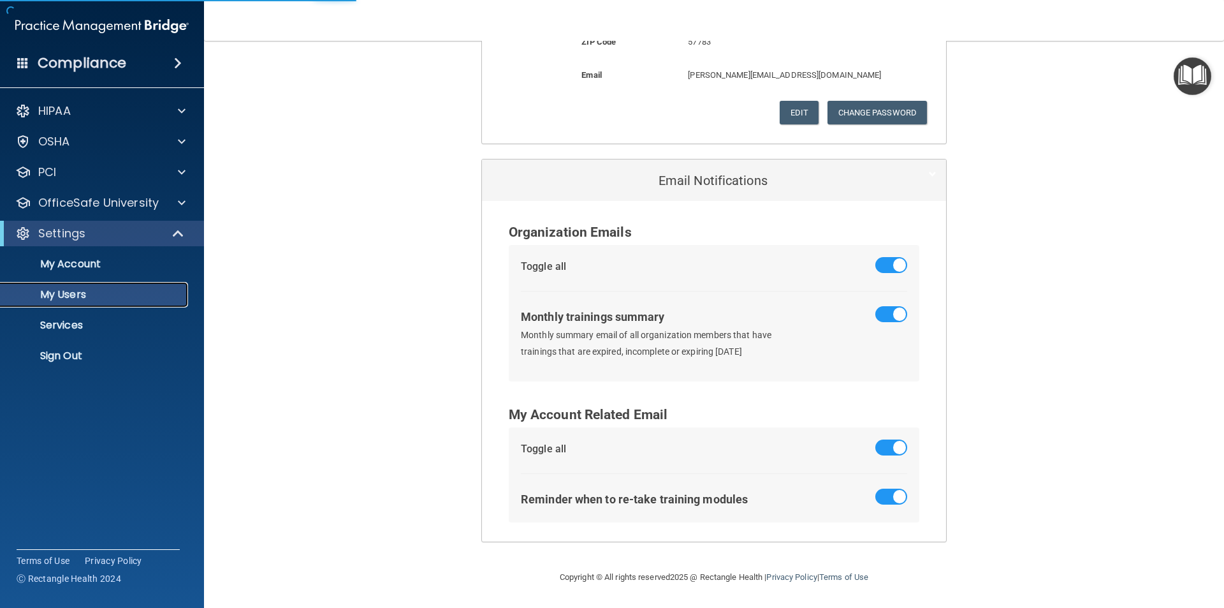
scroll to position [132, 0]
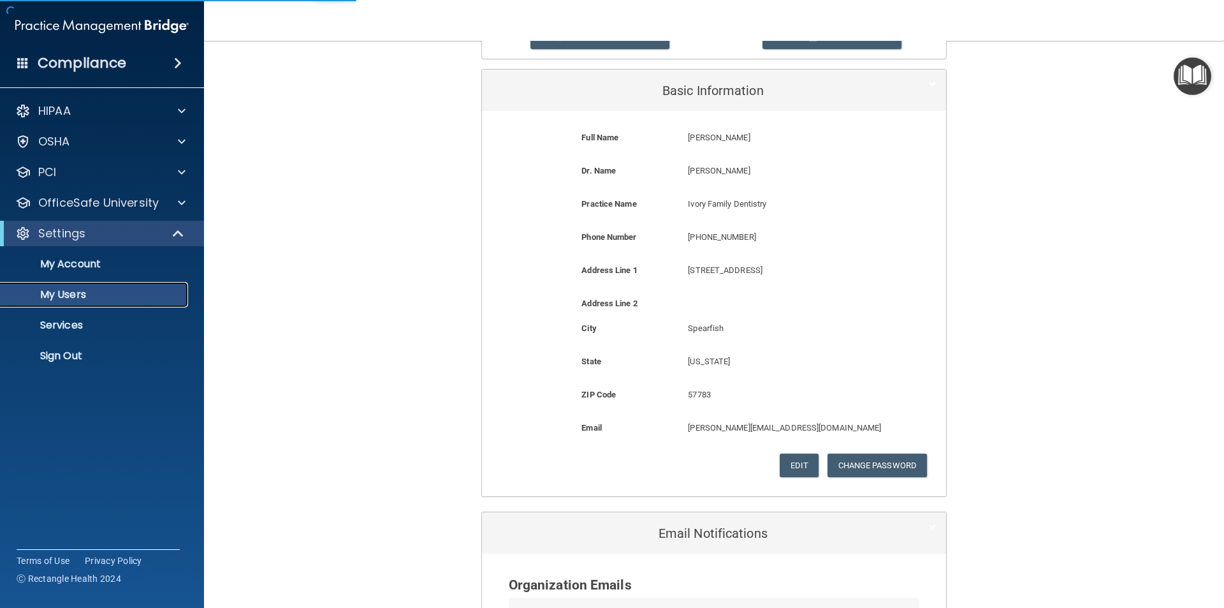
select select "20"
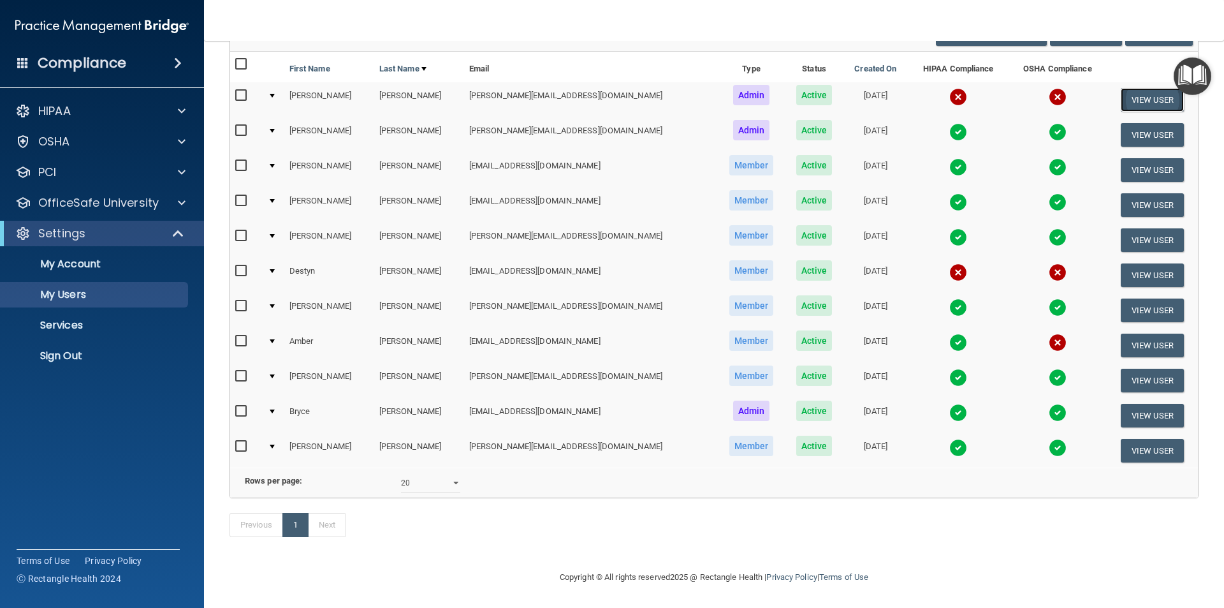
click at [1135, 88] on button "View User" at bounding box center [1152, 100] width 63 height 24
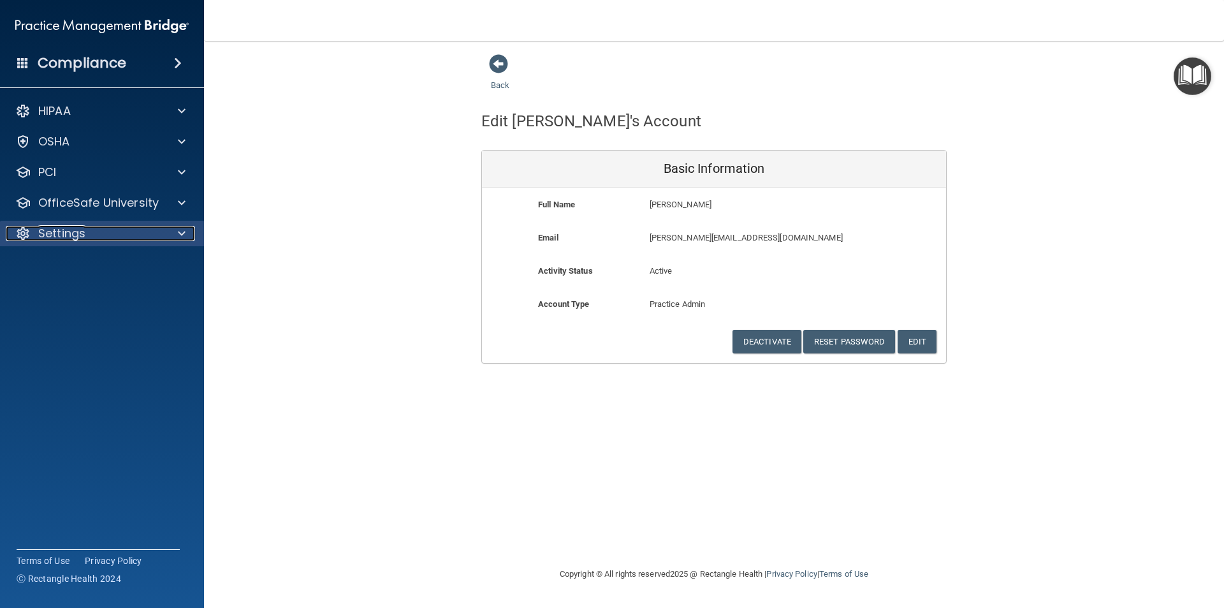
click at [170, 232] on div at bounding box center [180, 233] width 32 height 15
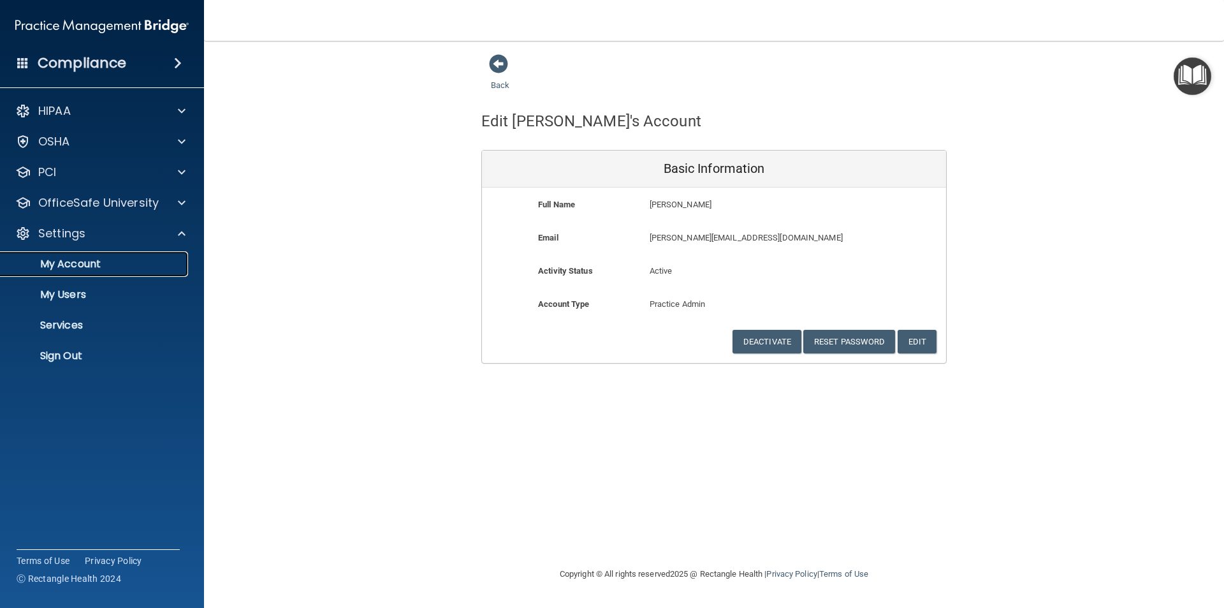
click at [153, 273] on link "My Account" at bounding box center [87, 264] width 201 height 26
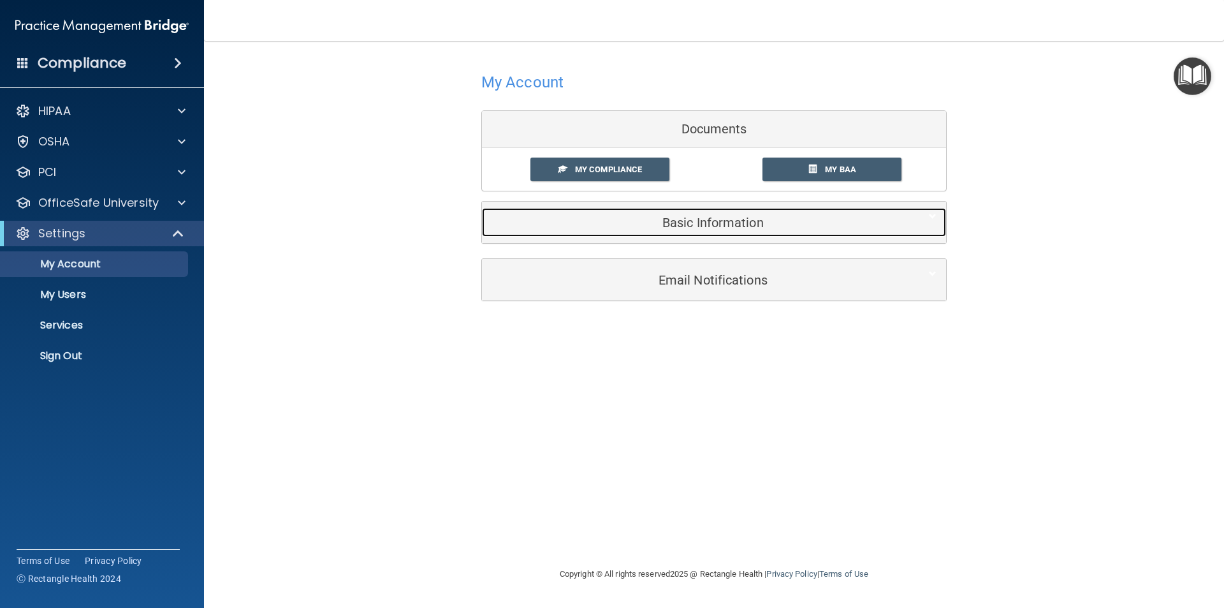
click at [736, 214] on div "Basic Information" at bounding box center [694, 222] width 425 height 29
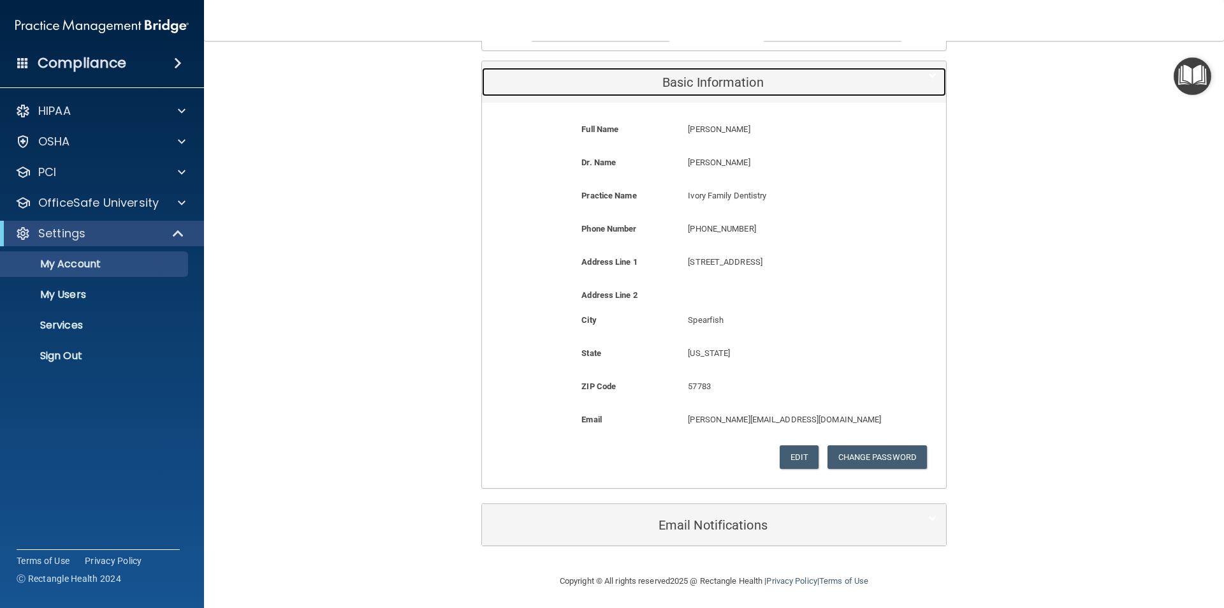
scroll to position [144, 0]
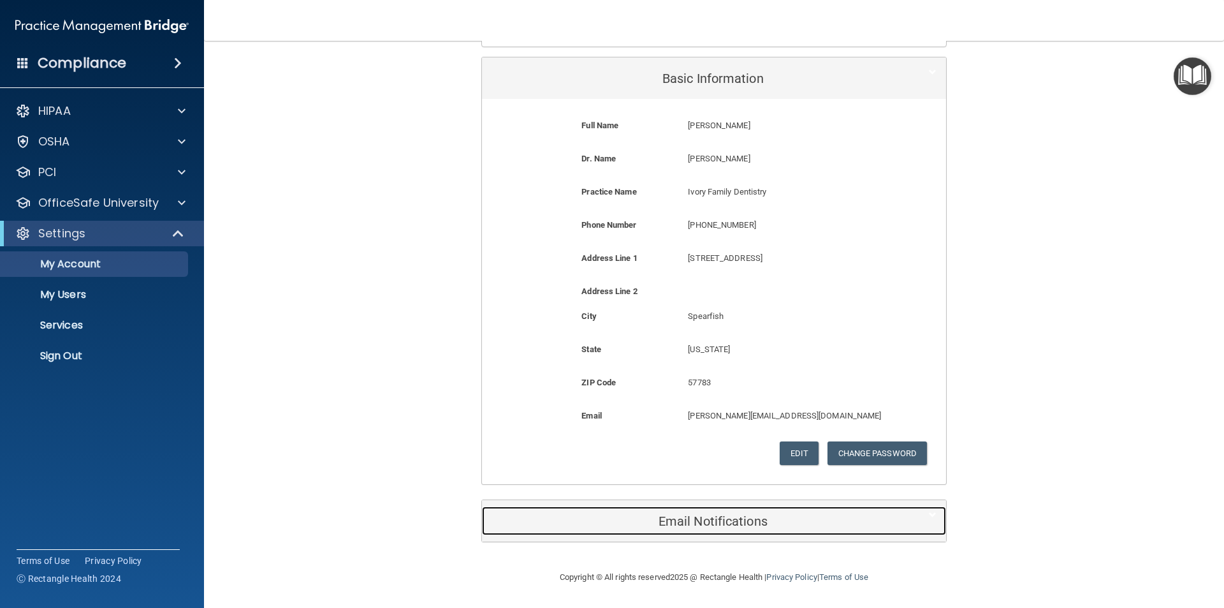
click at [731, 532] on div "Email Notifications" at bounding box center [694, 520] width 425 height 29
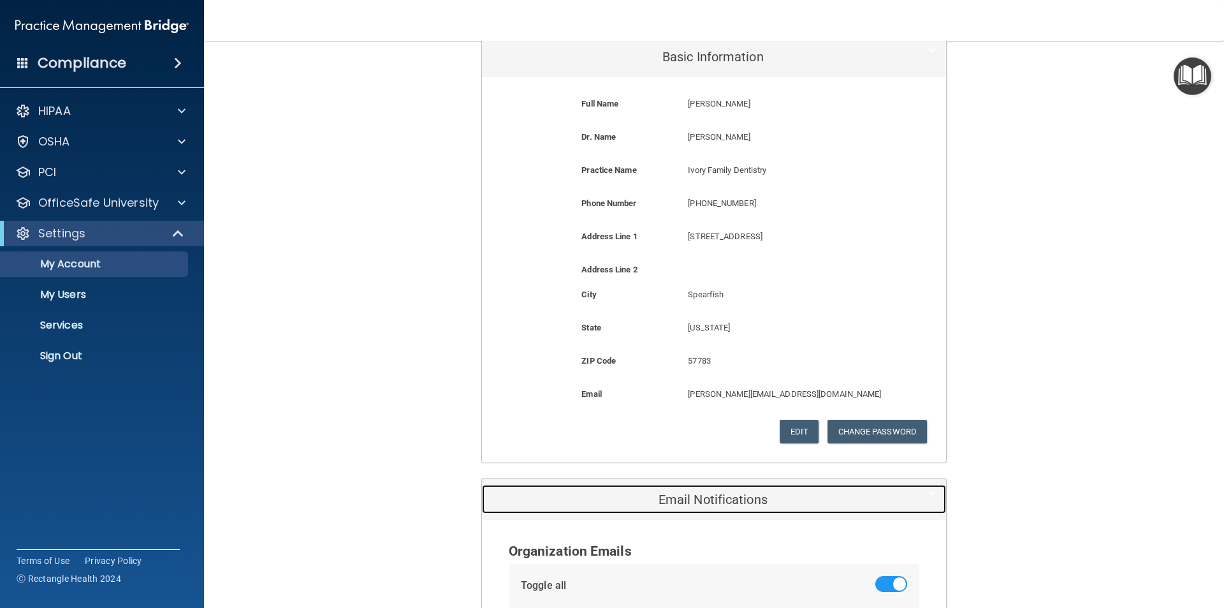
scroll to position [0, 0]
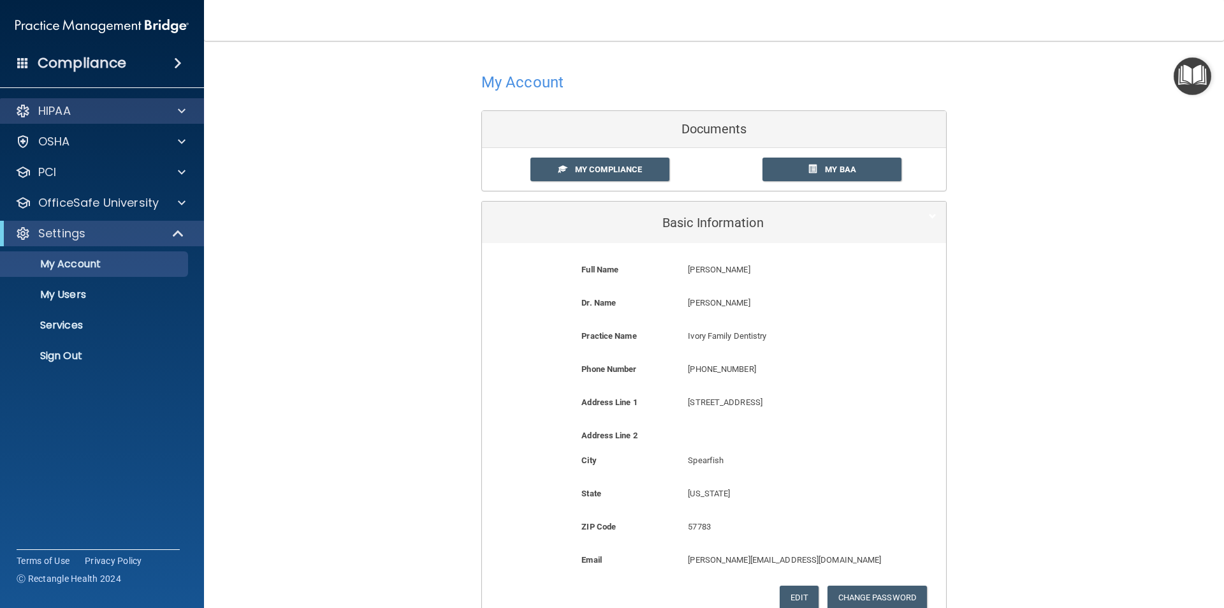
click at [105, 99] on div "HIPAA" at bounding box center [102, 111] width 205 height 26
click at [191, 112] on div at bounding box center [180, 110] width 32 height 15
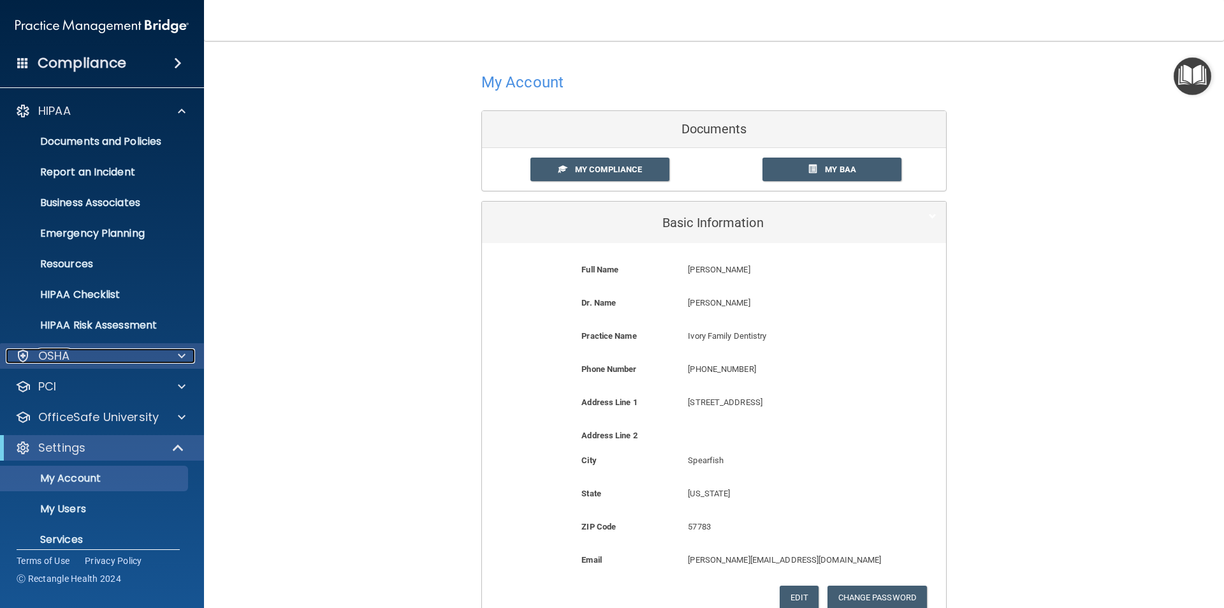
click at [187, 355] on div at bounding box center [180, 355] width 32 height 15
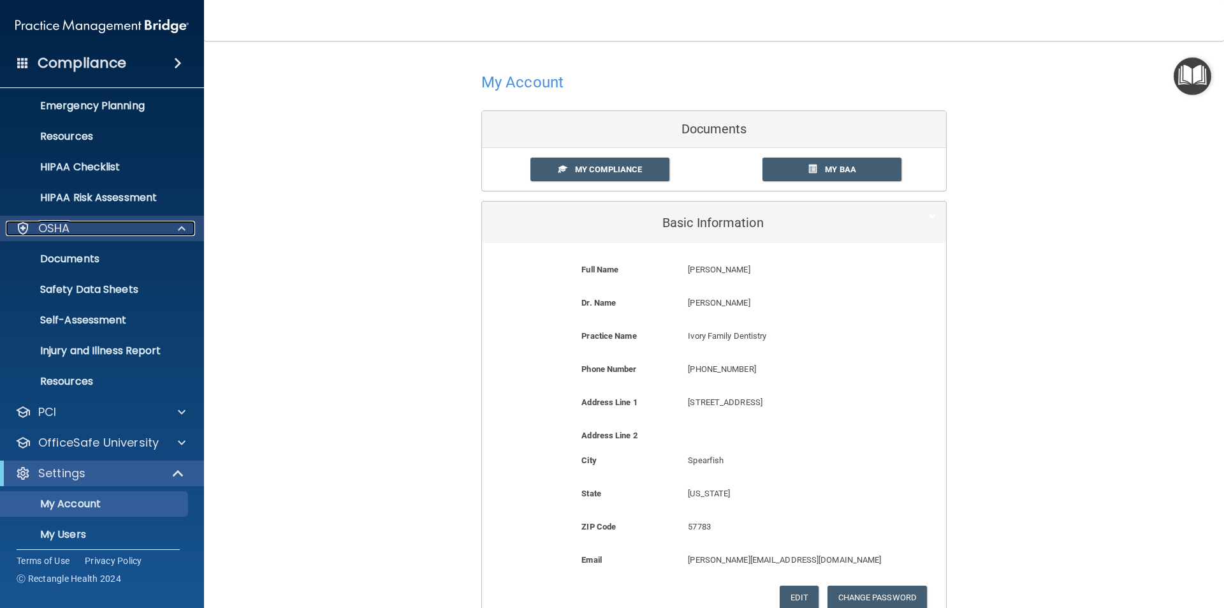
scroll to position [191, 0]
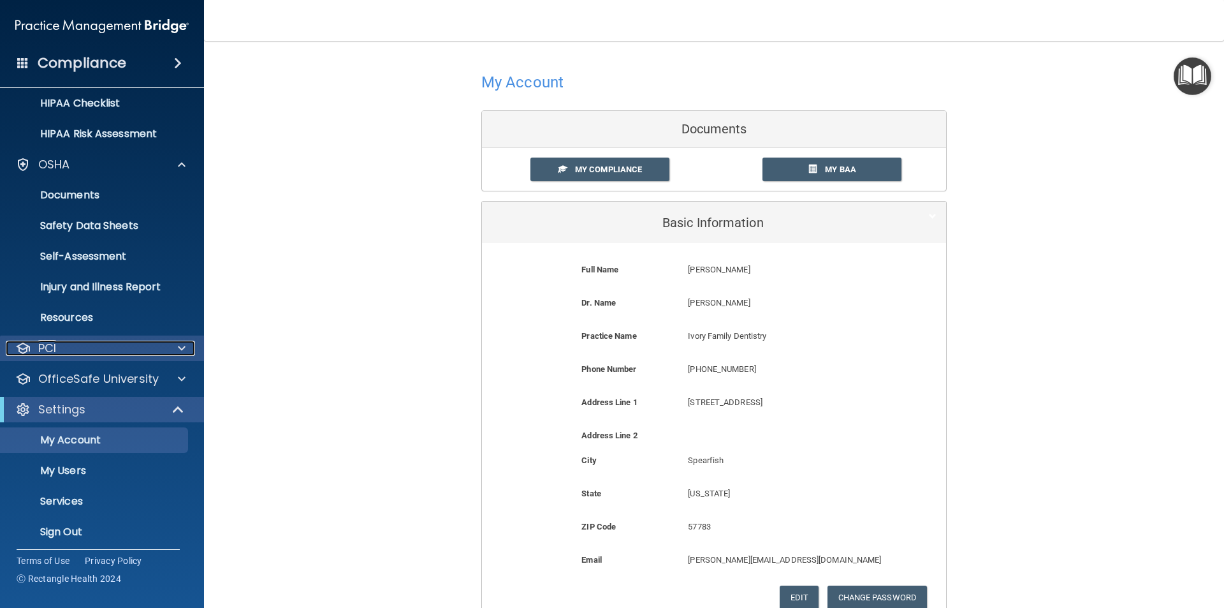
click at [182, 342] on span at bounding box center [182, 348] width 8 height 15
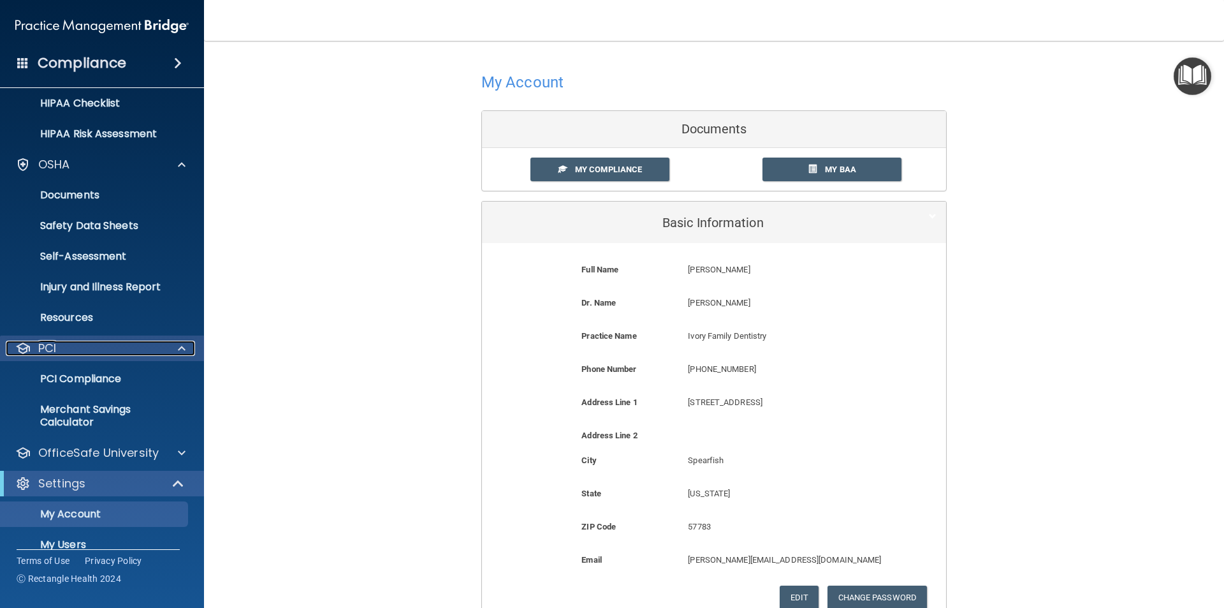
scroll to position [255, 0]
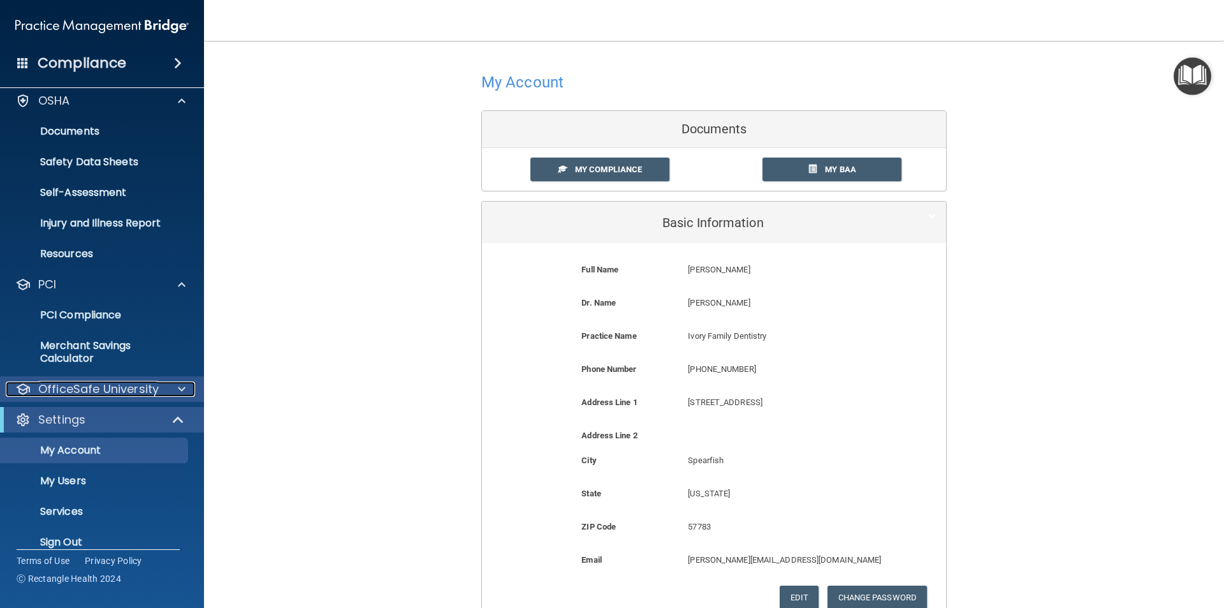
click at [179, 388] on span at bounding box center [182, 388] width 8 height 15
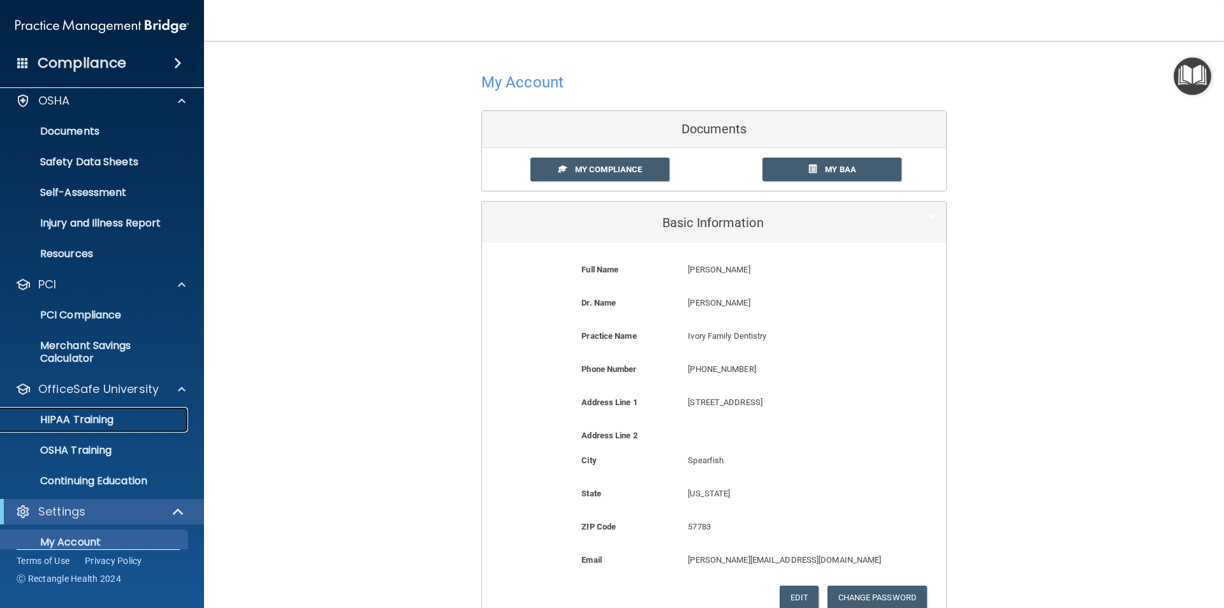
click at [154, 415] on div "HIPAA Training" at bounding box center [95, 419] width 174 height 13
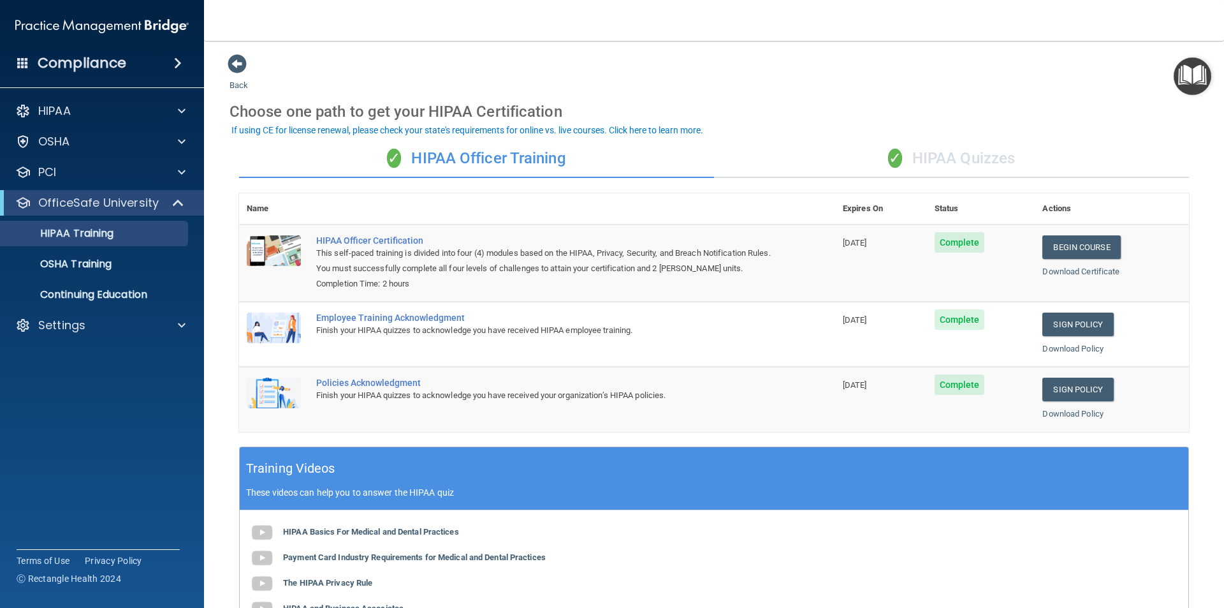
click at [515, 151] on div "✓ HIPAA Officer Training" at bounding box center [476, 159] width 475 height 38
click at [122, 281] on ul "HIPAA Training OSHA Training Continuing Education" at bounding box center [102, 262] width 231 height 92
click at [135, 267] on div "OSHA Training" at bounding box center [95, 264] width 174 height 13
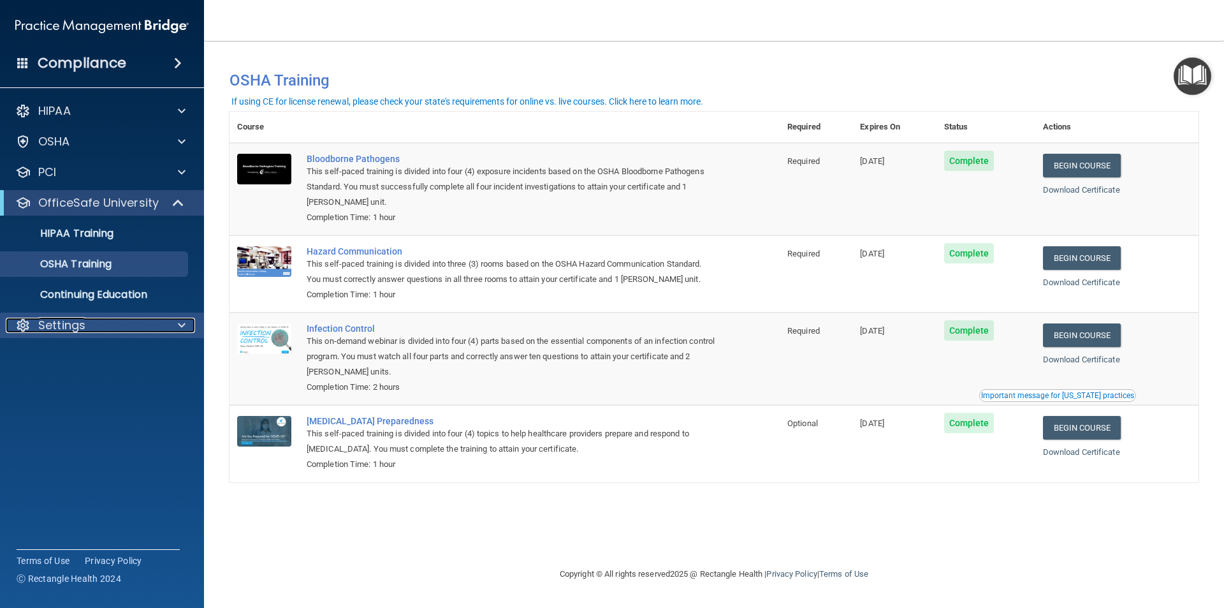
click at [129, 320] on div "Settings" at bounding box center [85, 325] width 158 height 15
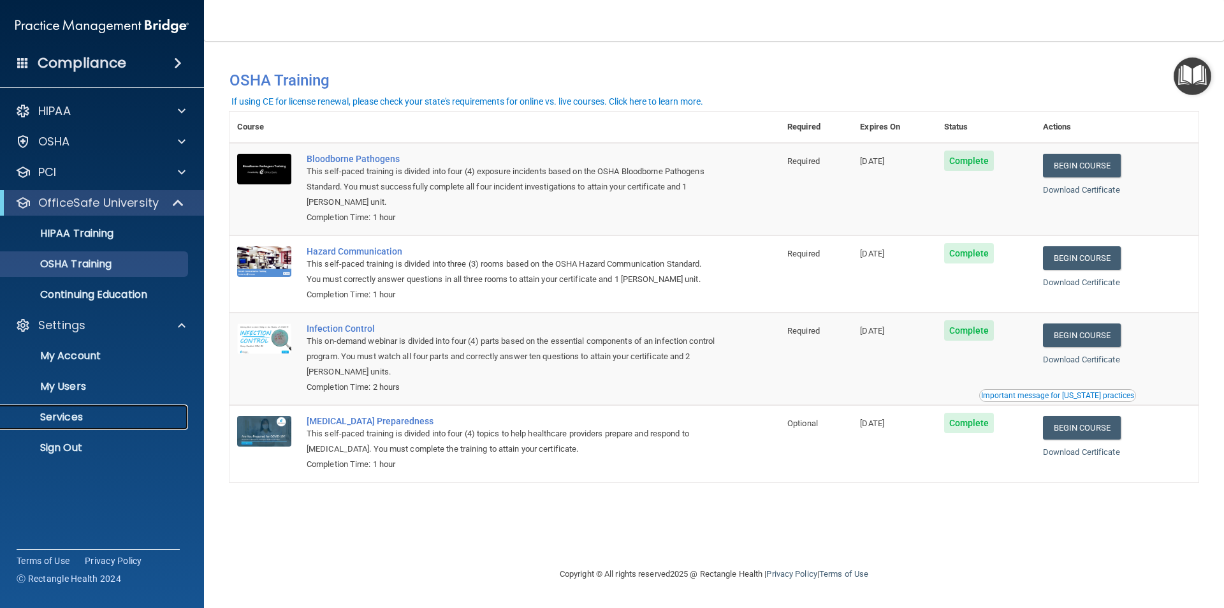
click at [147, 412] on p "Services" at bounding box center [95, 417] width 174 height 13
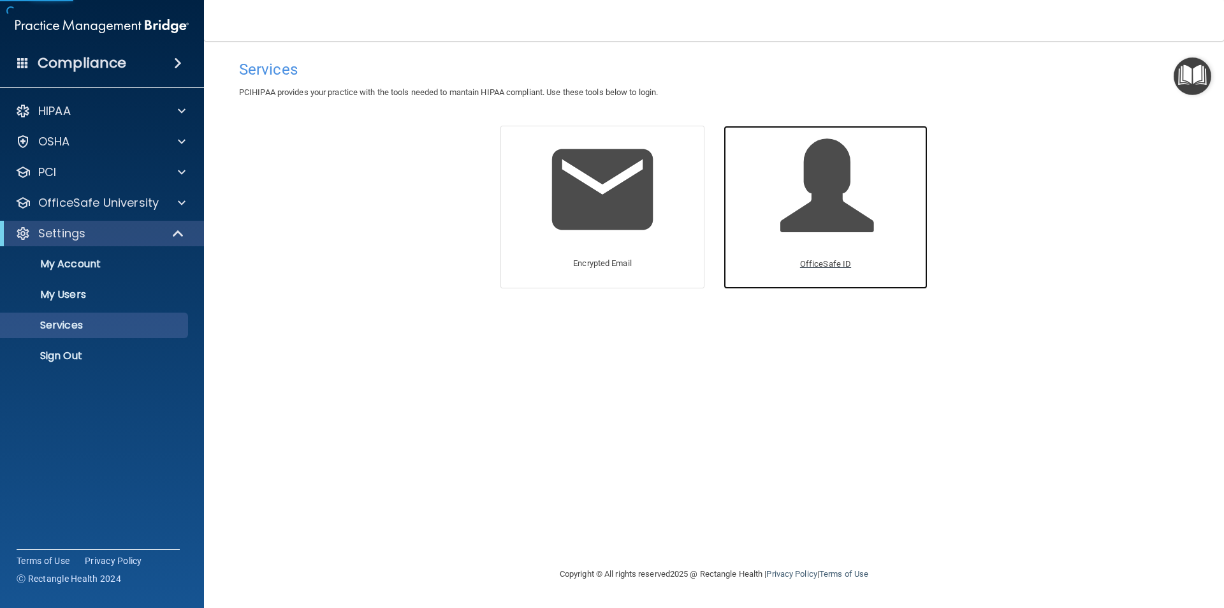
click at [867, 221] on span at bounding box center [840, 196] width 121 height 112
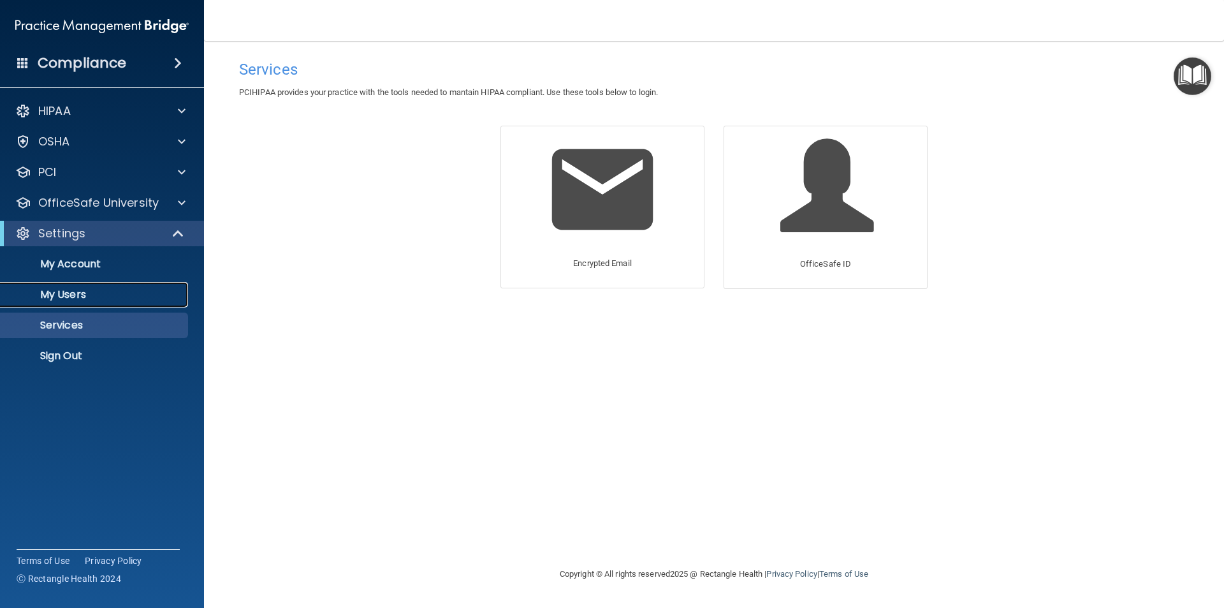
click at [115, 297] on p "My Users" at bounding box center [95, 294] width 174 height 13
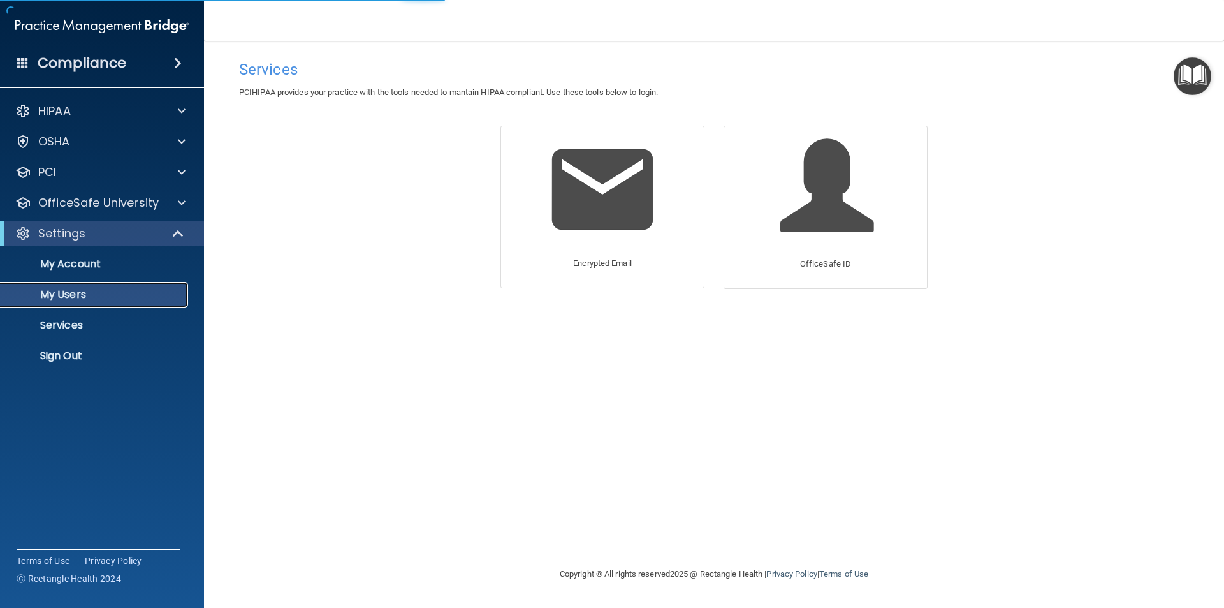
select select "20"
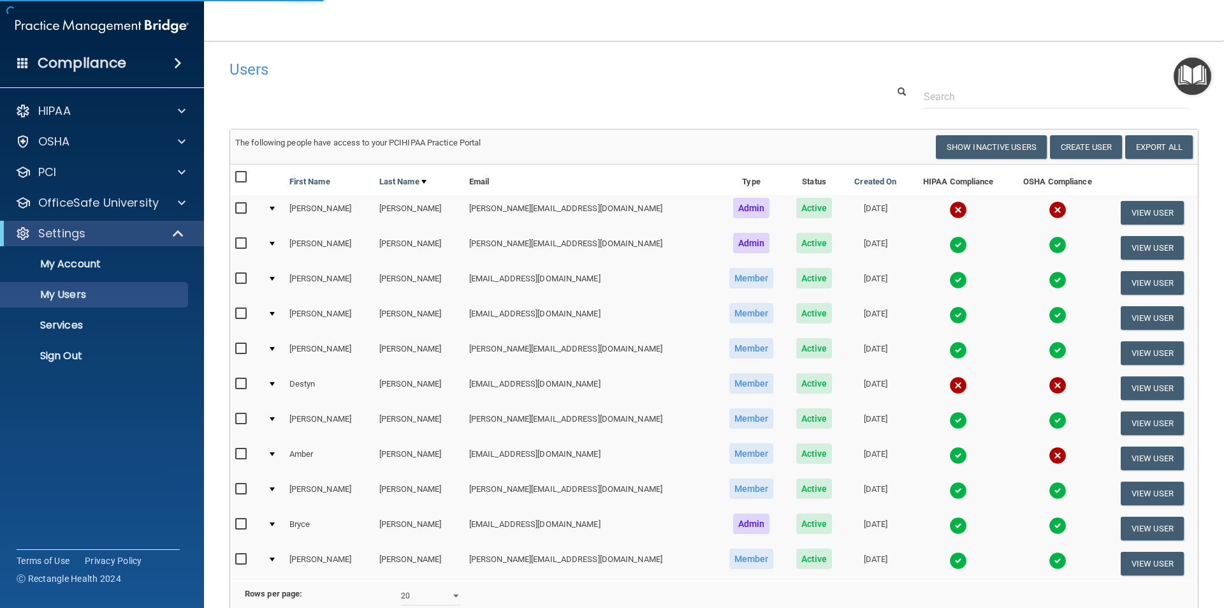
click at [275, 207] on div at bounding box center [272, 209] width 5 height 4
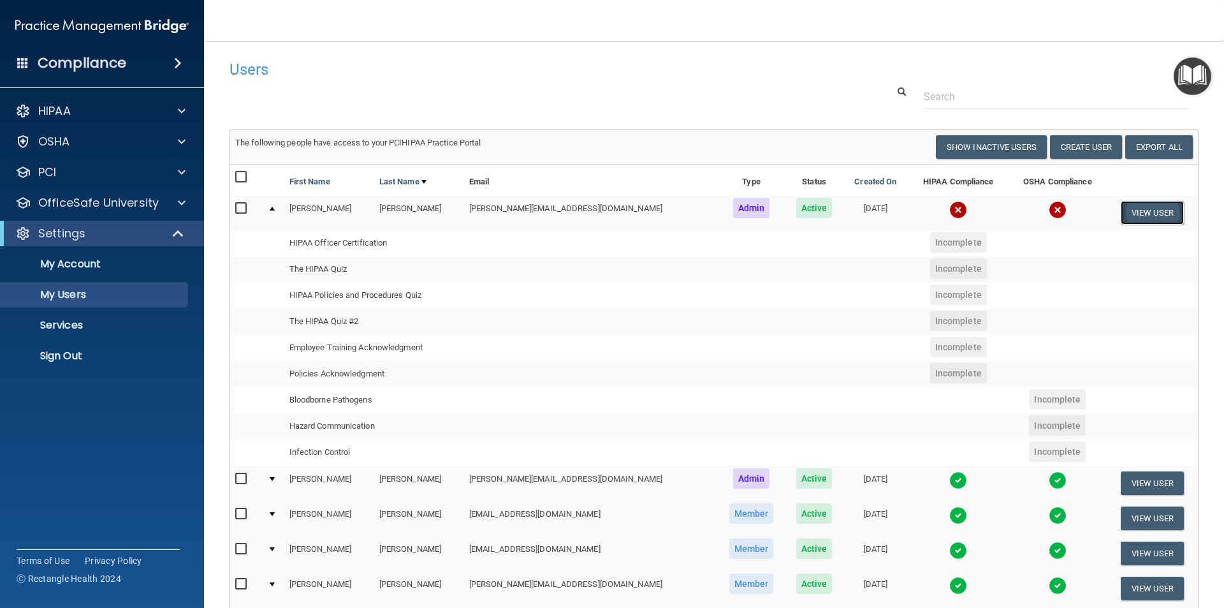
click at [1148, 212] on button "View User" at bounding box center [1152, 213] width 63 height 24
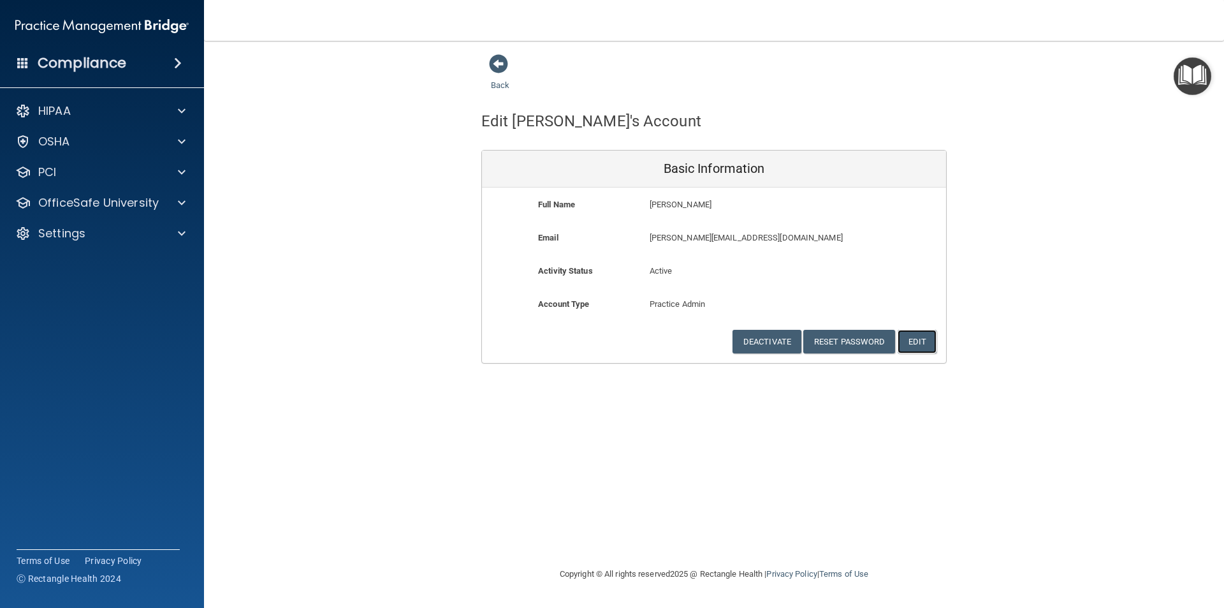
click at [924, 337] on button "Edit" at bounding box center [917, 342] width 39 height 24
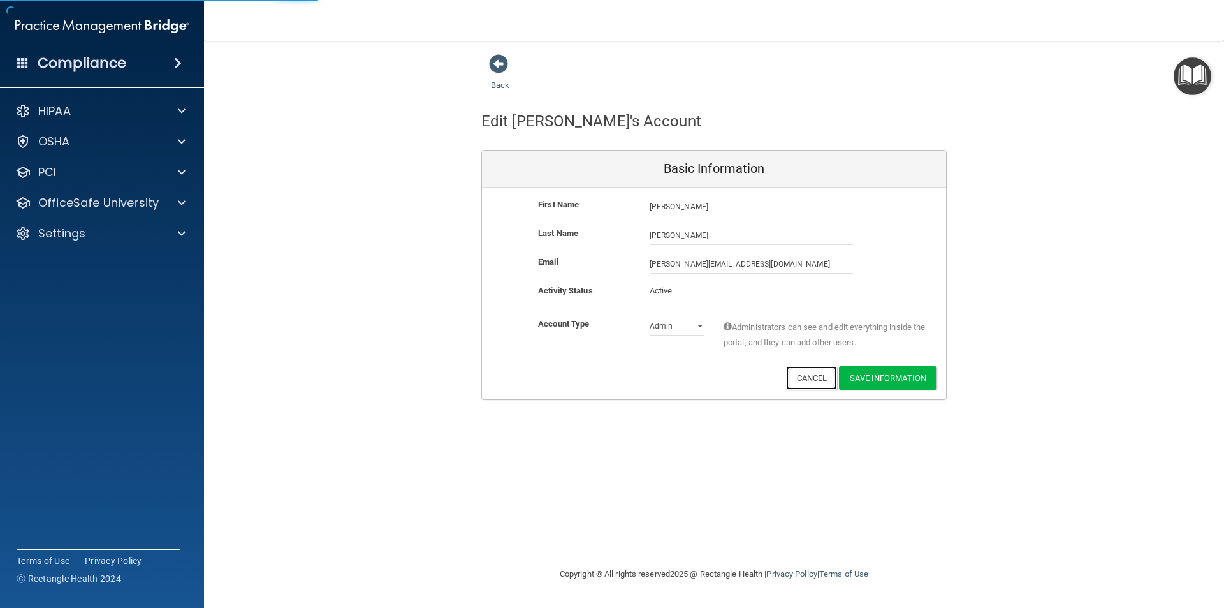
click at [798, 372] on button "Cancel" at bounding box center [812, 378] width 52 height 24
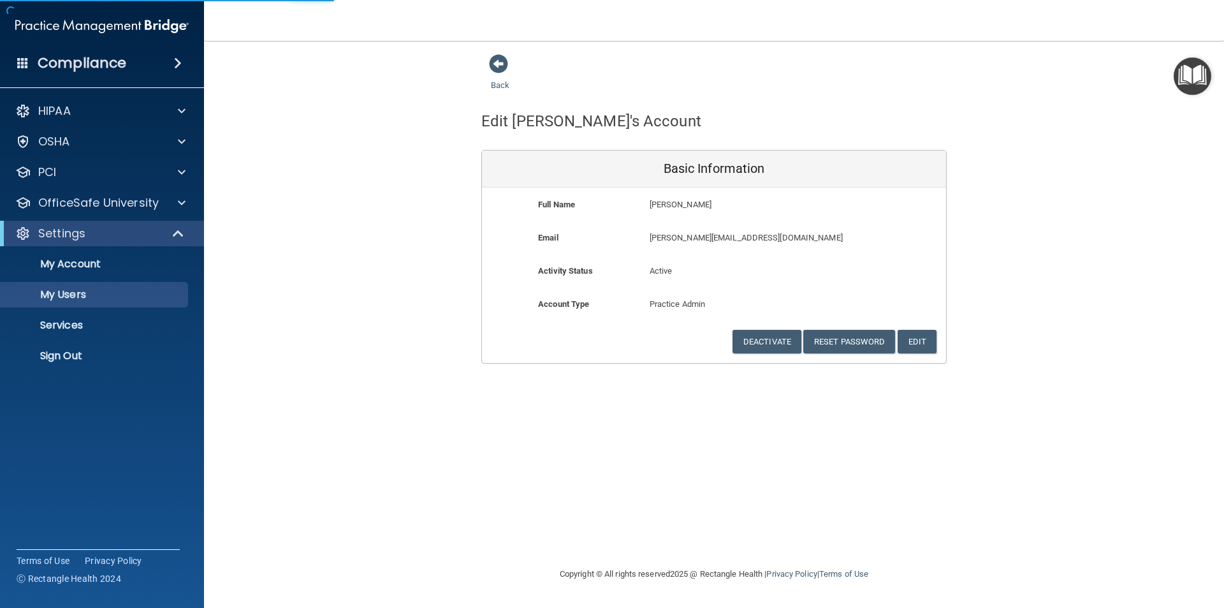
select select "20"
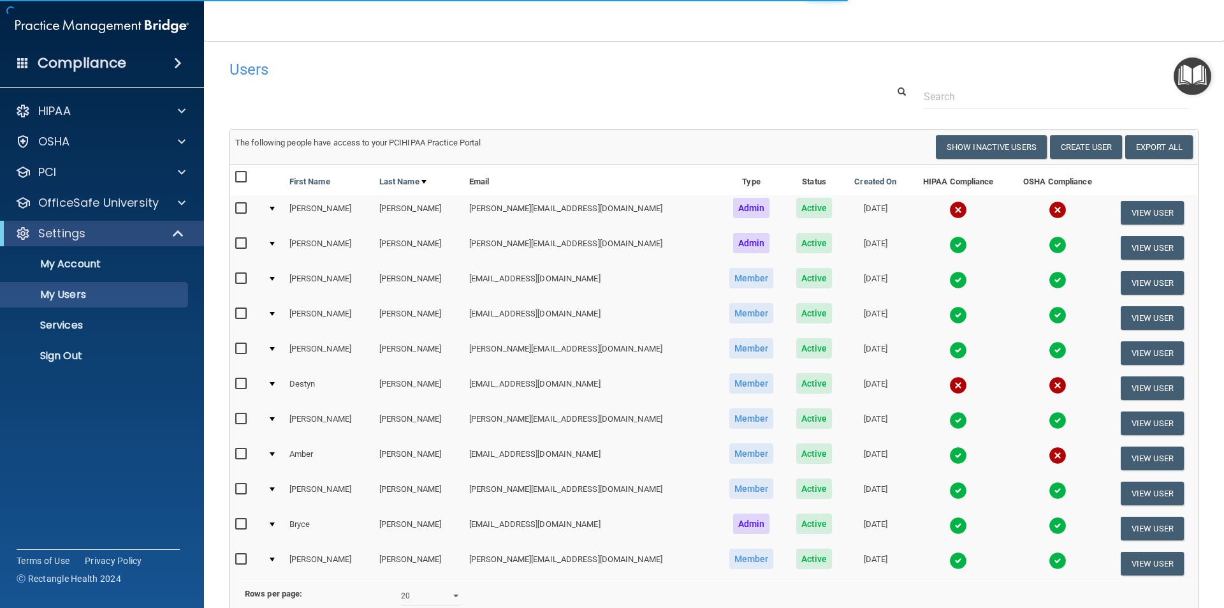
click at [237, 203] on input "checkbox" at bounding box center [242, 208] width 15 height 10
checkbox input "true"
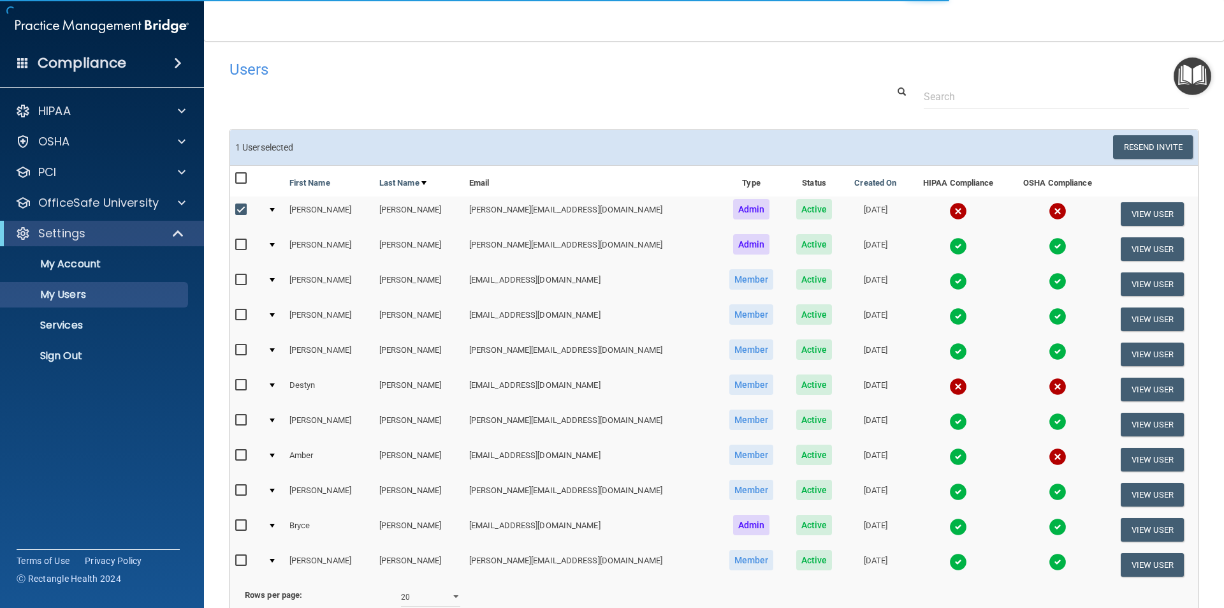
scroll to position [64, 0]
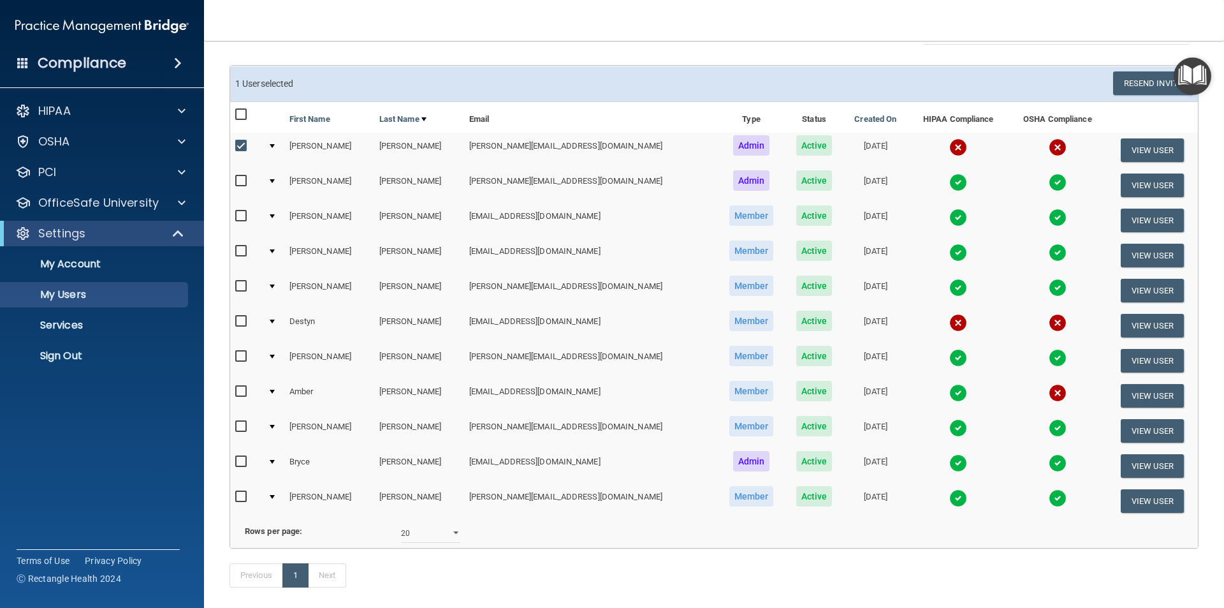
click at [241, 326] on input "checkbox" at bounding box center [242, 321] width 15 height 10
checkbox input "true"
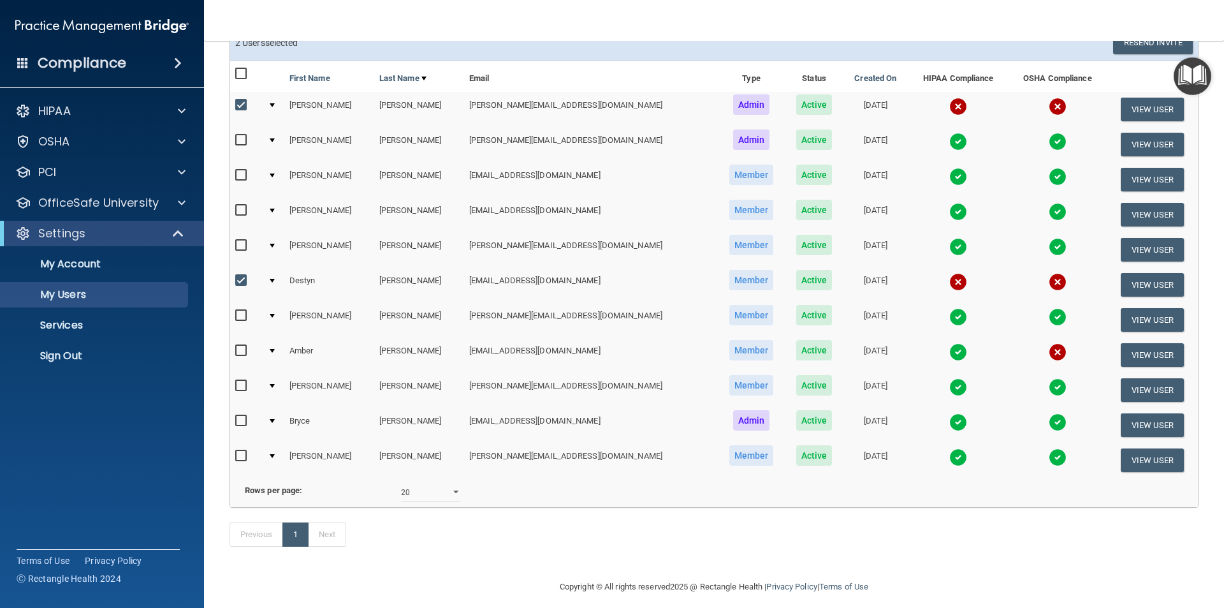
scroll to position [128, 0]
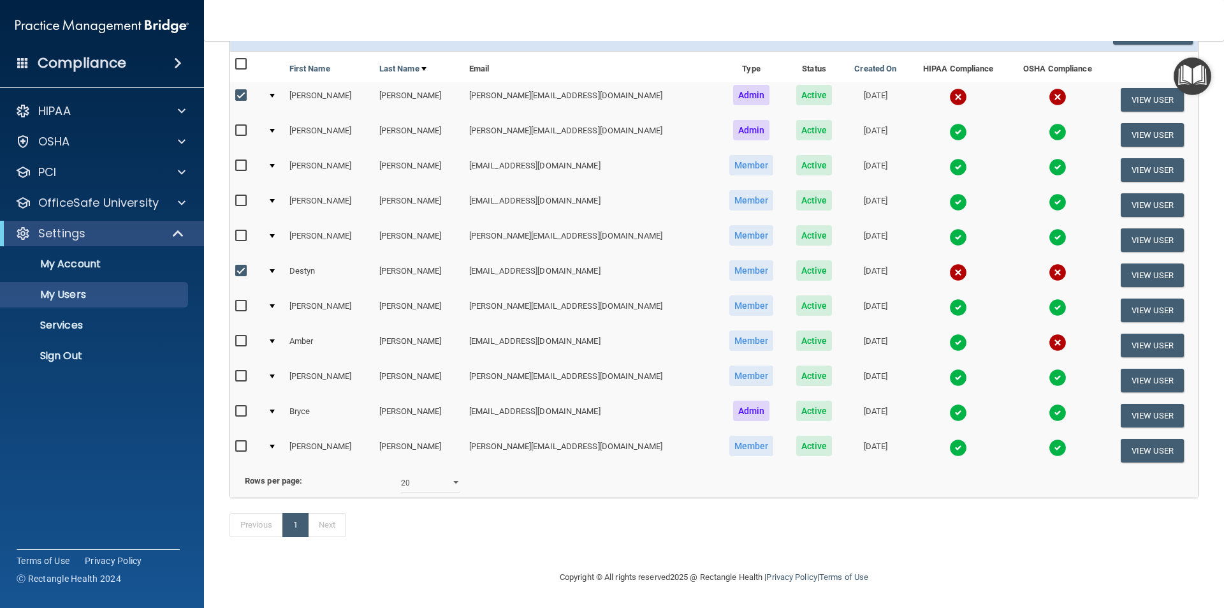
drag, startPoint x: 239, startPoint y: 323, endPoint x: 321, endPoint y: 330, distance: 82.6
click at [240, 336] on input "checkbox" at bounding box center [242, 341] width 15 height 10
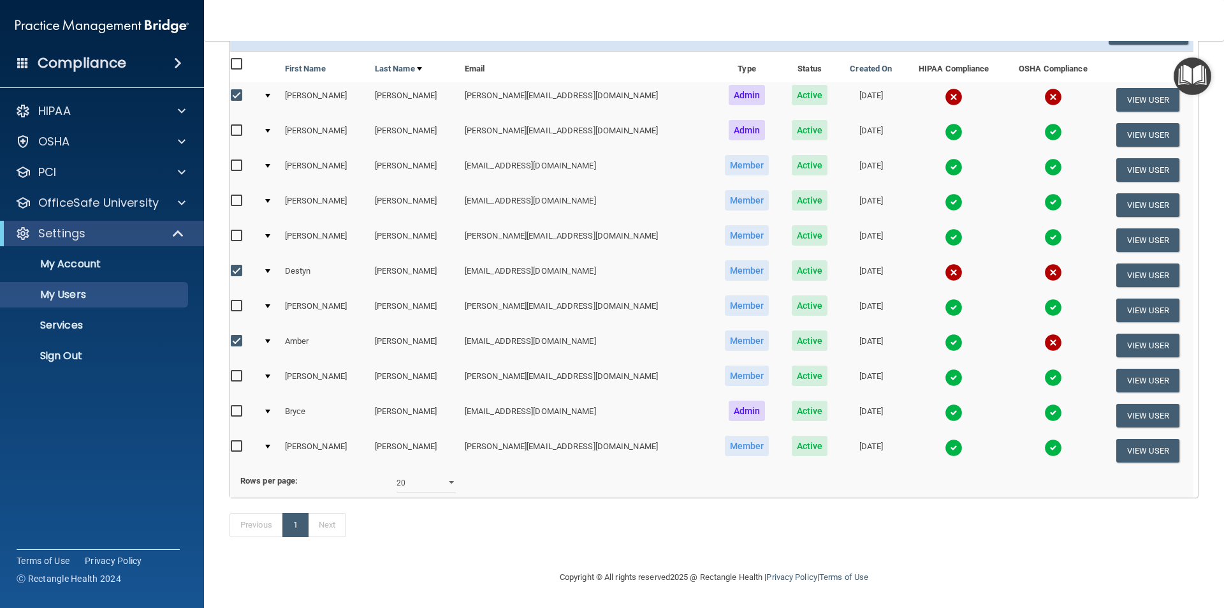
scroll to position [133, 0]
click at [241, 336] on input "checkbox" at bounding box center [238, 341] width 15 height 10
checkbox input "false"
click at [235, 91] on input "checkbox" at bounding box center [238, 96] width 15 height 10
click at [945, 263] on img at bounding box center [954, 272] width 18 height 18
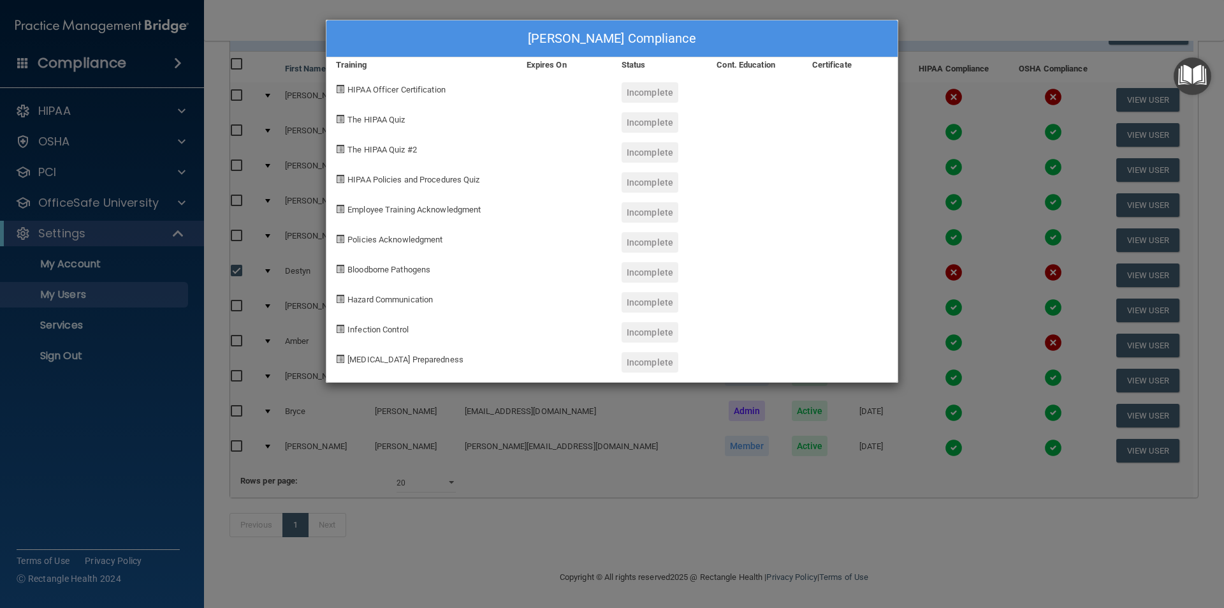
click at [644, 94] on div "Incomplete" at bounding box center [650, 92] width 57 height 20
click at [358, 92] on span "HIPAA Officer Certification" at bounding box center [397, 90] width 98 height 10
click at [340, 89] on span at bounding box center [340, 89] width 8 height 8
click at [356, 365] on div "[MEDICAL_DATA] Preparedness" at bounding box center [421, 357] width 191 height 30
click at [366, 353] on div "[MEDICAL_DATA] Preparedness" at bounding box center [421, 357] width 191 height 30
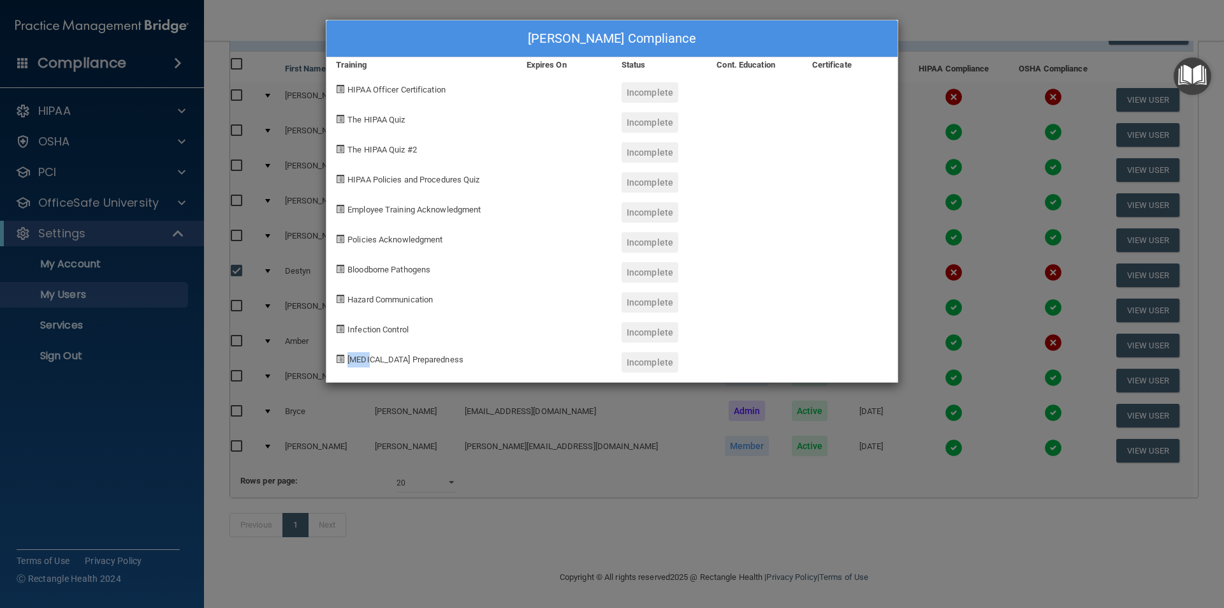
click at [366, 352] on div "[MEDICAL_DATA] Preparedness" at bounding box center [421, 357] width 191 height 30
click at [339, 356] on span at bounding box center [340, 359] width 8 height 8
click at [897, 52] on div "[PERSON_NAME] Compliance" at bounding box center [611, 38] width 571 height 37
click at [691, 566] on div "[PERSON_NAME] Compliance Training Expires On Status Cont. Education Certificate…" at bounding box center [612, 304] width 1224 height 608
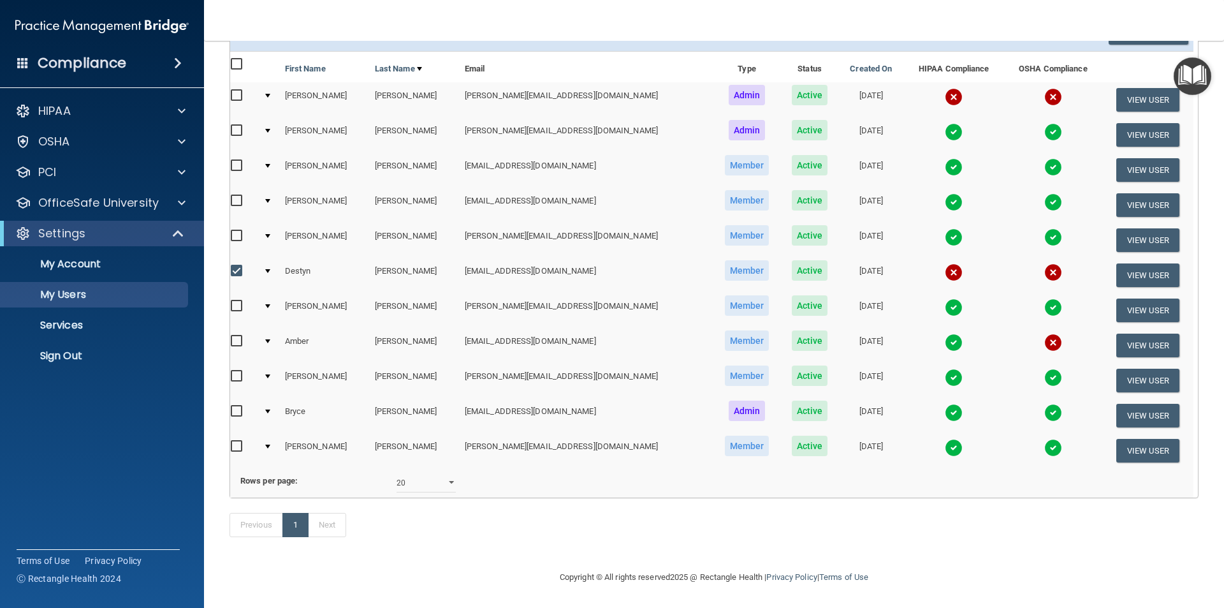
click at [275, 398] on td at bounding box center [269, 415] width 22 height 35
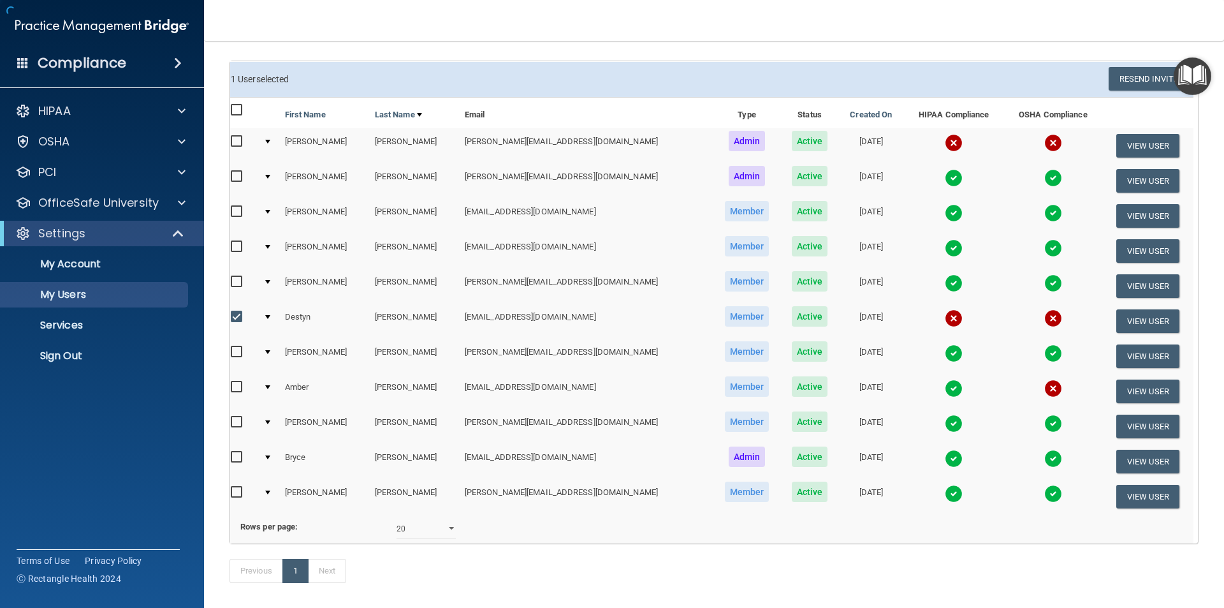
scroll to position [0, 0]
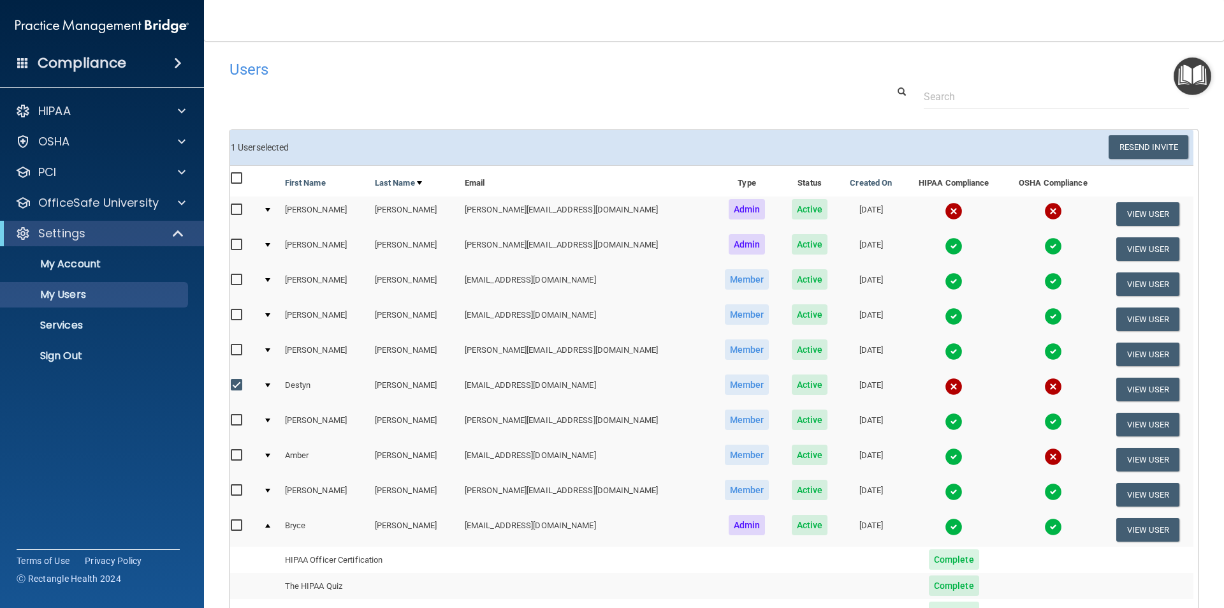
click at [237, 209] on input "checkbox" at bounding box center [238, 210] width 15 height 10
checkbox input "true"
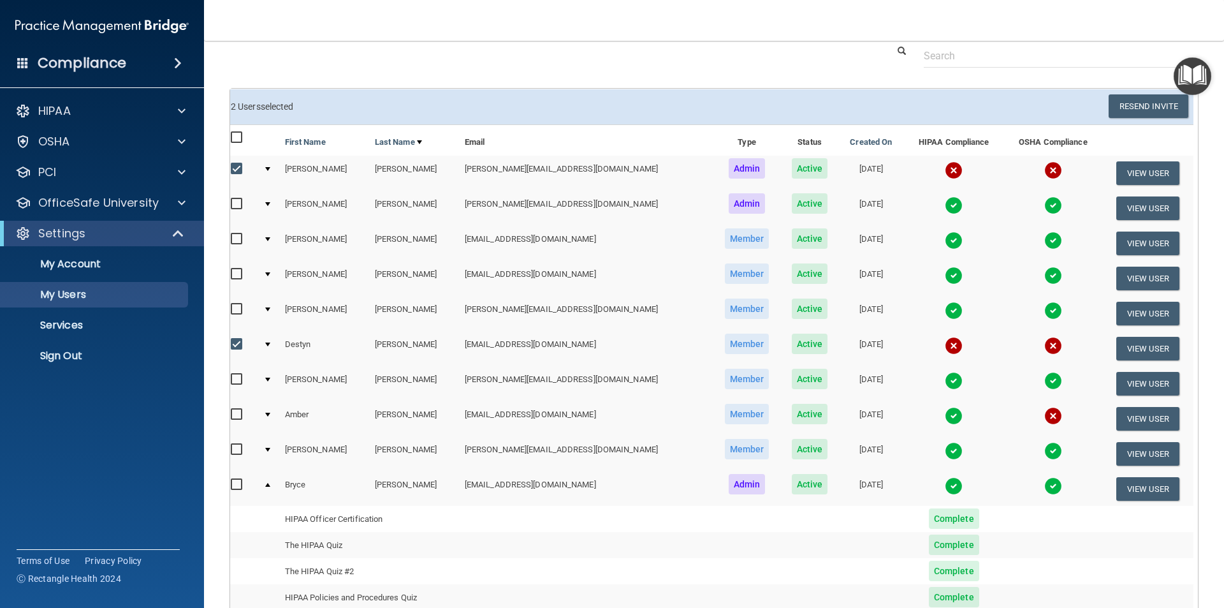
scroll to position [64, 0]
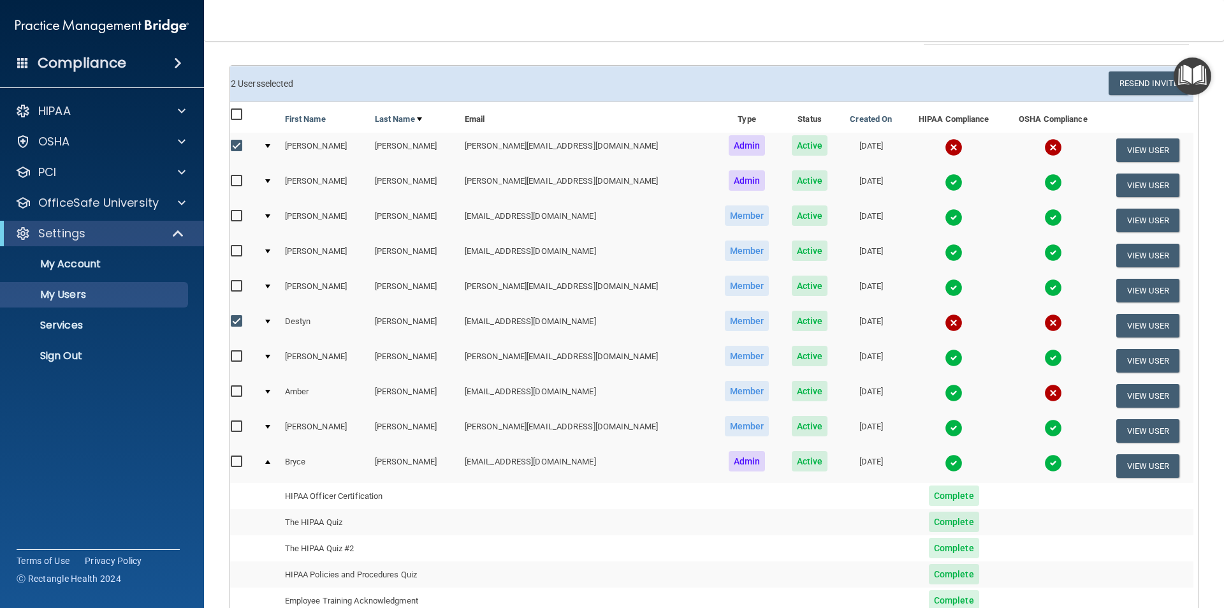
click at [237, 386] on input "checkbox" at bounding box center [238, 391] width 15 height 10
checkbox input "true"
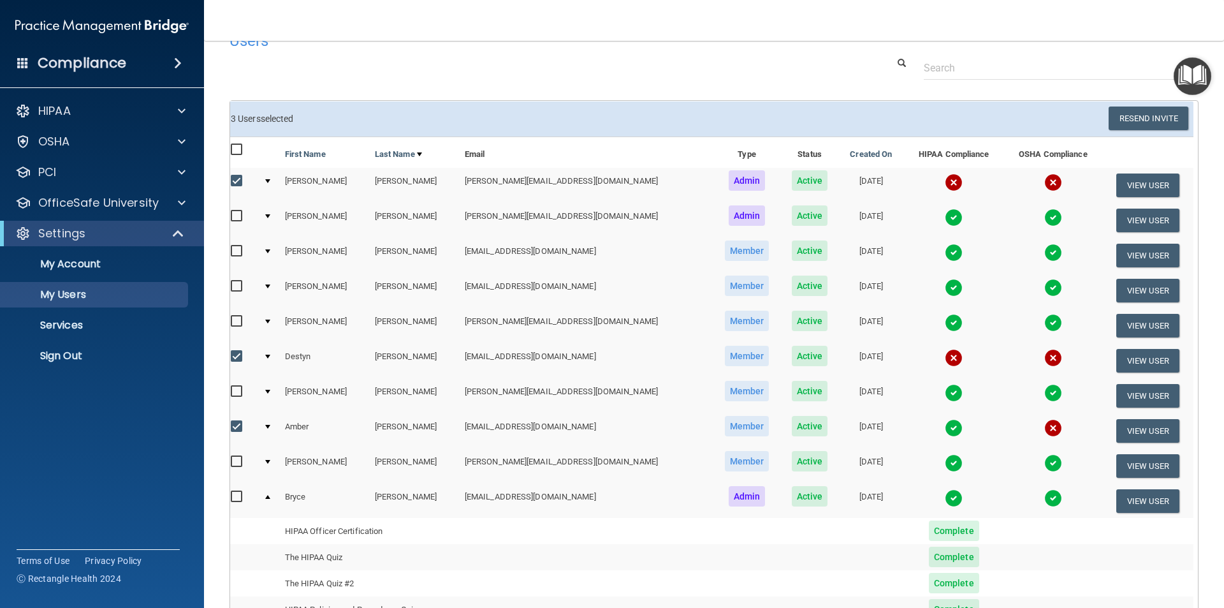
scroll to position [0, 0]
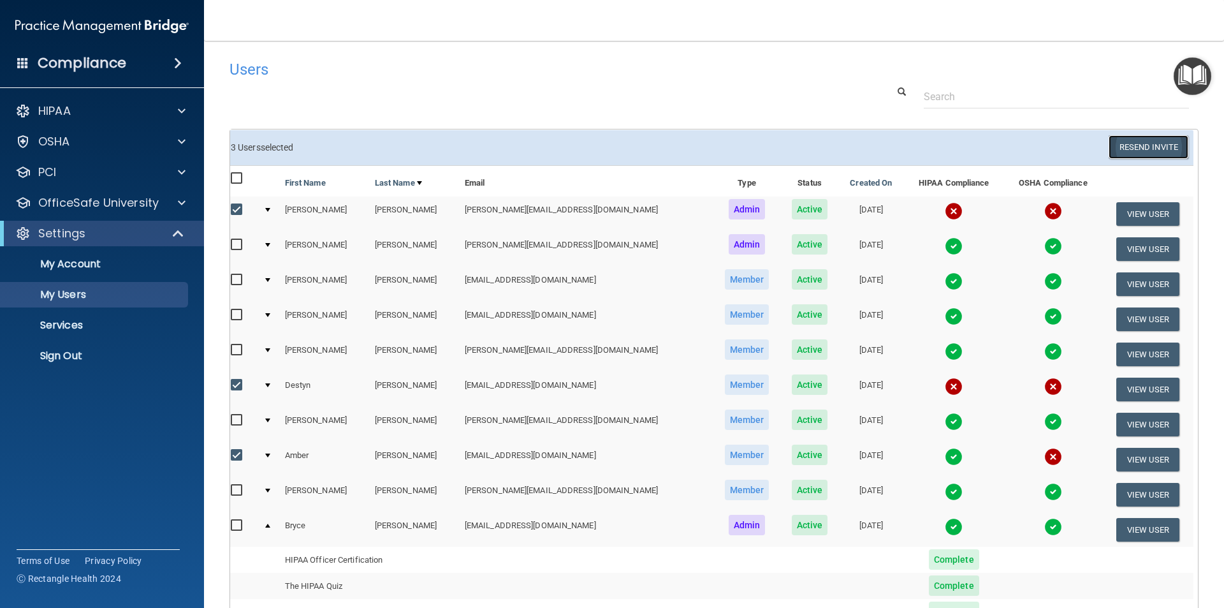
click at [1147, 151] on button "Resend Invite" at bounding box center [1149, 147] width 80 height 24
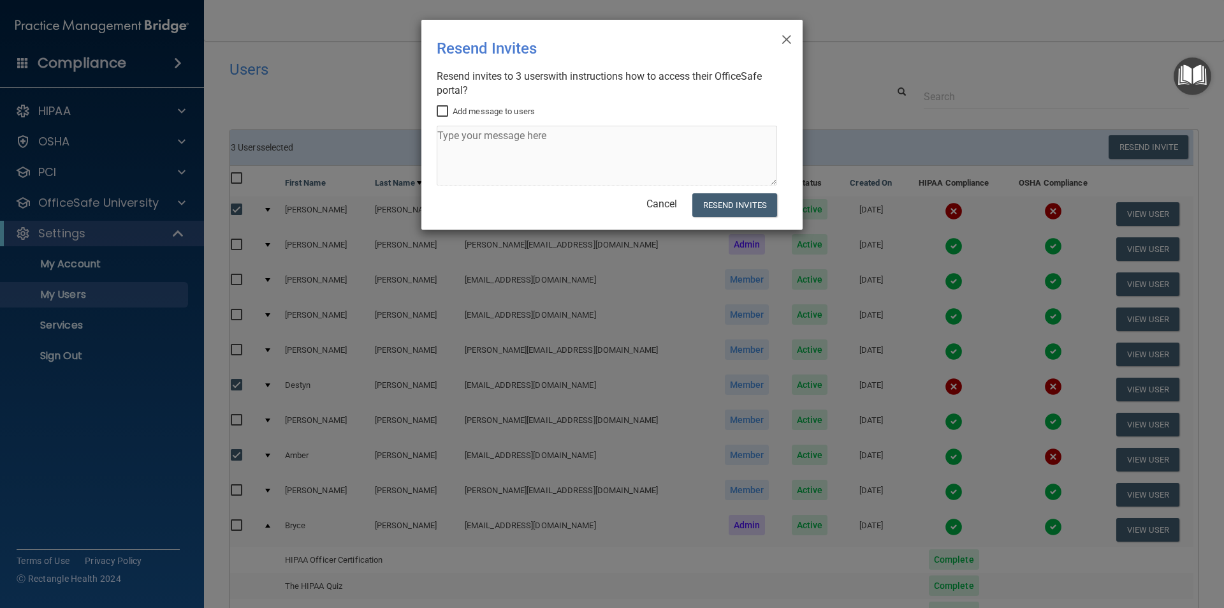
click at [442, 114] on input "Add message to users" at bounding box center [444, 111] width 15 height 10
click at [444, 118] on label "Add message to users" at bounding box center [486, 111] width 98 height 15
click at [444, 117] on input "Add message to users" at bounding box center [444, 111] width 15 height 10
checkbox input "false"
click at [733, 208] on button "Resend Invites" at bounding box center [734, 205] width 85 height 24
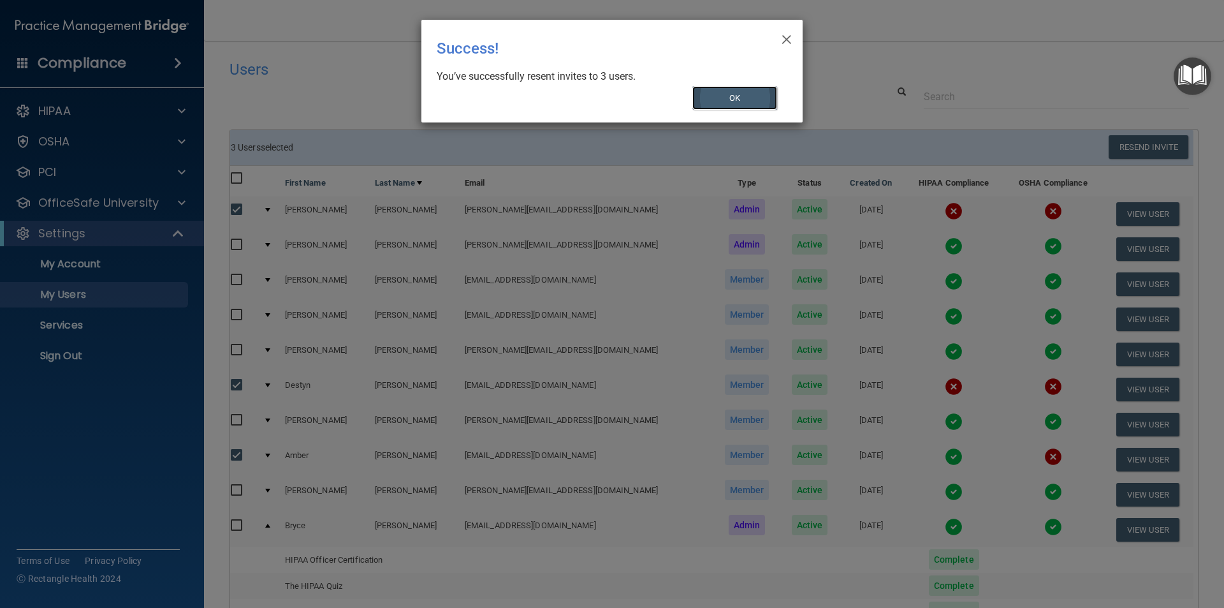
click at [715, 93] on button "OK" at bounding box center [734, 98] width 85 height 24
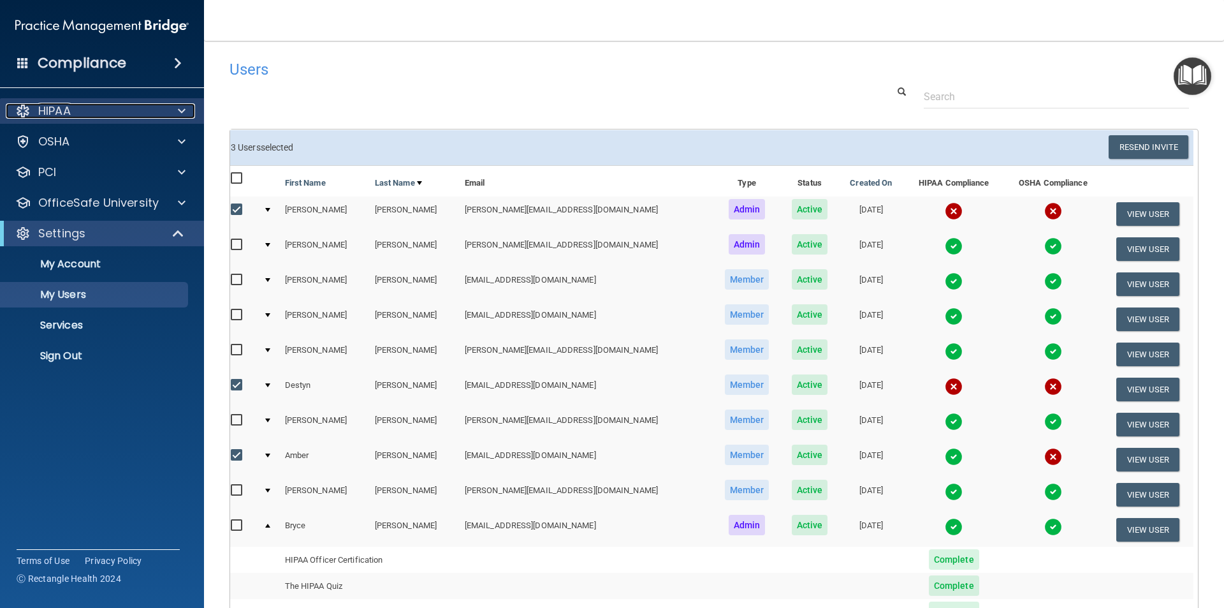
click at [52, 110] on p "HIPAA" at bounding box center [54, 110] width 33 height 15
